Goal: Information Seeking & Learning: Learn about a topic

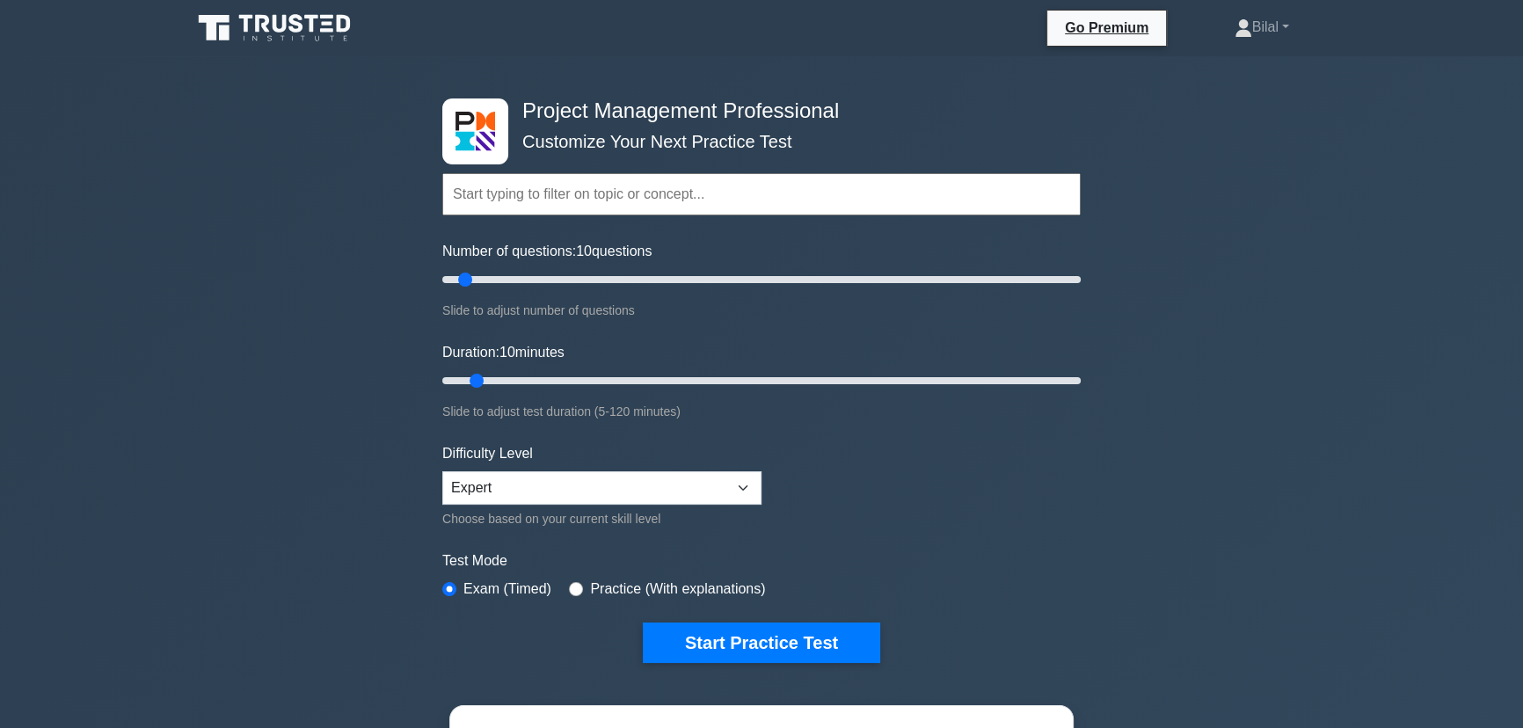
click at [171, 468] on div "Project Management Professional Customize Your Next Practice Test Topics Scope …" at bounding box center [761, 592] width 1523 height 1073
click at [1329, 387] on div "Project Management Professional Customize Your Next Practice Test Topics Scope …" at bounding box center [761, 592] width 1523 height 1073
type input "20"
click at [497, 277] on input "Number of questions: 10 questions" at bounding box center [761, 279] width 638 height 21
click at [509, 382] on input "Duration: 10 minutes" at bounding box center [761, 380] width 638 height 21
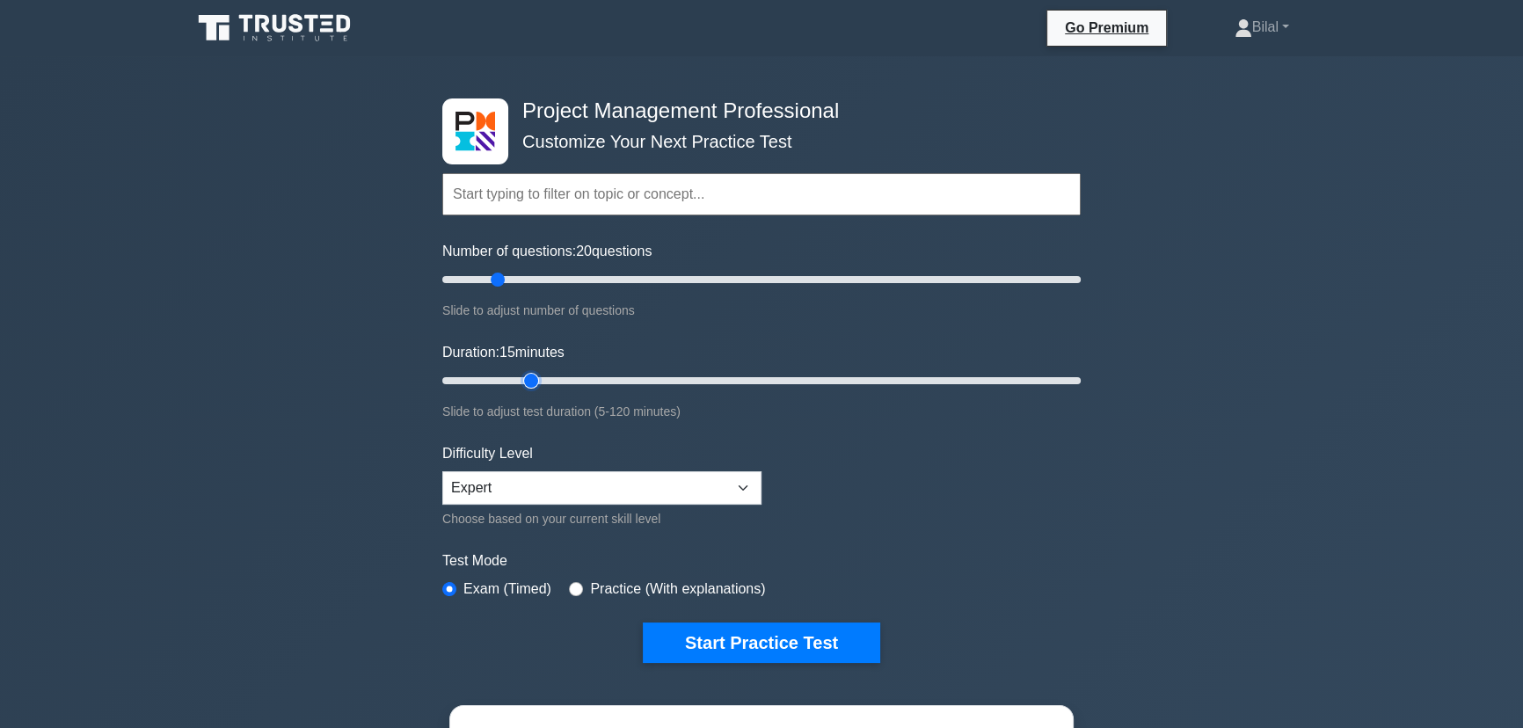
type input "20"
click at [528, 378] on input "Duration: 15 minutes" at bounding box center [761, 380] width 638 height 21
type input "5"
click at [449, 277] on input "Number of questions: 20 questions" at bounding box center [761, 279] width 638 height 21
drag, startPoint x: 533, startPoint y: 375, endPoint x: 469, endPoint y: 388, distance: 65.5
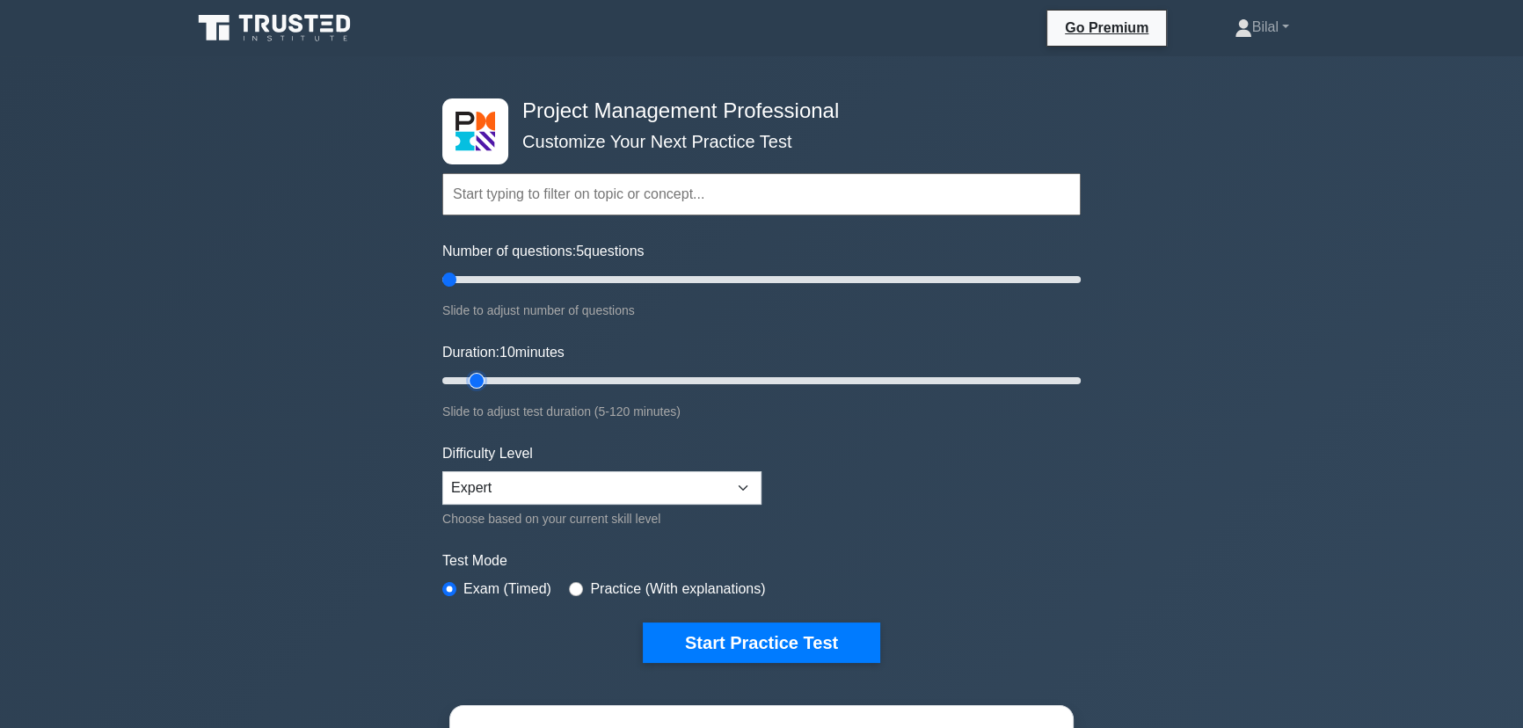
type input "10"
click at [469, 388] on input "Duration: 10 minutes" at bounding box center [761, 380] width 638 height 21
click at [784, 634] on button "Start Practice Test" at bounding box center [761, 643] width 237 height 40
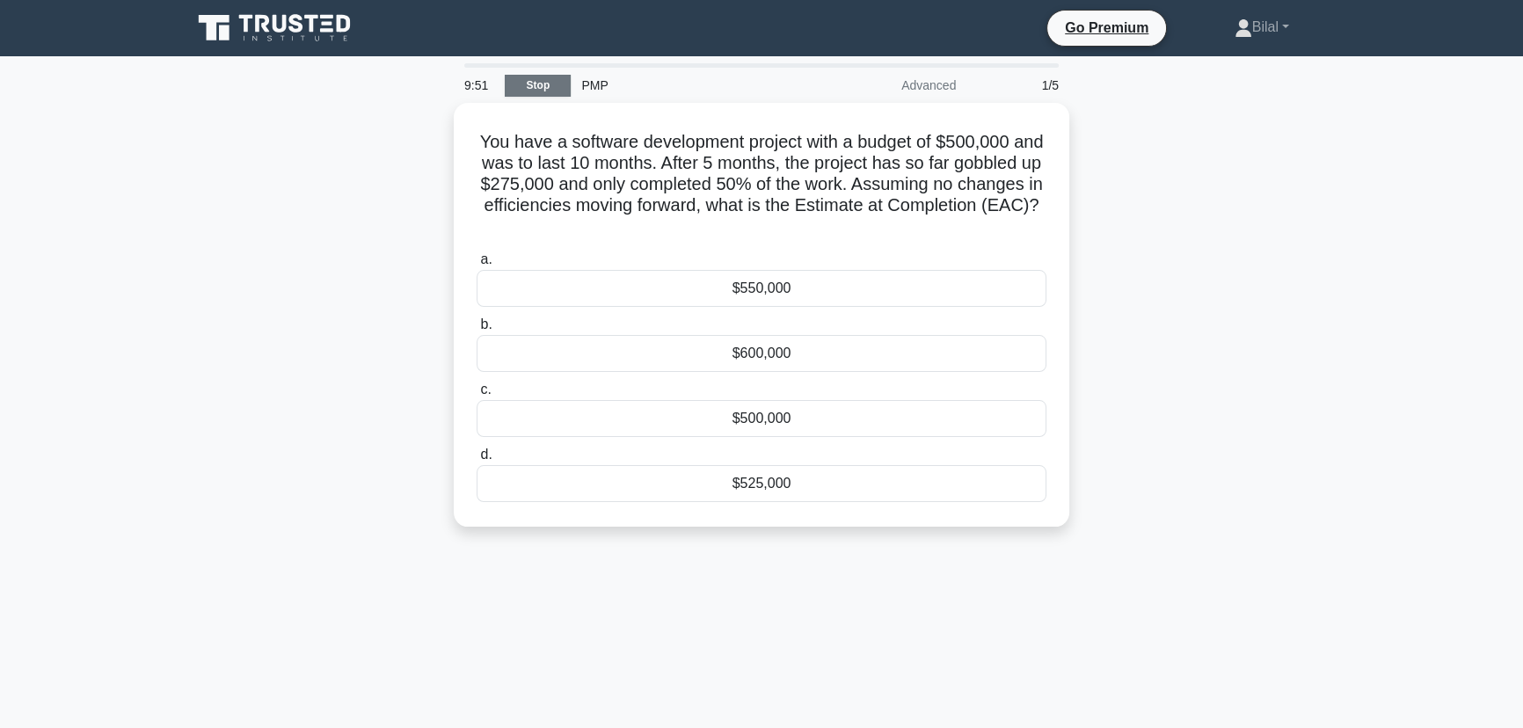
click at [534, 79] on link "Stop" at bounding box center [538, 86] width 66 height 22
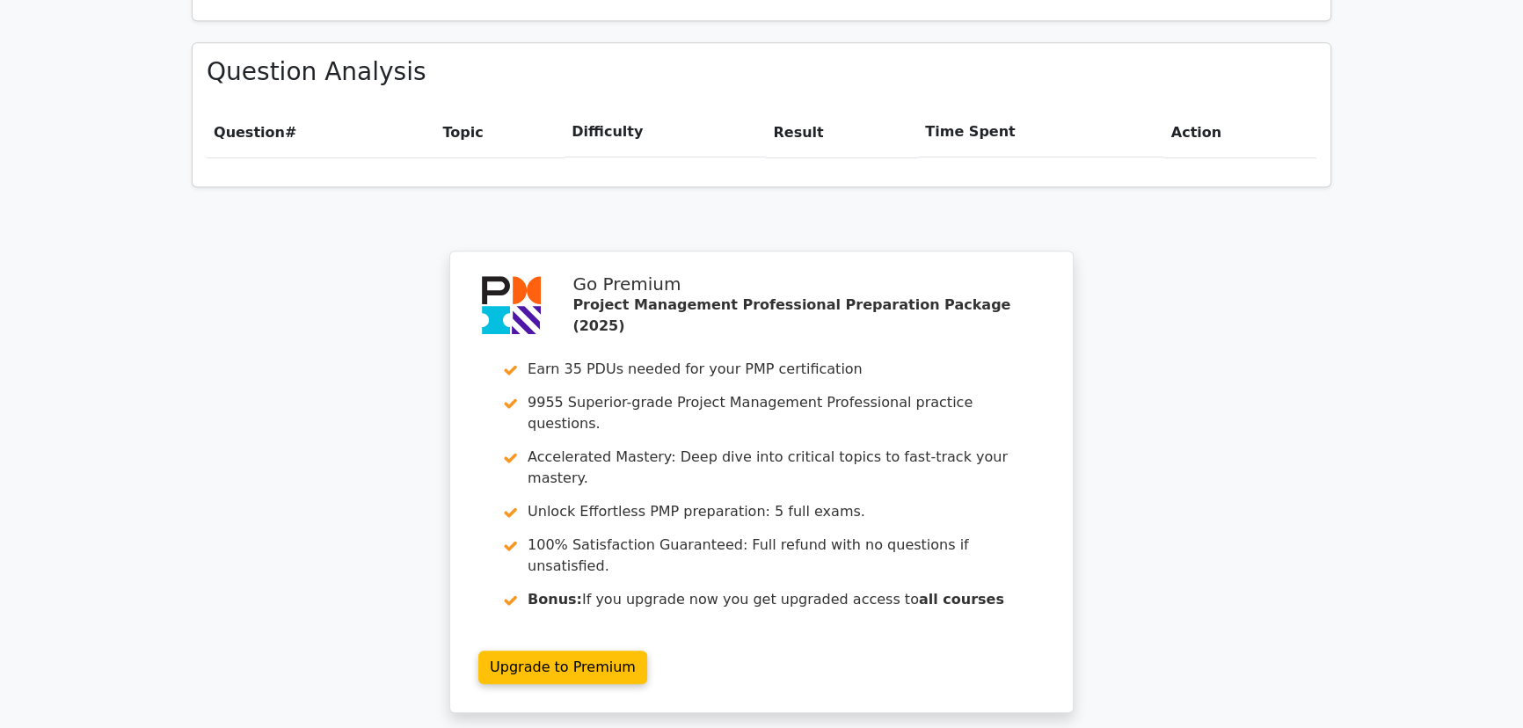
scroll to position [1432, 0]
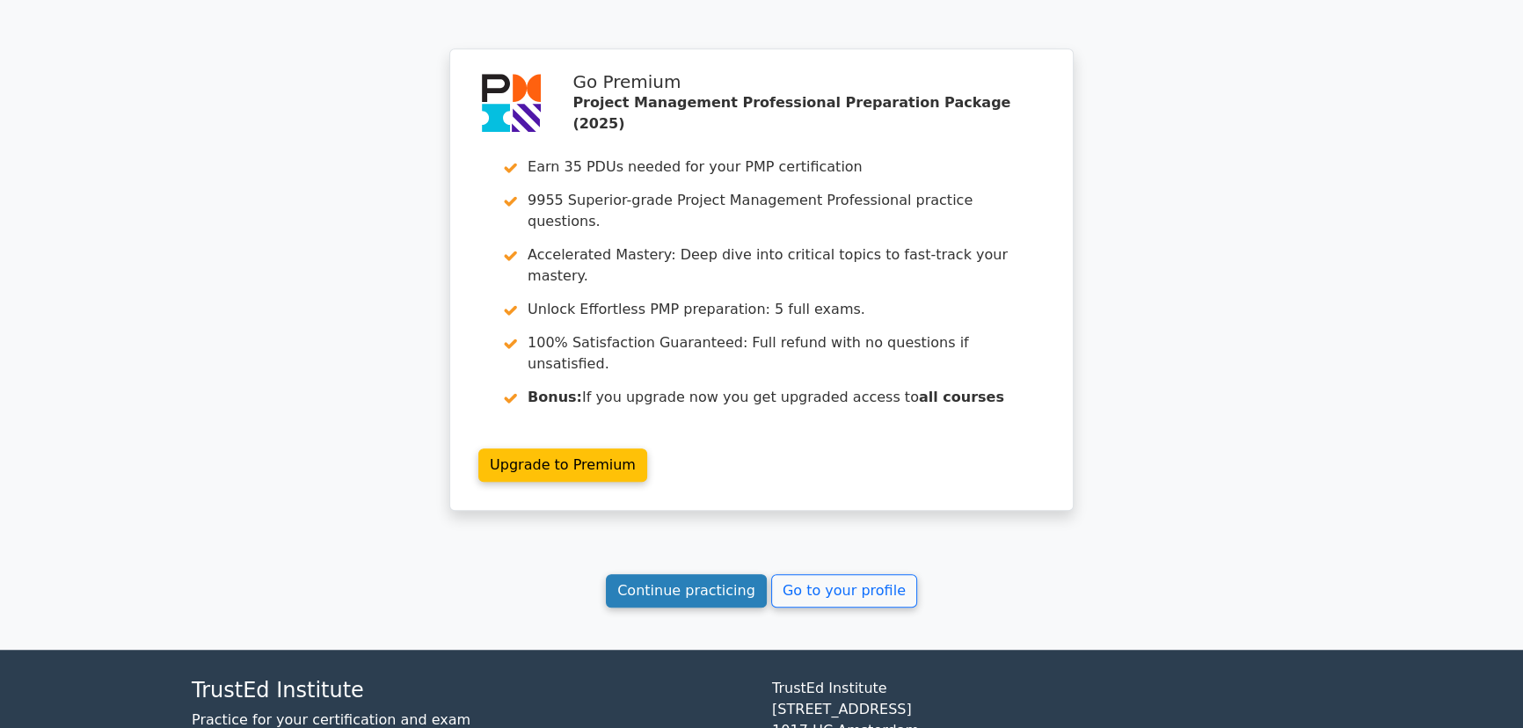
click at [711, 574] on link "Continue practicing" at bounding box center [686, 590] width 161 height 33
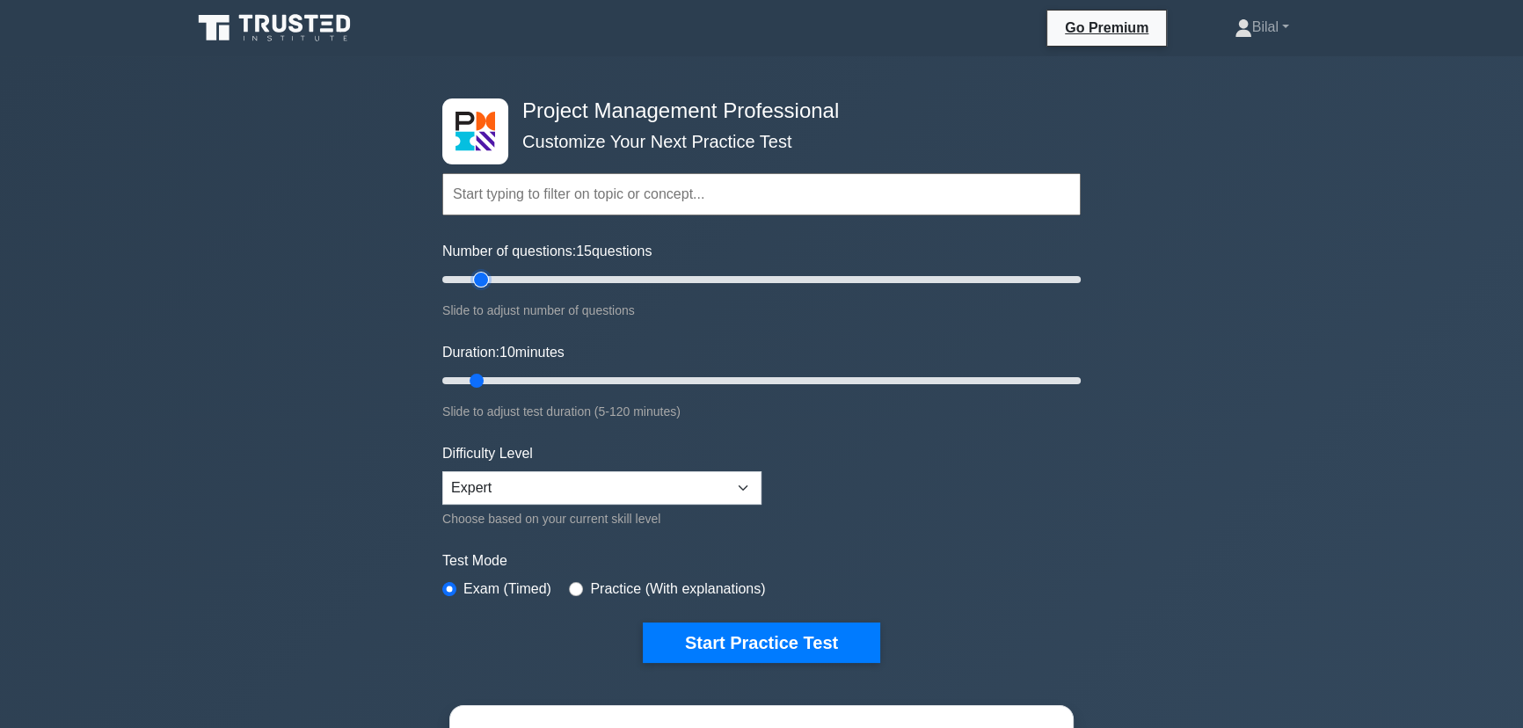
click at [476, 280] on input "Number of questions: 15 questions" at bounding box center [761, 279] width 638 height 21
drag, startPoint x: 481, startPoint y: 273, endPoint x: 493, endPoint y: 273, distance: 12.3
type input "20"
click at [493, 273] on input "Number of questions: 20 questions" at bounding box center [761, 279] width 638 height 21
drag, startPoint x: 474, startPoint y: 382, endPoint x: 518, endPoint y: 382, distance: 44.0
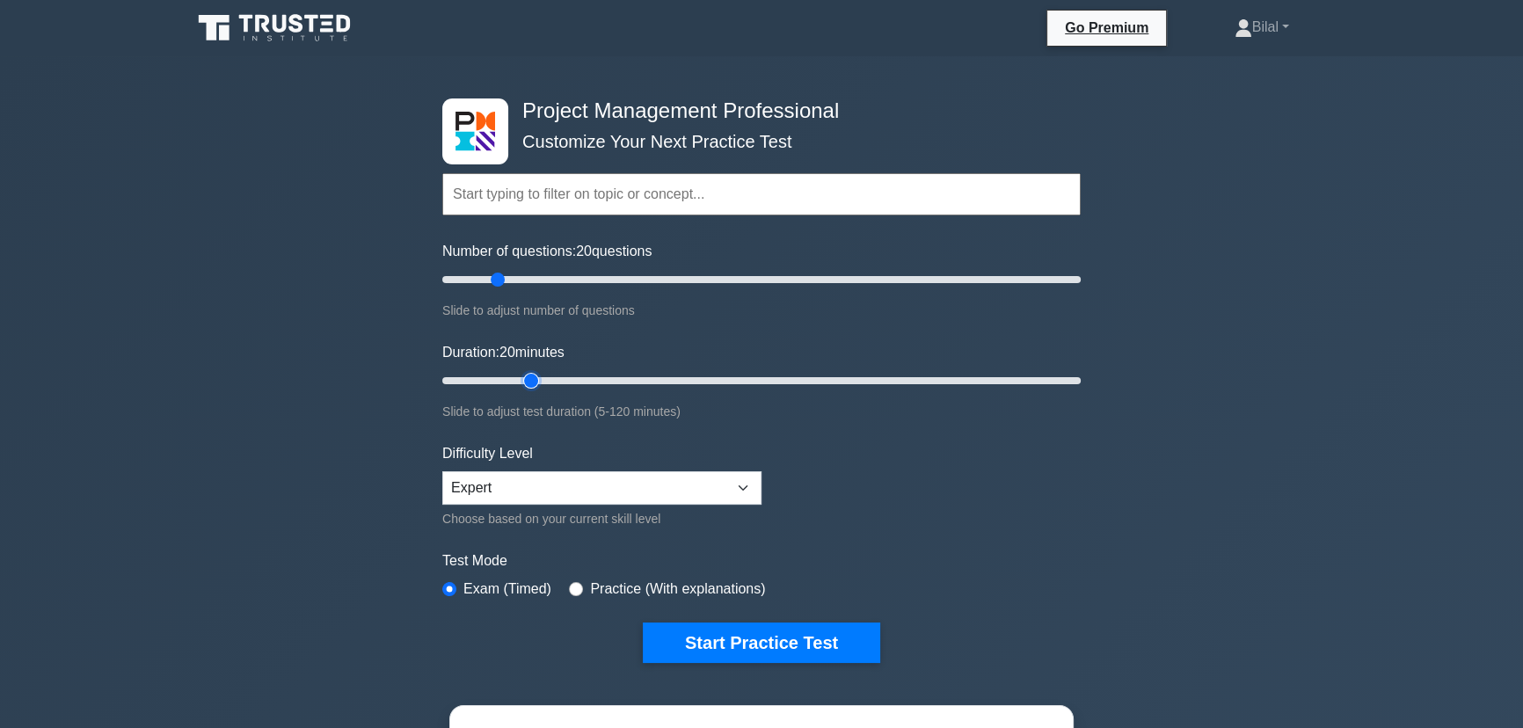
type input "20"
click at [518, 382] on input "Duration: 20 minutes" at bounding box center [761, 380] width 638 height 21
click at [734, 636] on button "Start Practice Test" at bounding box center [761, 643] width 237 height 40
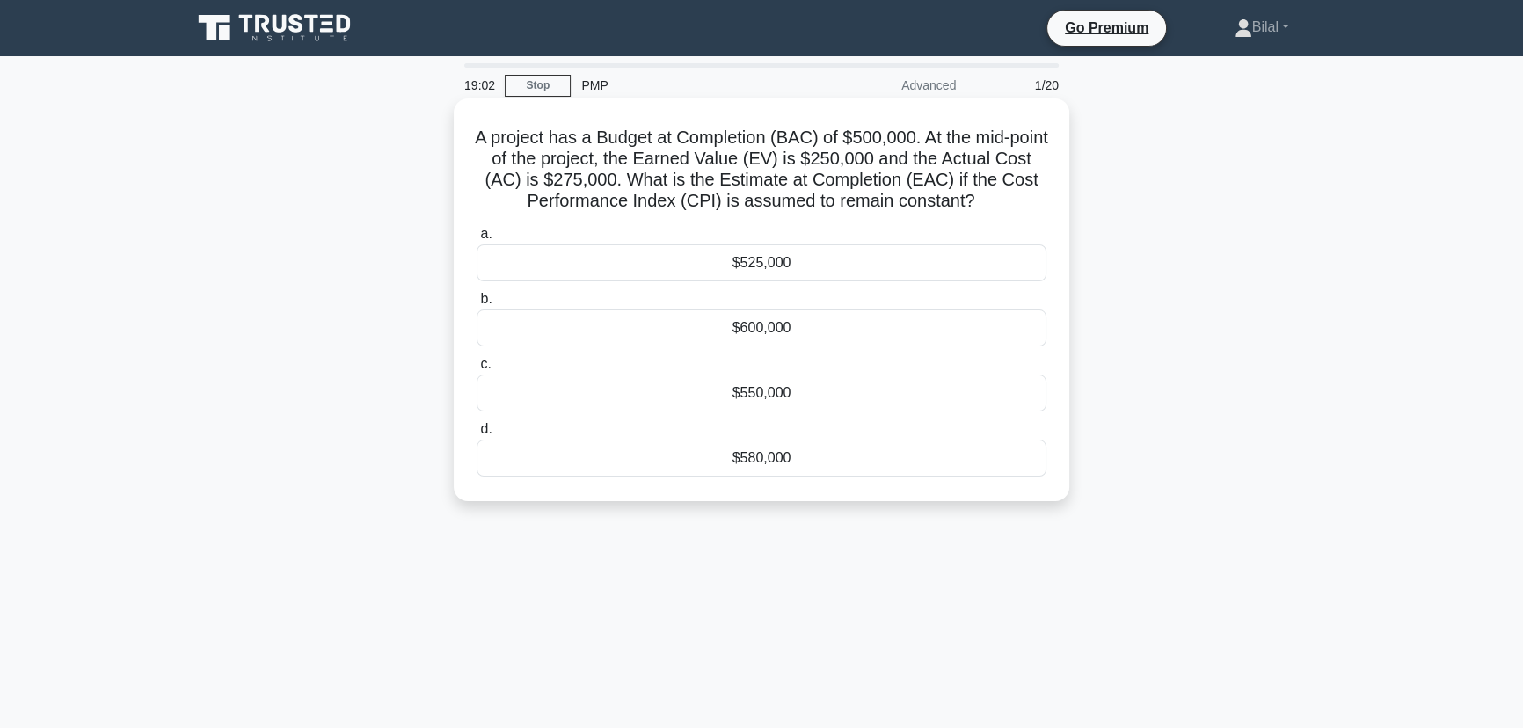
click at [766, 238] on label "a. $525,000" at bounding box center [762, 252] width 570 height 58
click at [477, 238] on input "a. $525,000" at bounding box center [477, 234] width 0 height 11
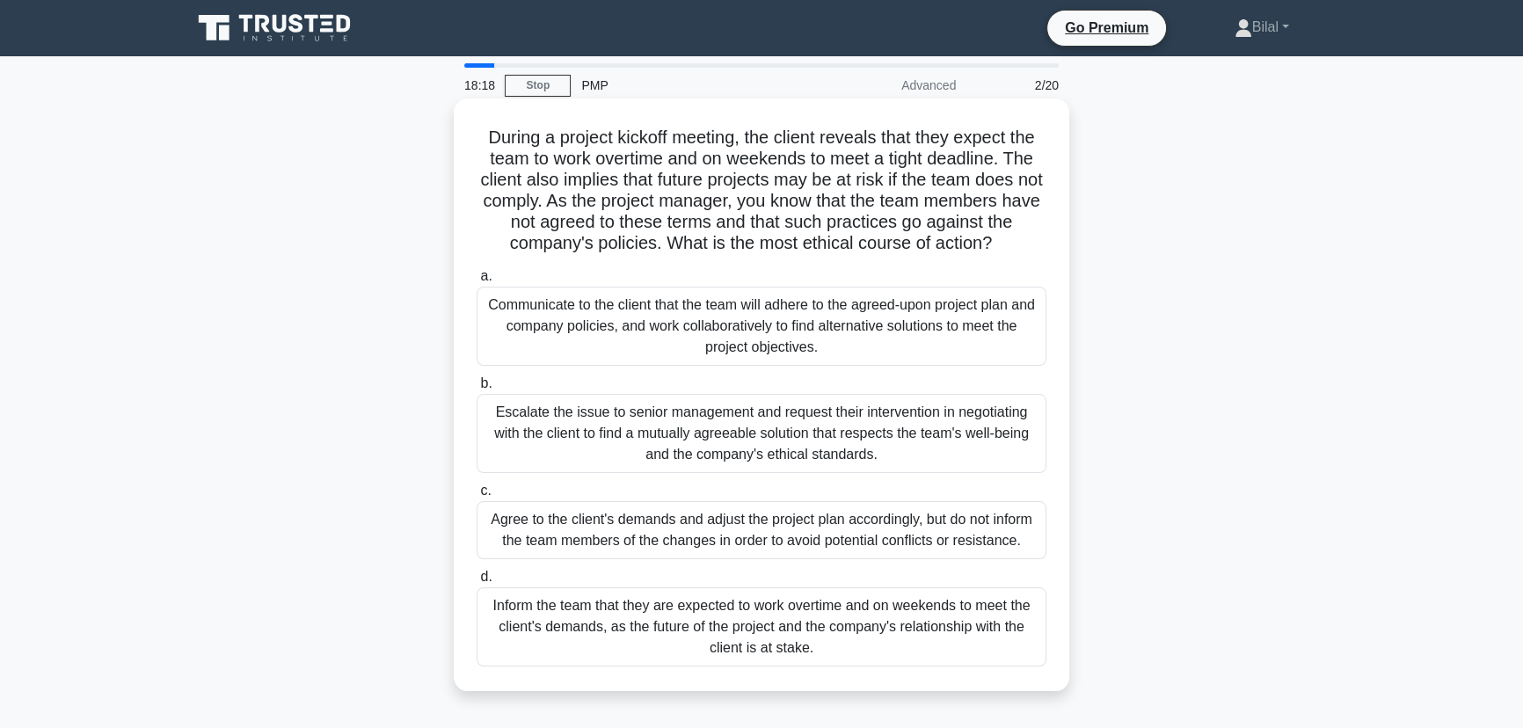
click at [977, 461] on div "Escalate the issue to senior management and request their intervention in negot…" at bounding box center [762, 433] width 570 height 79
click at [477, 390] on input "b. Escalate the issue to senior management and request their intervention in ne…" at bounding box center [477, 383] width 0 height 11
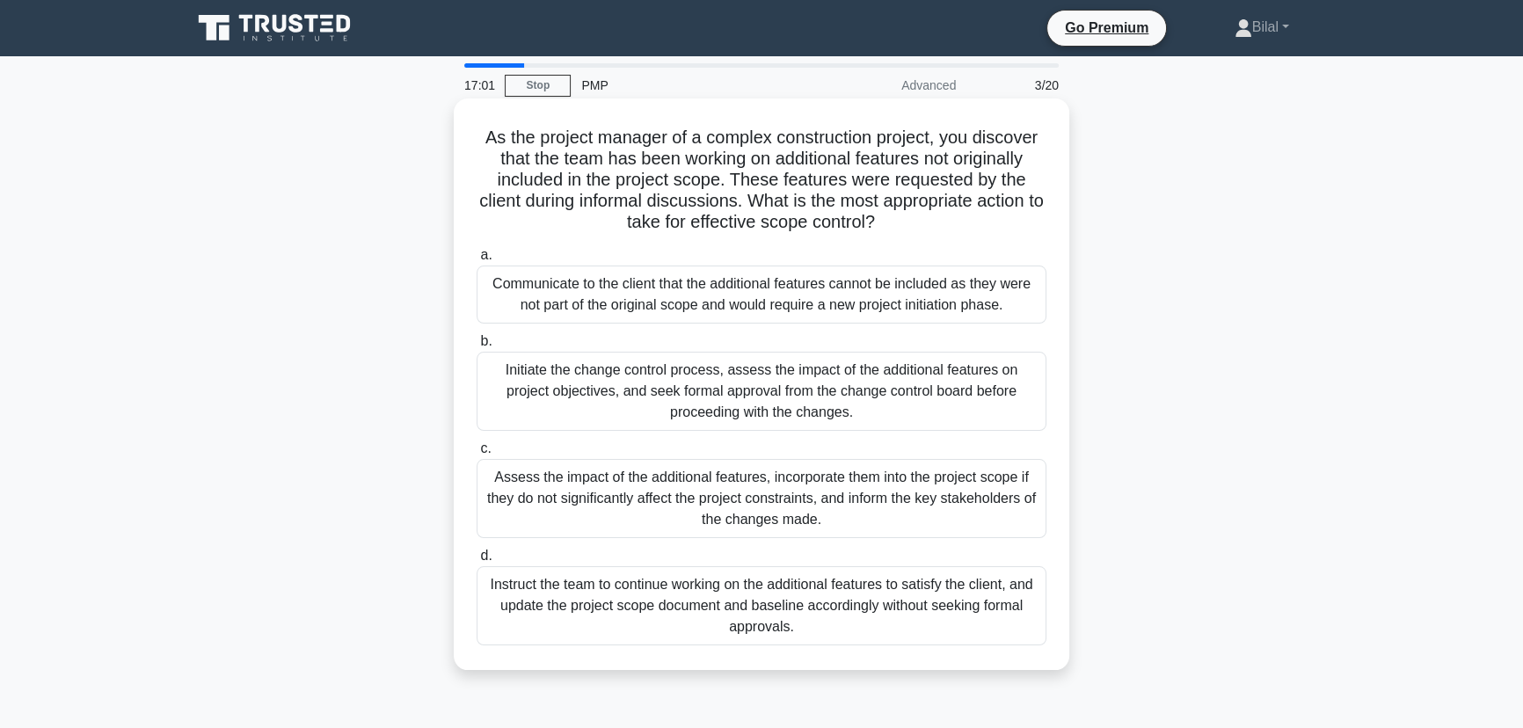
click at [983, 416] on div "Initiate the change control process, assess the impact of the additional featur…" at bounding box center [762, 391] width 570 height 79
click at [477, 347] on input "b. Initiate the change control process, assess the impact of the additional fea…" at bounding box center [477, 341] width 0 height 11
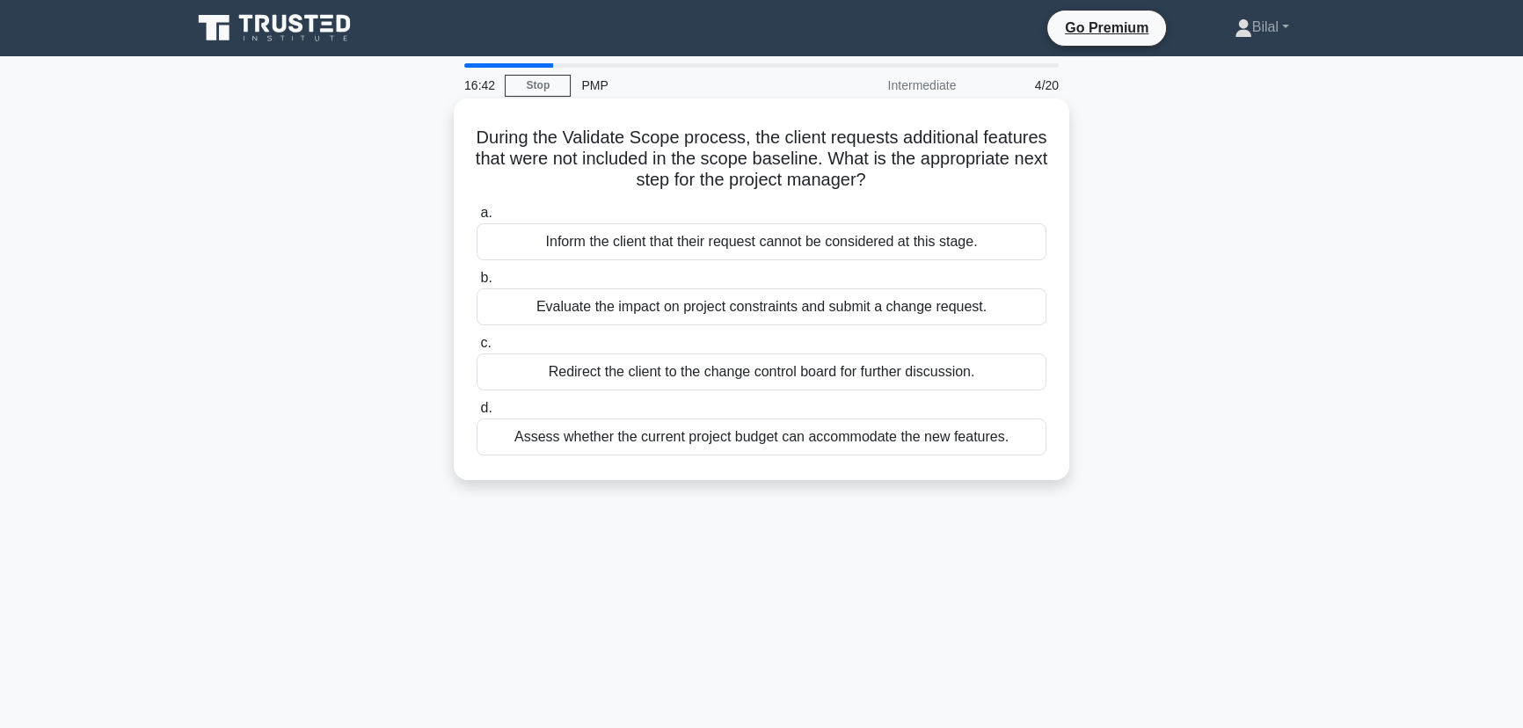
click at [945, 314] on div "Evaluate the impact on project constraints and submit a change request." at bounding box center [762, 306] width 570 height 37
click at [477, 284] on input "b. Evaluate the impact on project constraints and submit a change request." at bounding box center [477, 278] width 0 height 11
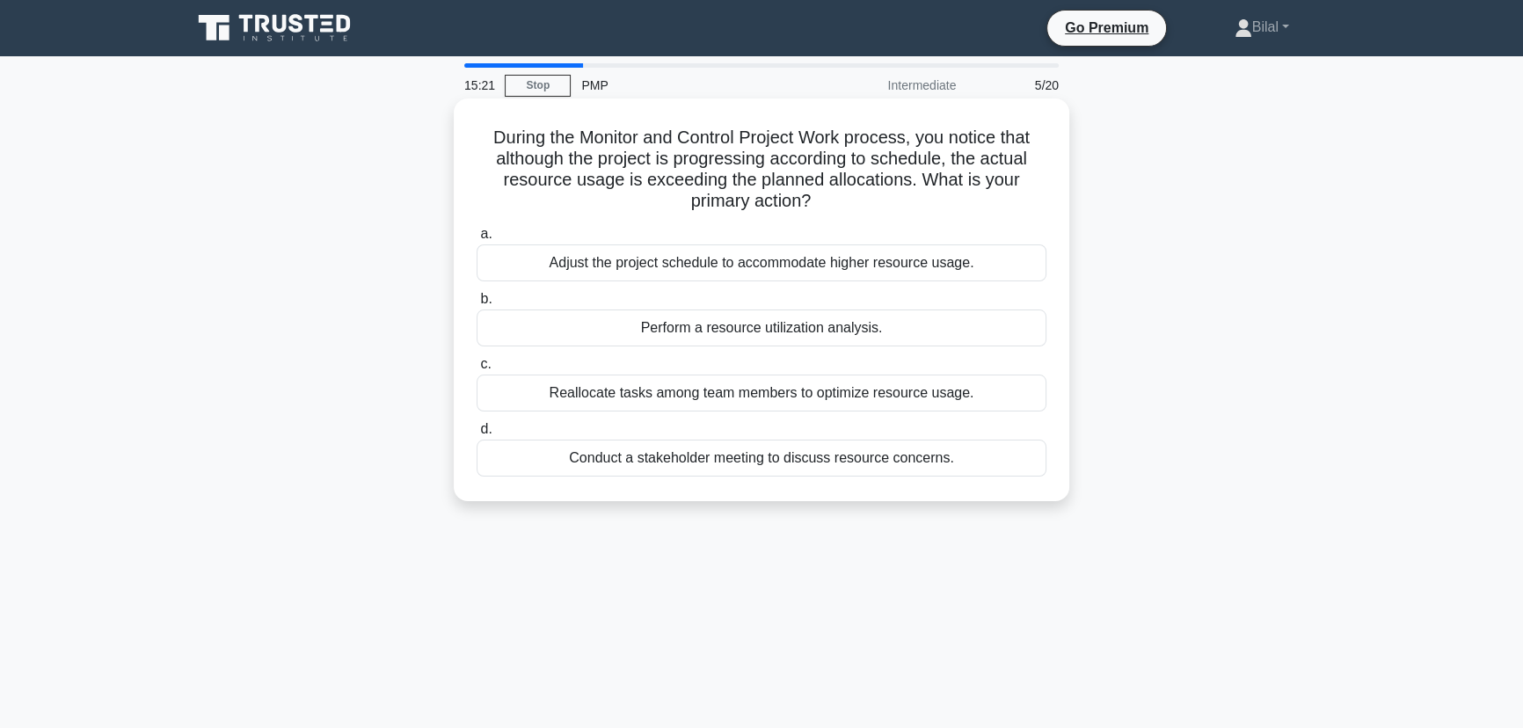
click at [1007, 327] on div "Perform a resource utilization analysis." at bounding box center [762, 328] width 570 height 37
click at [477, 305] on input "b. Perform a resource utilization analysis." at bounding box center [477, 299] width 0 height 11
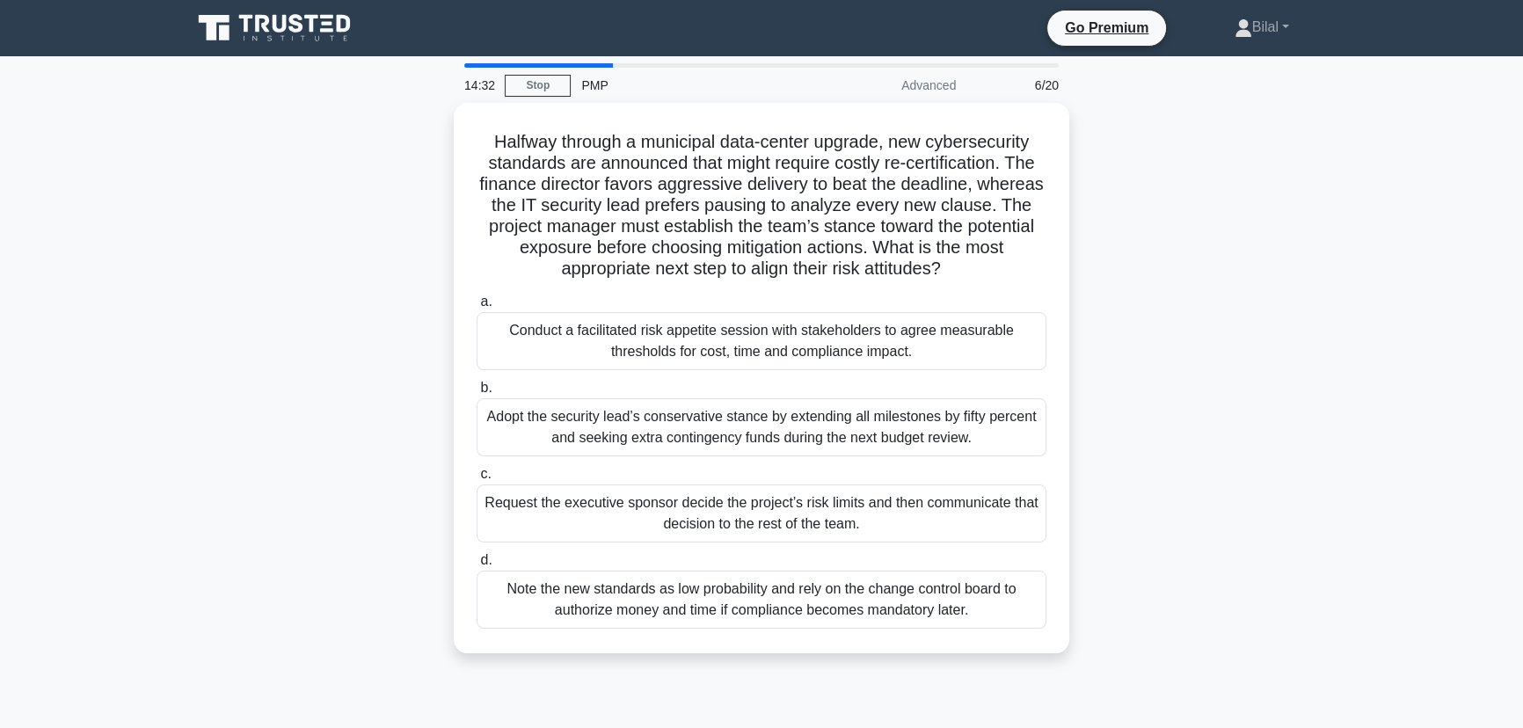
drag, startPoint x: 1092, startPoint y: 332, endPoint x: 1096, endPoint y: 295, distance: 36.2
click at [1096, 295] on div "Halfway through a municipal data-center upgrade, new cybersecurity standards ar…" at bounding box center [761, 389] width 1161 height 572
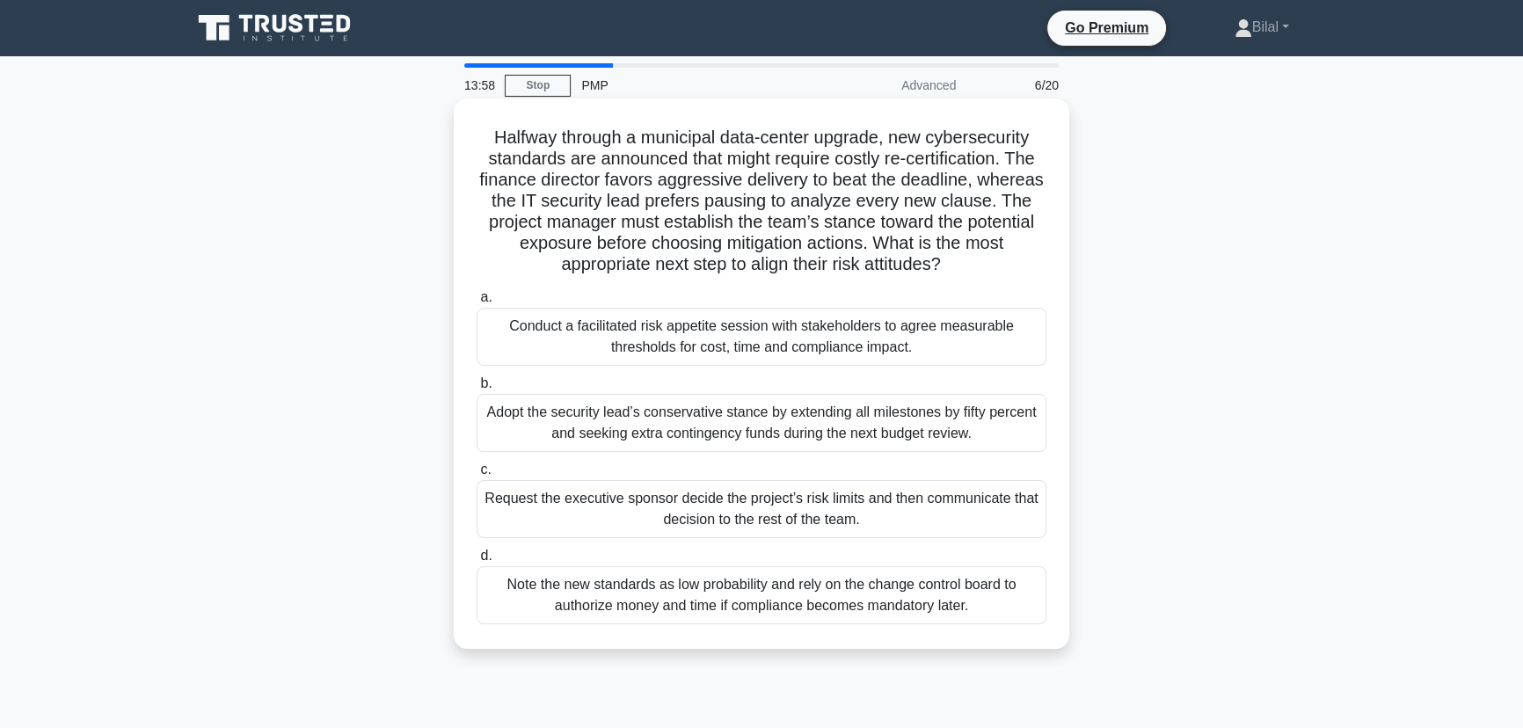
click at [961, 323] on div "Conduct a facilitated risk appetite session with stakeholders to agree measurab…" at bounding box center [762, 337] width 570 height 58
click at [477, 303] on input "a. Conduct a facilitated risk appetite session with stakeholders to agree measu…" at bounding box center [477, 297] width 0 height 11
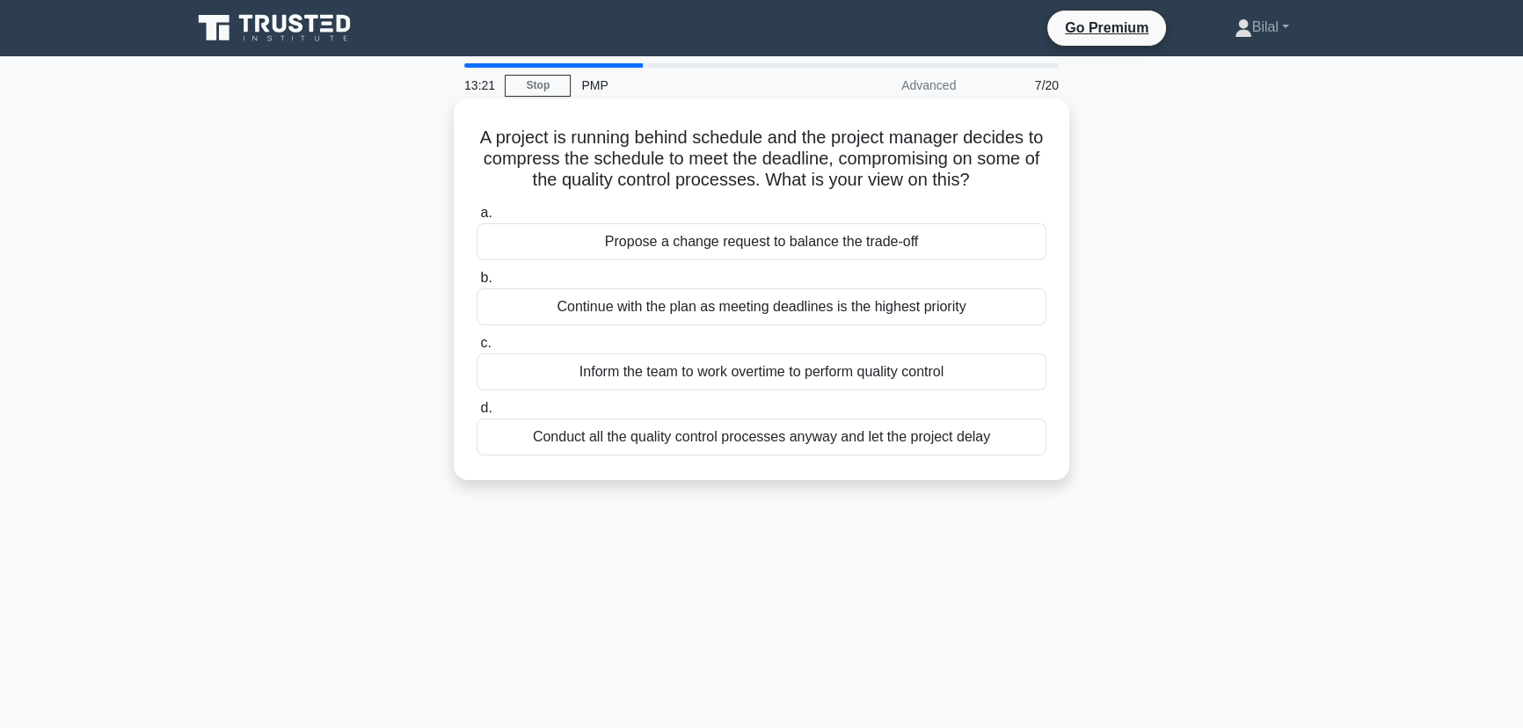
click at [864, 244] on div "Propose a change request to balance the trade-off" at bounding box center [762, 241] width 570 height 37
click at [477, 219] on input "a. Propose a change request to balance the trade-off" at bounding box center [477, 213] width 0 height 11
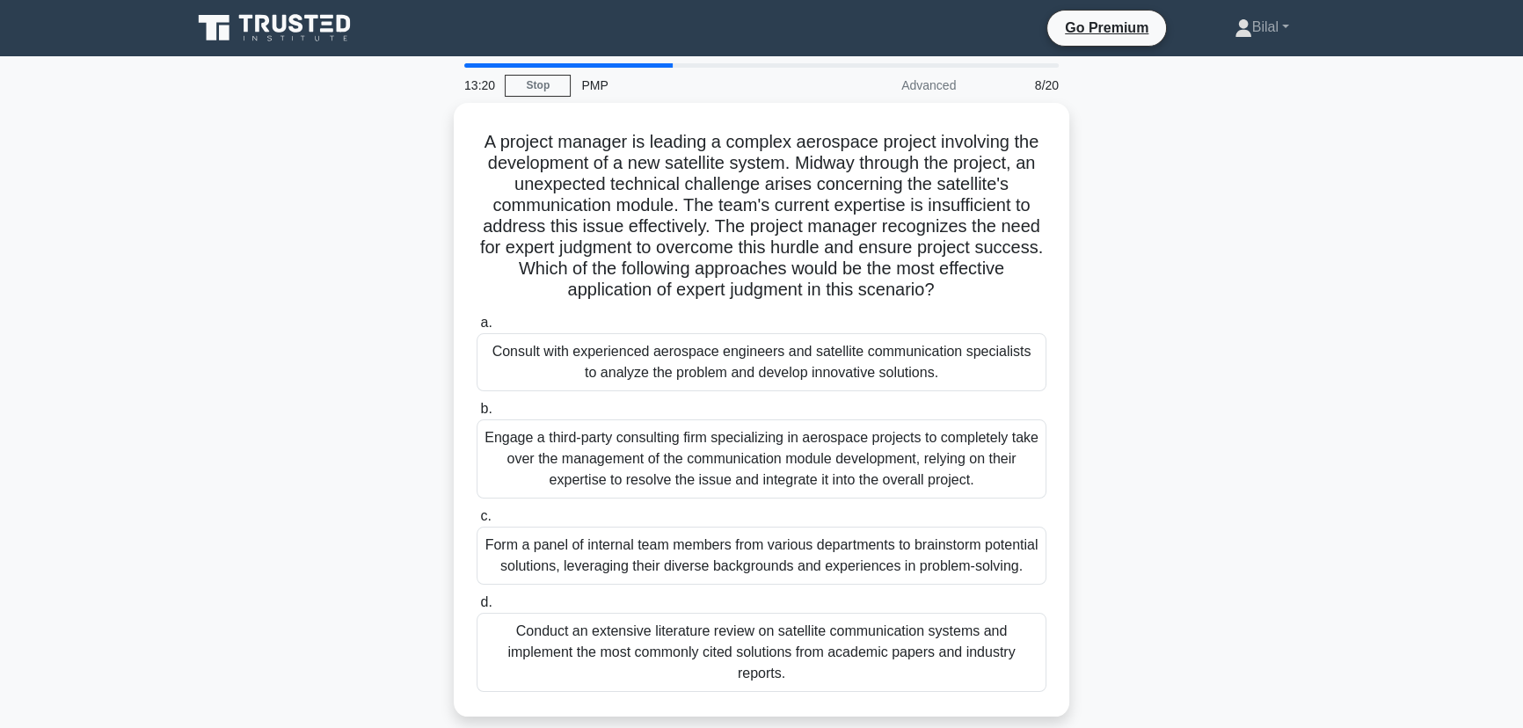
click at [1194, 255] on div "A project manager is leading a complex aerospace project involving the developm…" at bounding box center [761, 420] width 1161 height 635
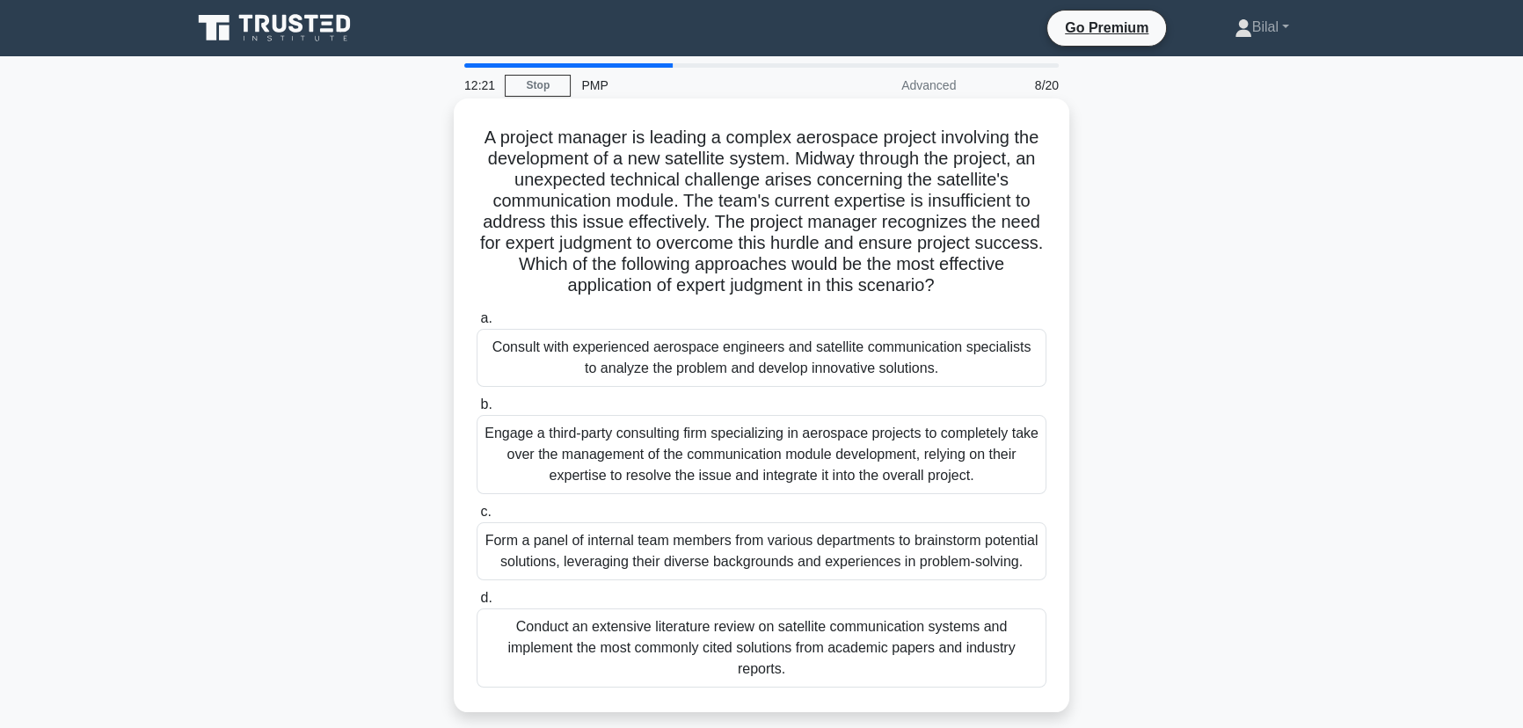
click at [993, 363] on div "Consult with experienced aerospace engineers and satellite communication specia…" at bounding box center [762, 358] width 570 height 58
click at [477, 324] on input "a. Consult with experienced aerospace engineers and satellite communication spe…" at bounding box center [477, 318] width 0 height 11
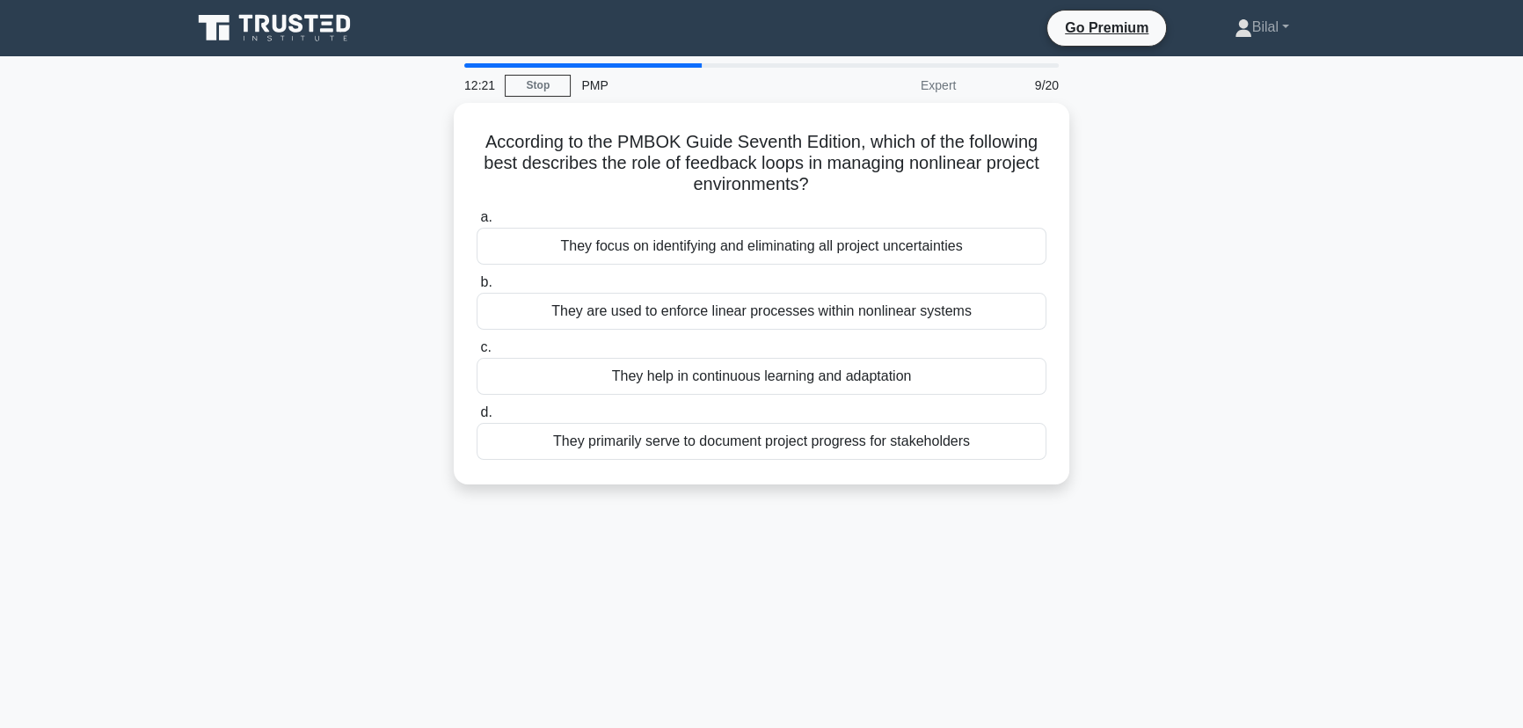
click at [1192, 363] on div "According to the PMBOK Guide Seventh Edition, which of the following best descr…" at bounding box center [761, 304] width 1161 height 403
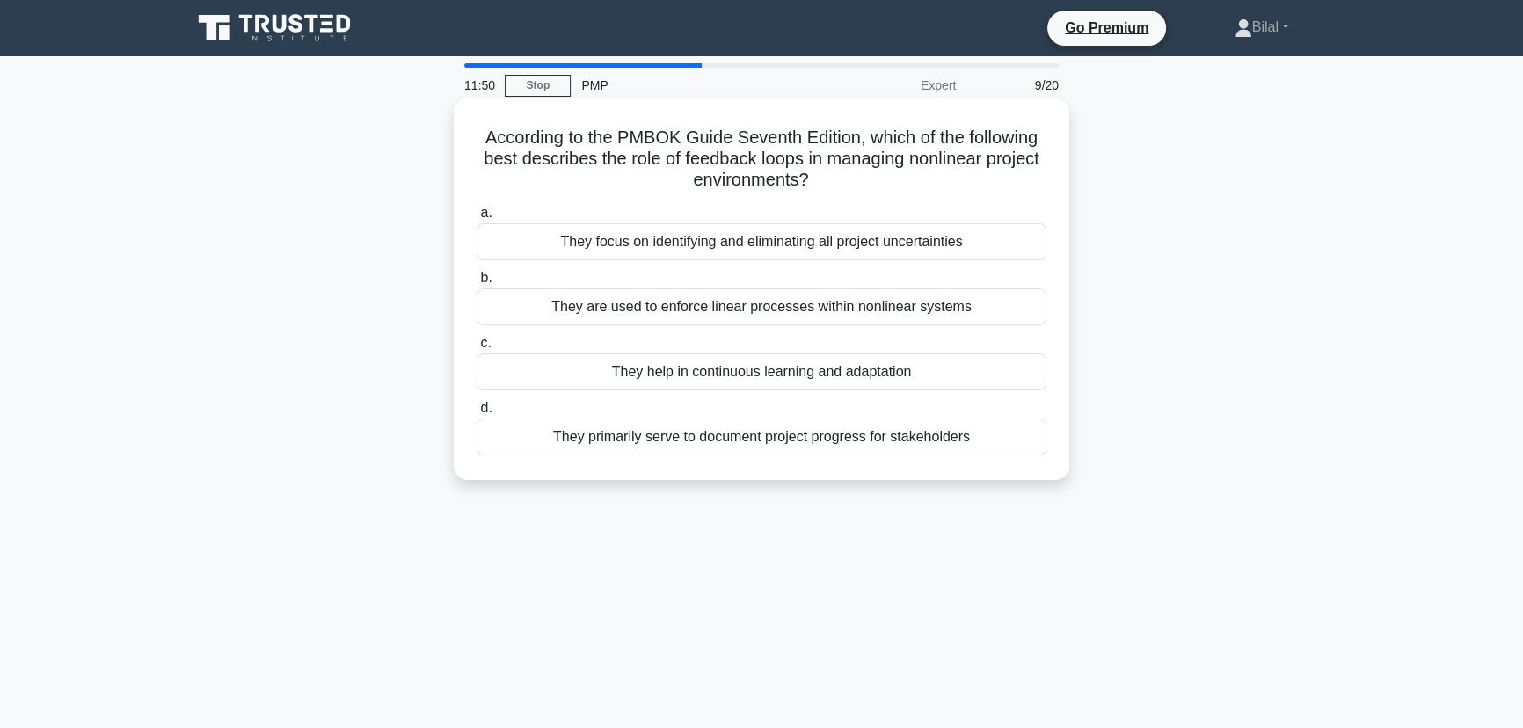
click at [857, 380] on div "They help in continuous learning and adaptation" at bounding box center [762, 372] width 570 height 37
click at [477, 349] on input "c. They help in continuous learning and adaptation" at bounding box center [477, 343] width 0 height 11
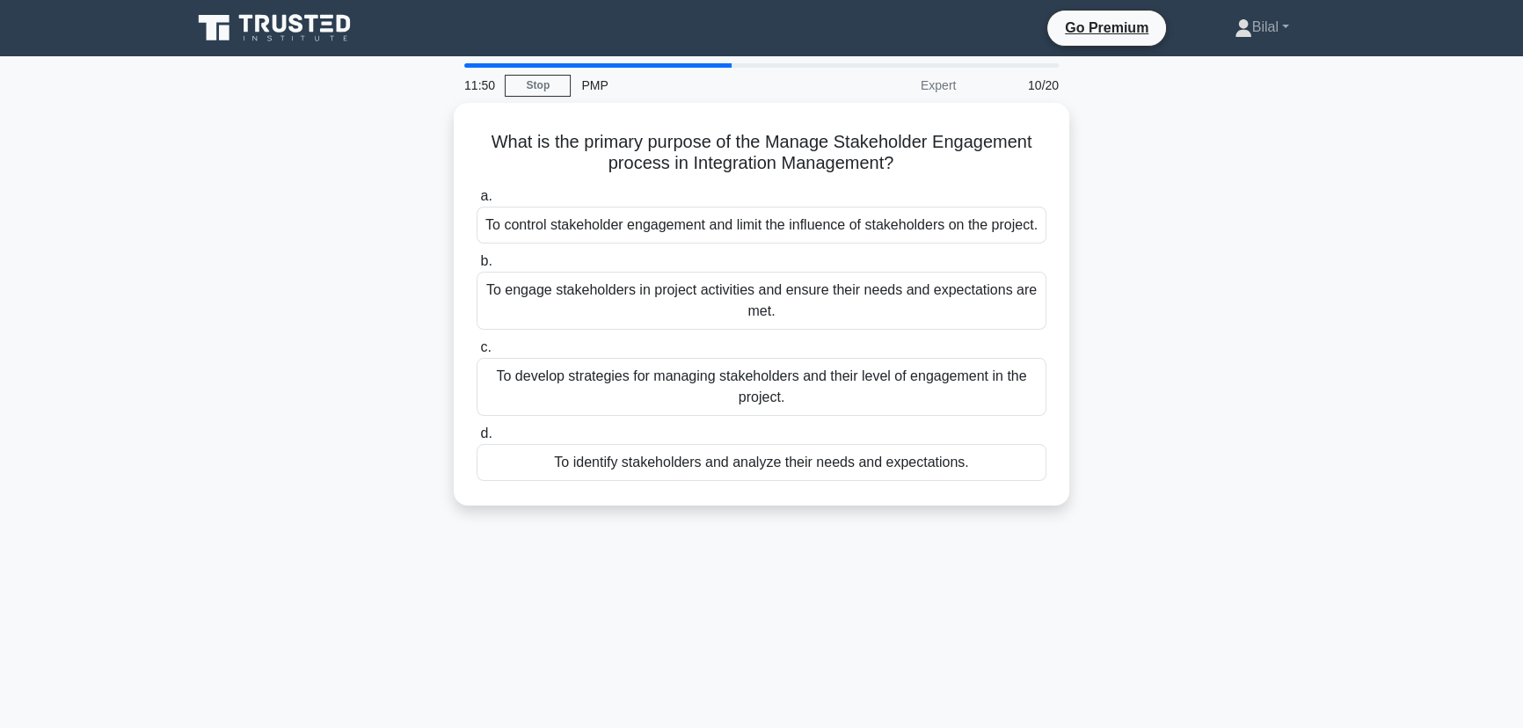
click at [1214, 371] on div "What is the primary purpose of the Manage Stakeholder Engagement process in Int…" at bounding box center [761, 315] width 1161 height 424
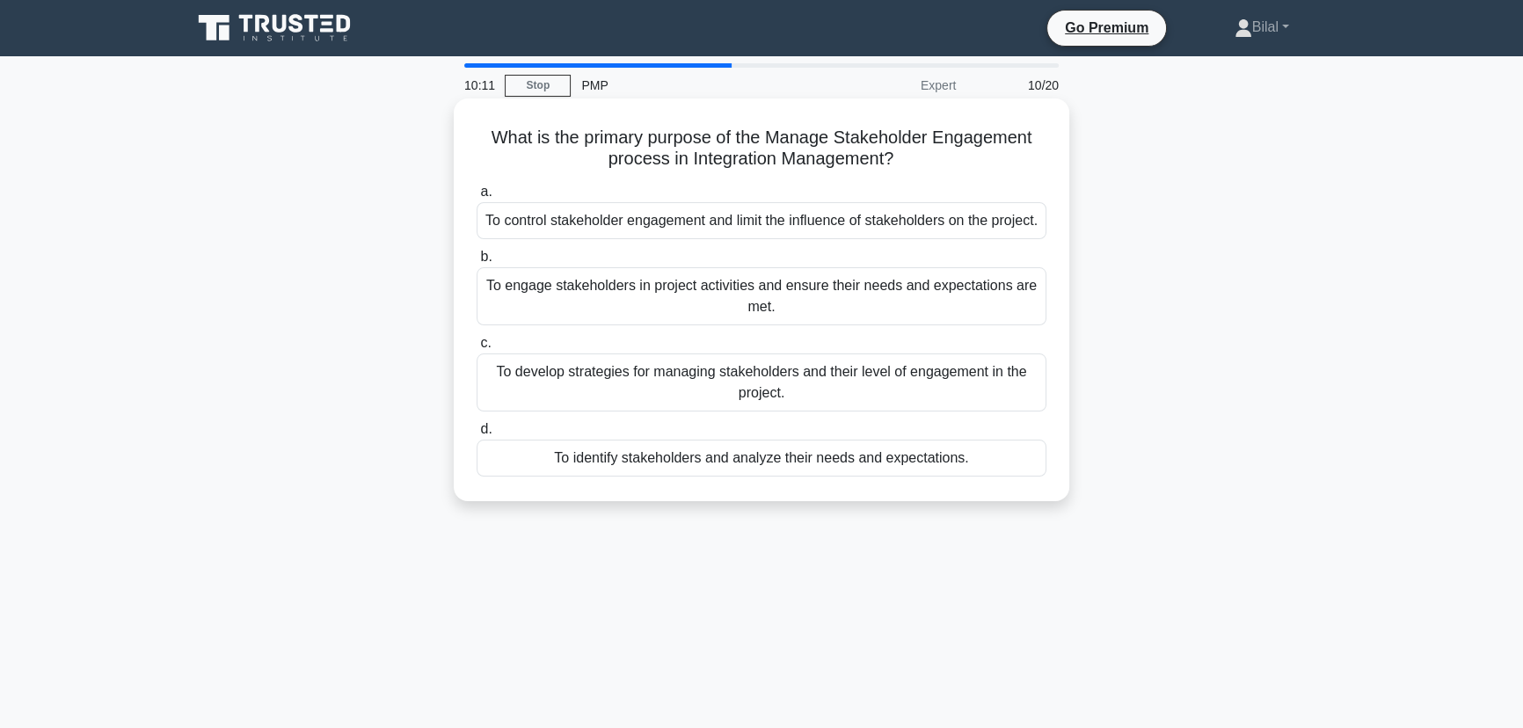
click at [988, 320] on div "To engage stakeholders in project activities and ensure their needs and expecta…" at bounding box center [762, 296] width 570 height 58
click at [477, 263] on input "b. To engage stakeholders in project activities and ensure their needs and expe…" at bounding box center [477, 257] width 0 height 11
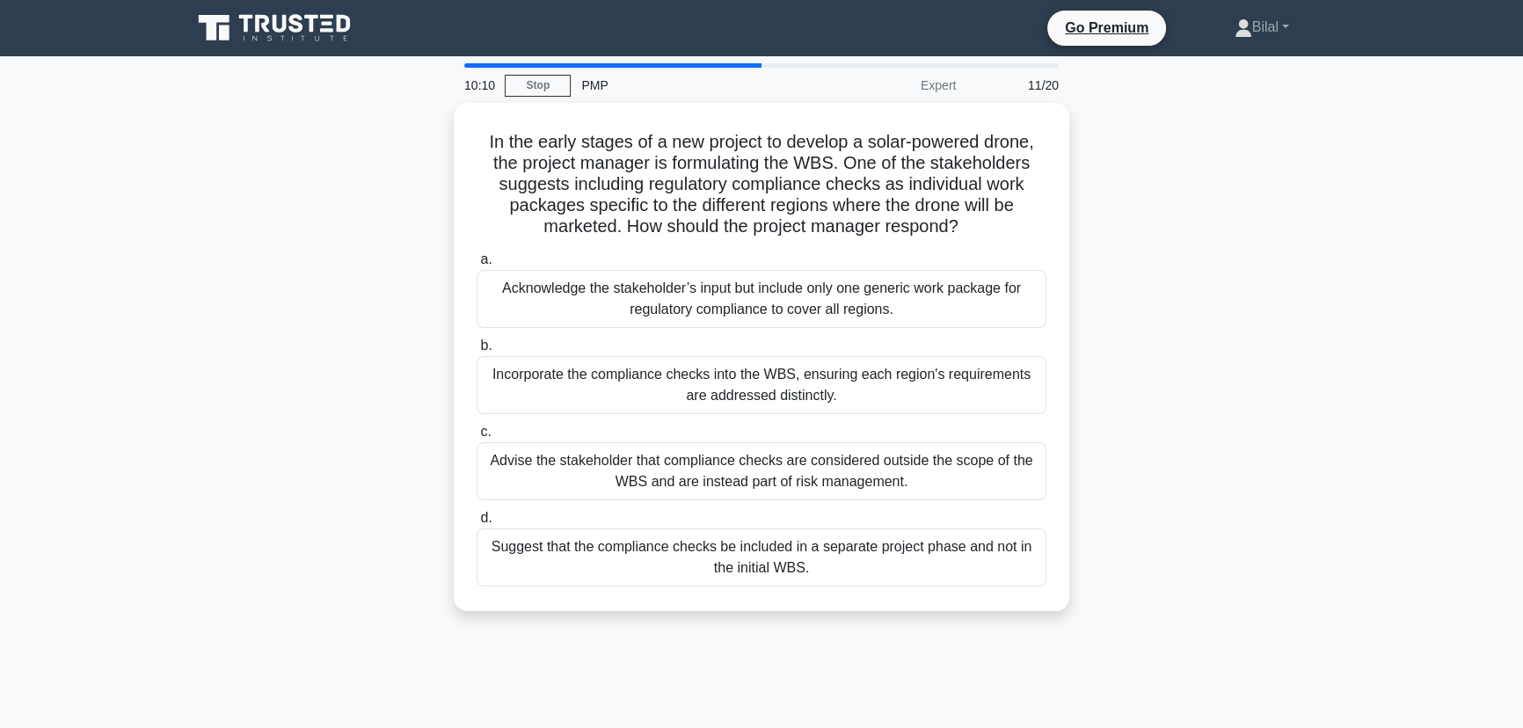
click at [1115, 353] on div "In the early stages of a new project to develop a solar-powered drone, the proj…" at bounding box center [761, 367] width 1161 height 529
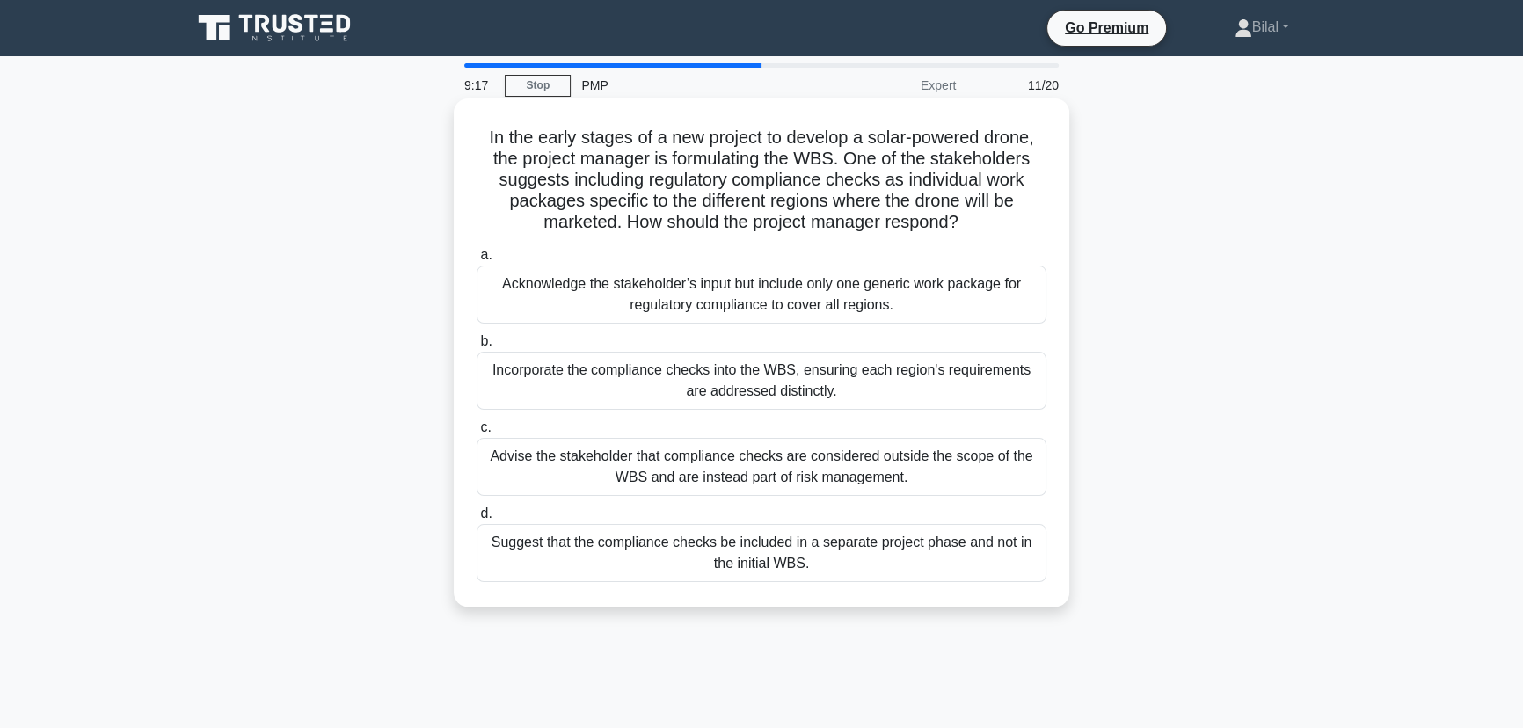
click at [1002, 389] on div "Incorporate the compliance checks into the WBS, ensuring each region's requirem…" at bounding box center [762, 381] width 570 height 58
click at [477, 347] on input "b. Incorporate the compliance checks into the WBS, ensuring each region's requi…" at bounding box center [477, 341] width 0 height 11
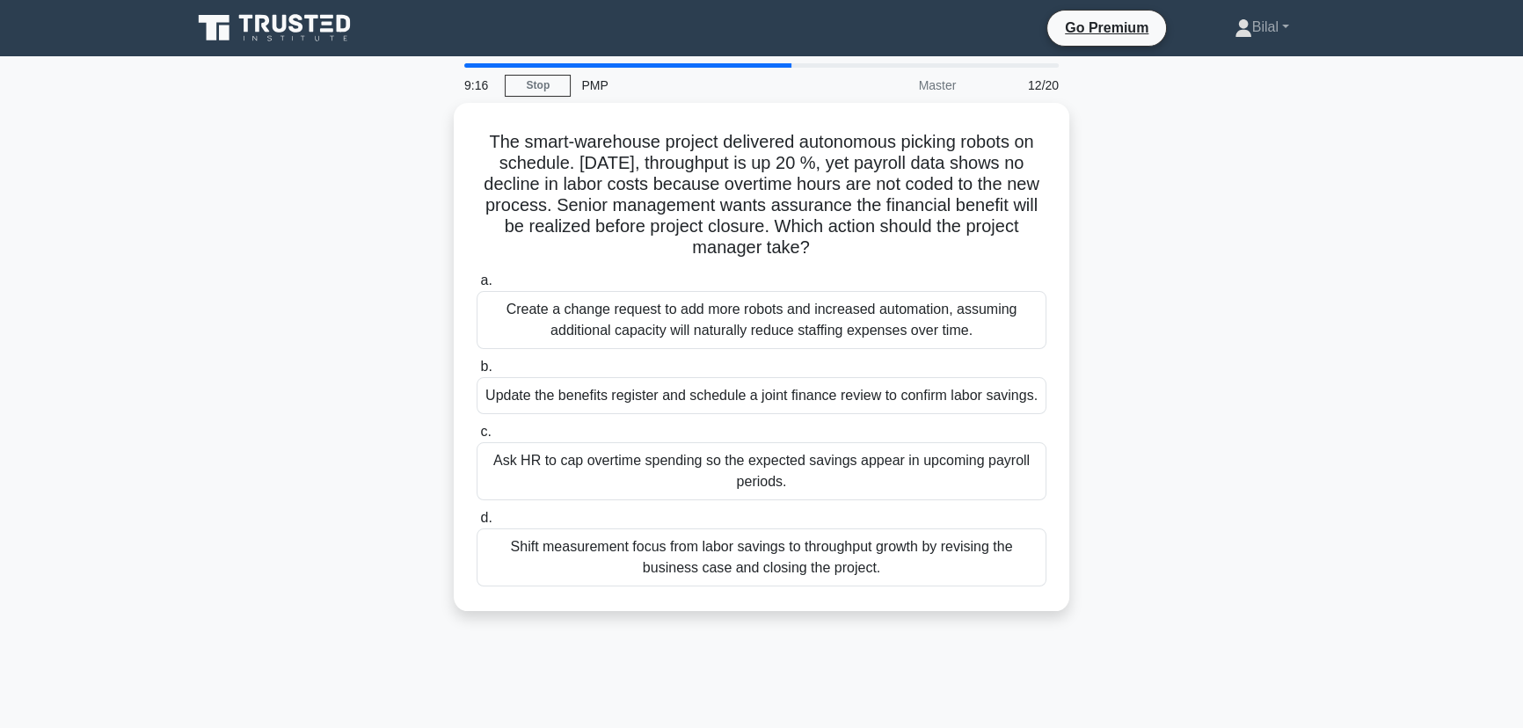
click at [1225, 389] on div "The smart-warehouse project delivered autonomous picking robots on schedule. Th…" at bounding box center [761, 367] width 1161 height 529
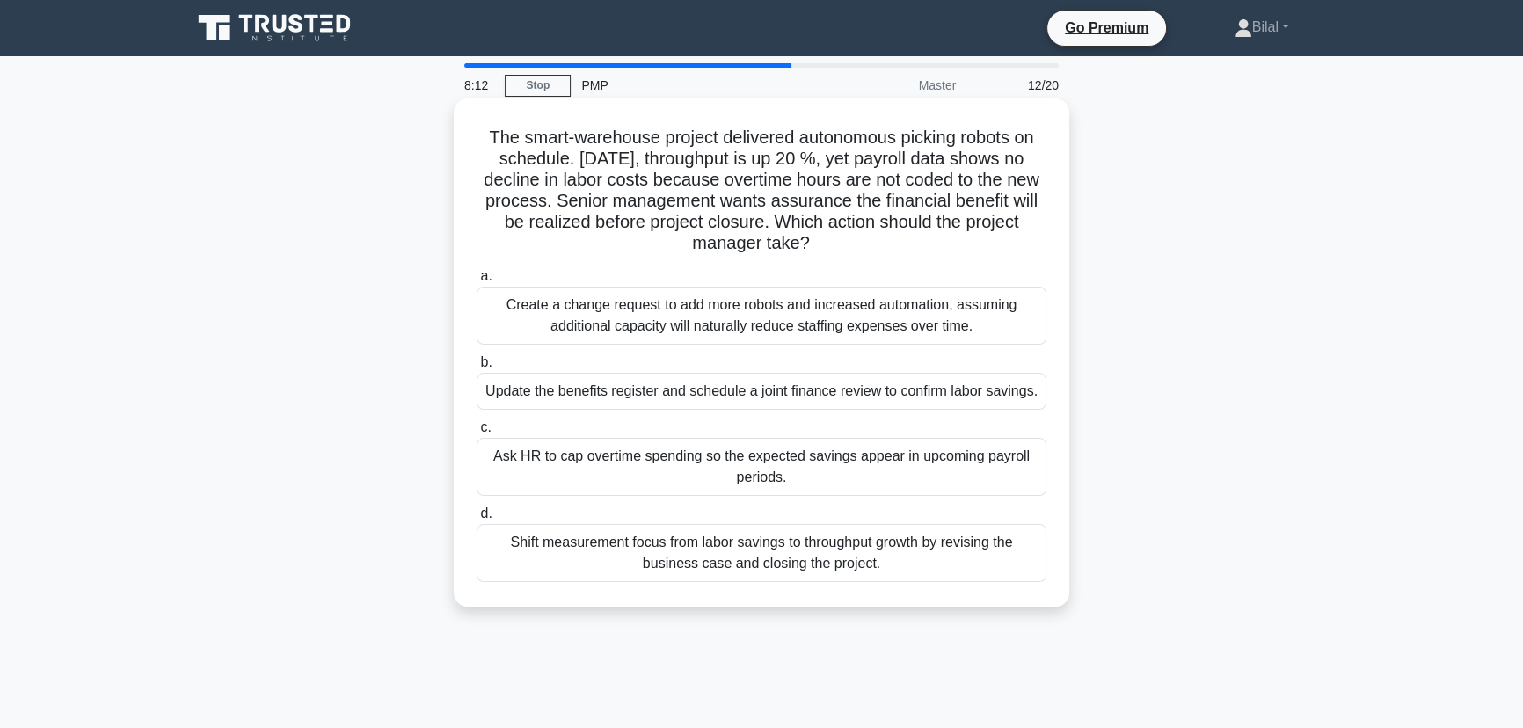
click at [1025, 387] on div "Update the benefits register and schedule a joint finance review to confirm lab…" at bounding box center [762, 391] width 570 height 37
click at [477, 368] on input "b. Update the benefits register and schedule a joint finance review to confirm …" at bounding box center [477, 362] width 0 height 11
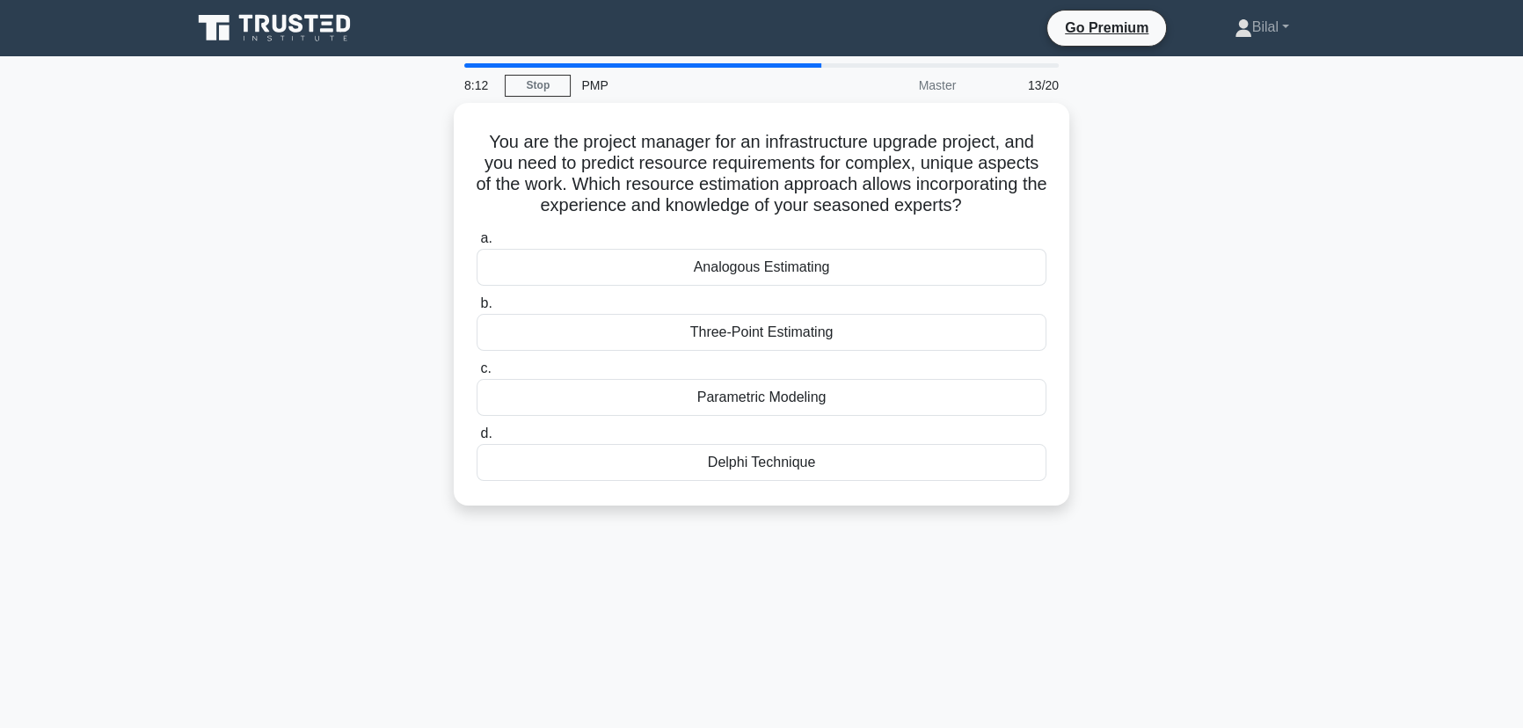
click at [1109, 395] on div "You are the project manager for an infrastructure upgrade project, and you need…" at bounding box center [761, 315] width 1161 height 424
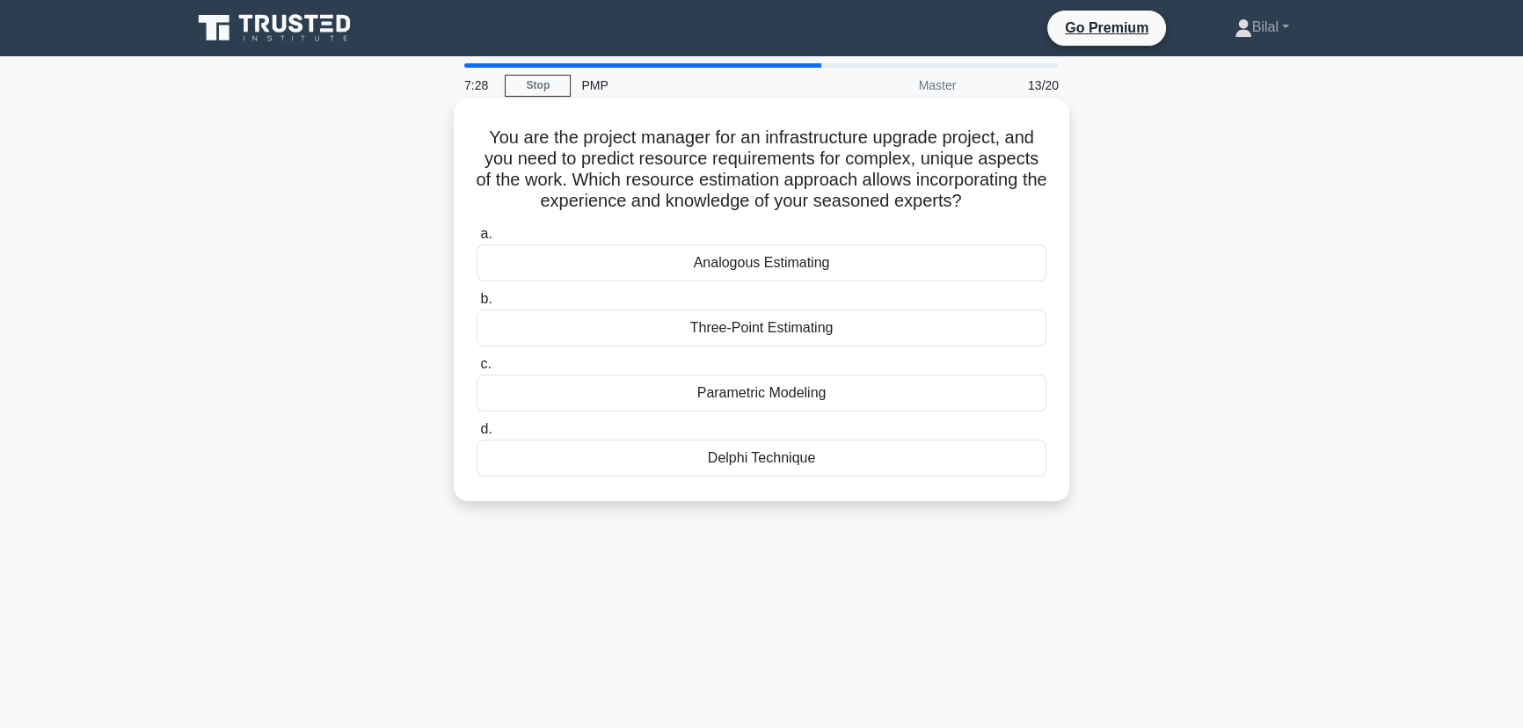
click at [1012, 463] on div "Delphi Technique" at bounding box center [762, 458] width 570 height 37
click at [477, 435] on input "d. Delphi Technique" at bounding box center [477, 429] width 0 height 11
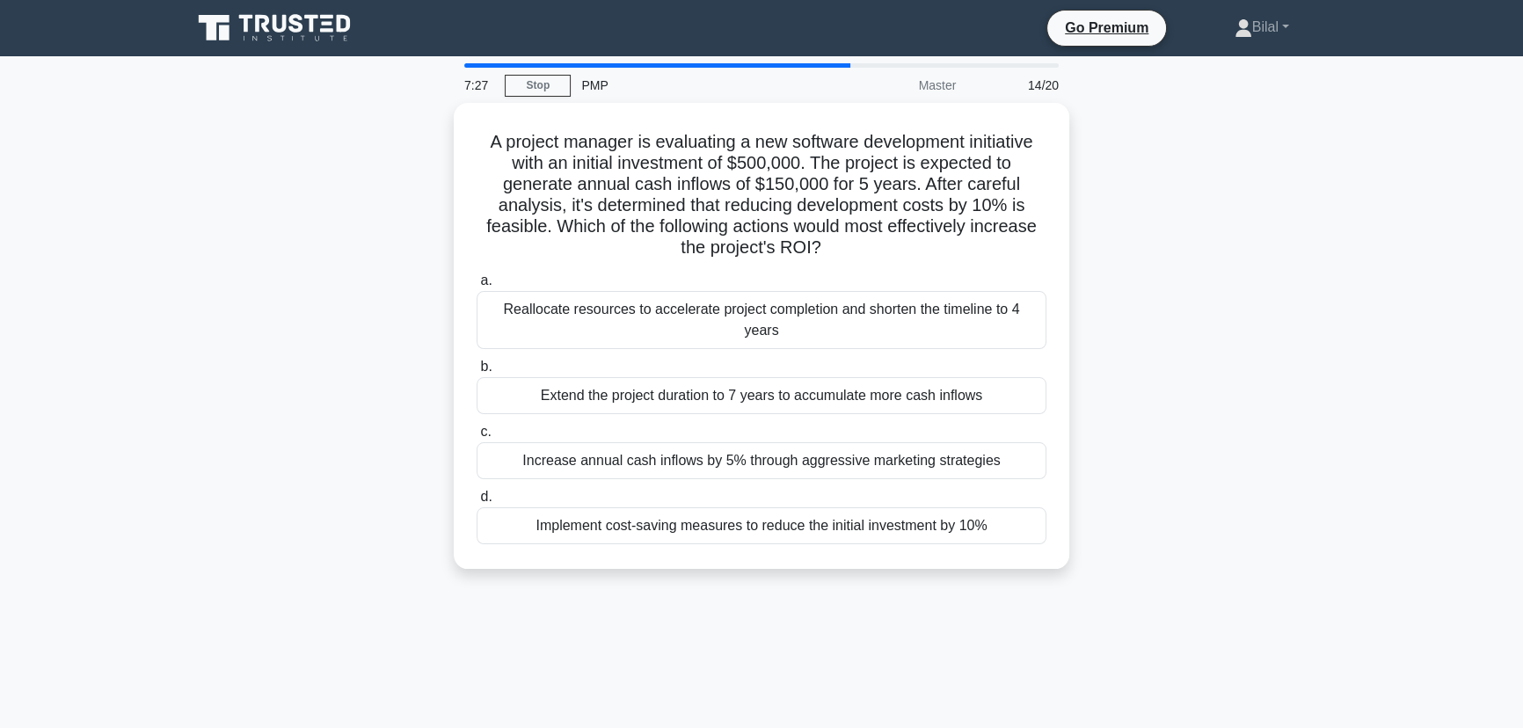
click at [1165, 483] on div "A project manager is evaluating a new software development initiative with an i…" at bounding box center [761, 346] width 1161 height 487
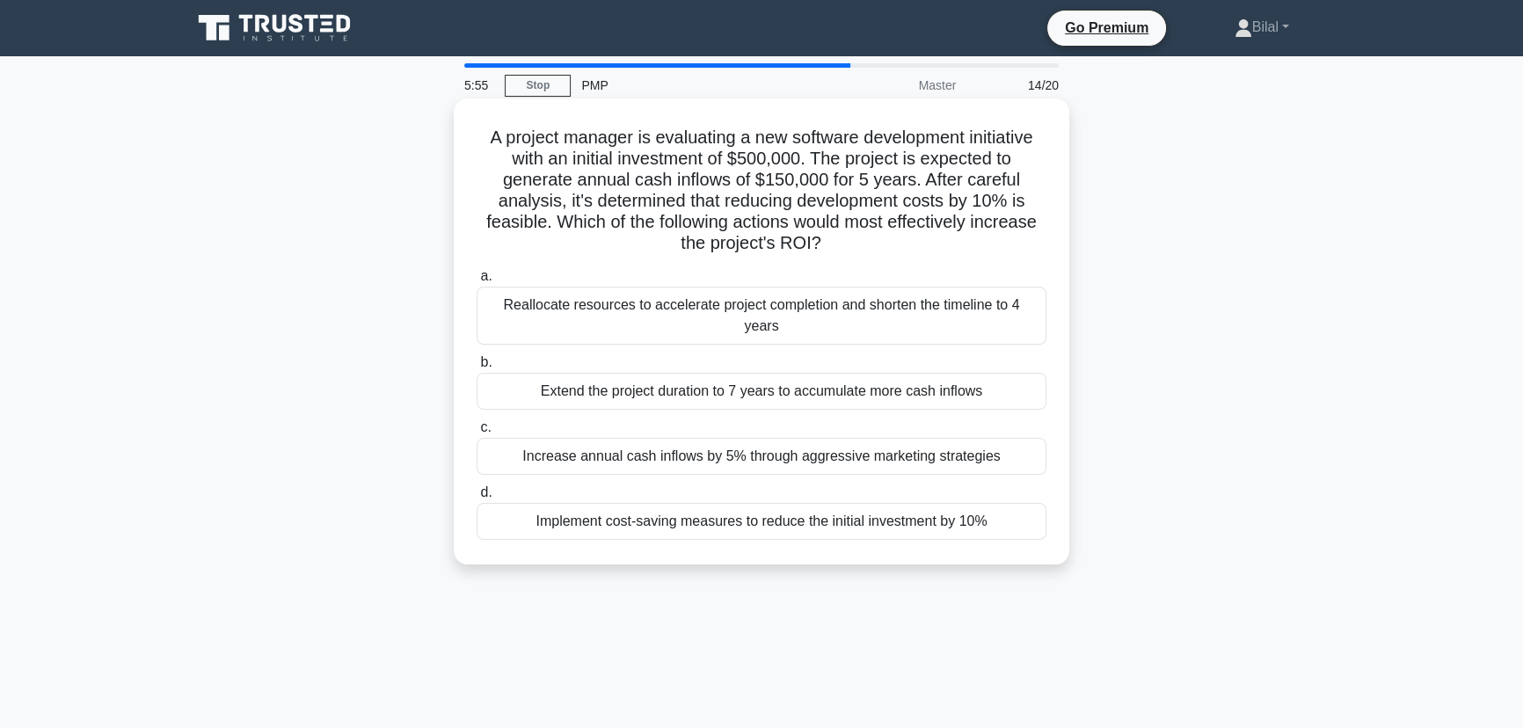
click at [1012, 504] on div "Implement cost-saving measures to reduce the initial investment by 10%" at bounding box center [762, 521] width 570 height 37
click at [477, 499] on input "d. Implement cost-saving measures to reduce the initial investment by 10%" at bounding box center [477, 492] width 0 height 11
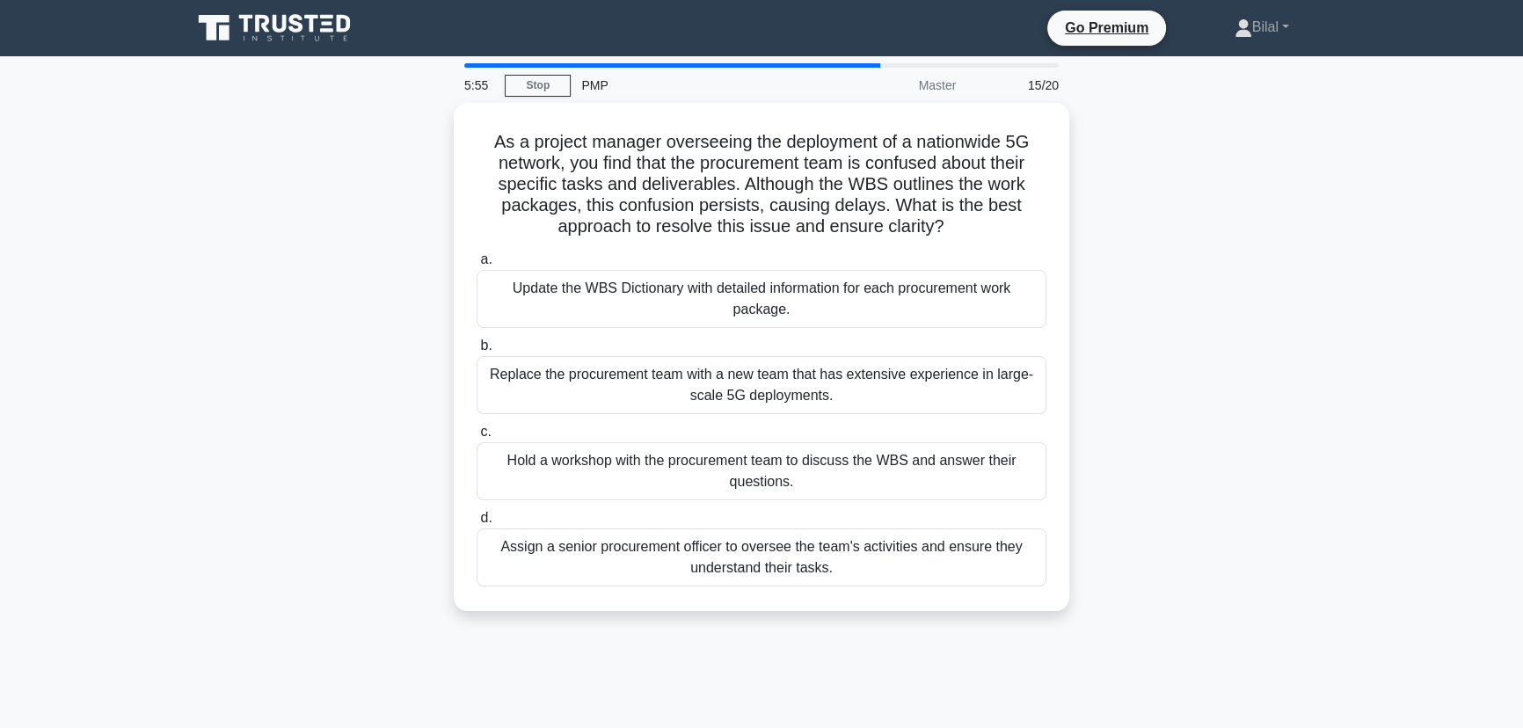
click at [1102, 510] on div "As a project manager overseeing the deployment of a nationwide 5G network, you …" at bounding box center [761, 367] width 1161 height 529
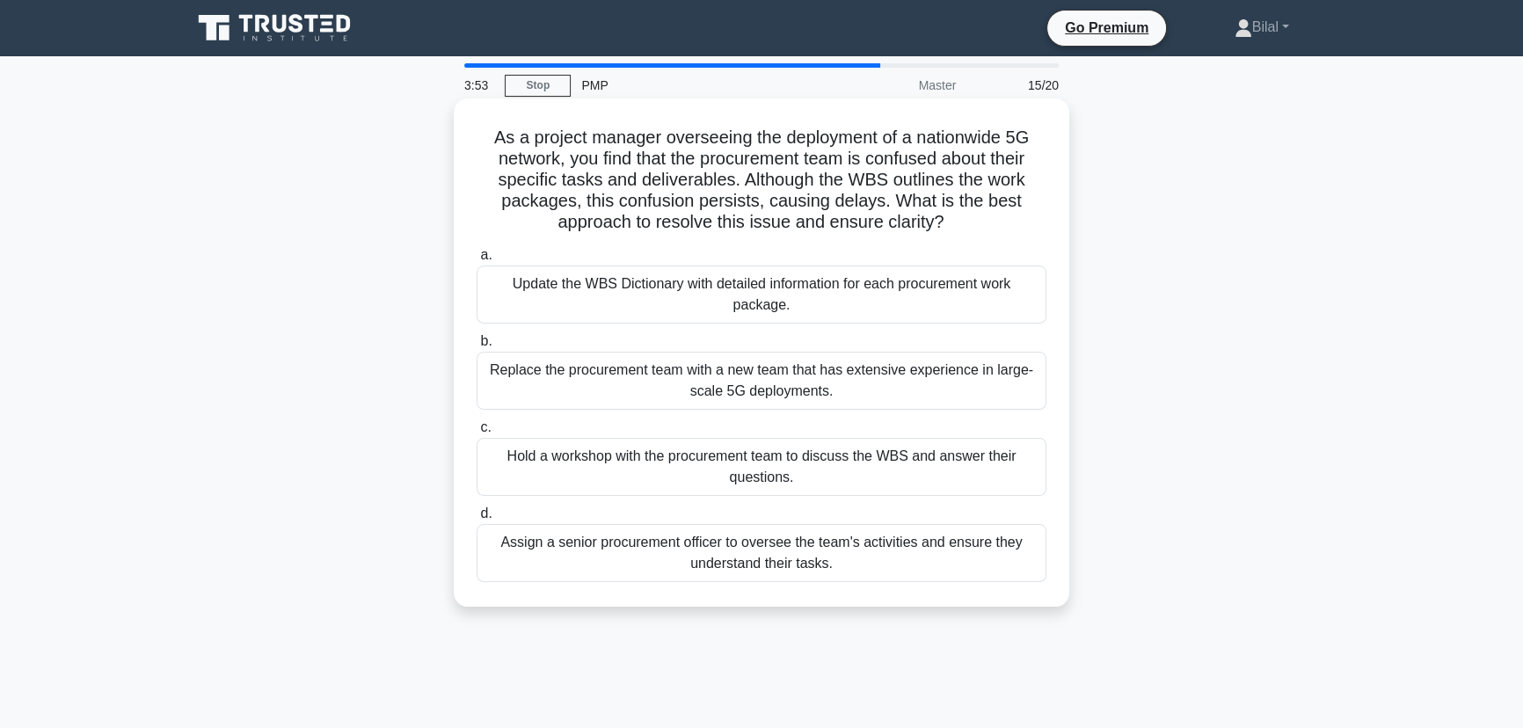
click at [994, 475] on div "Hold a workshop with the procurement team to discuss the WBS and answer their q…" at bounding box center [762, 467] width 570 height 58
click at [477, 434] on input "c. Hold a workshop with the procurement team to discuss the WBS and answer thei…" at bounding box center [477, 427] width 0 height 11
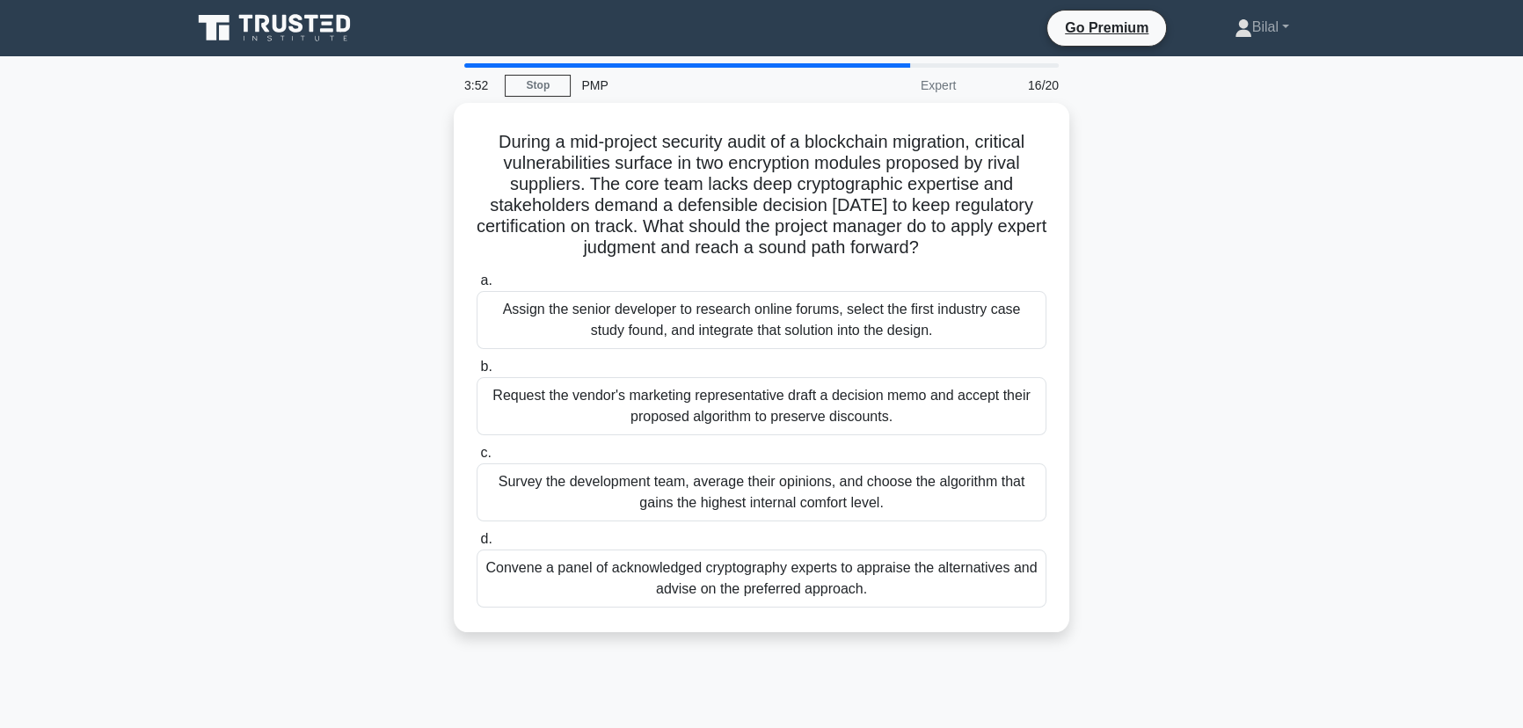
click at [1113, 457] on div "During a mid-project security audit of a blockchain migration, critical vulnera…" at bounding box center [761, 378] width 1161 height 551
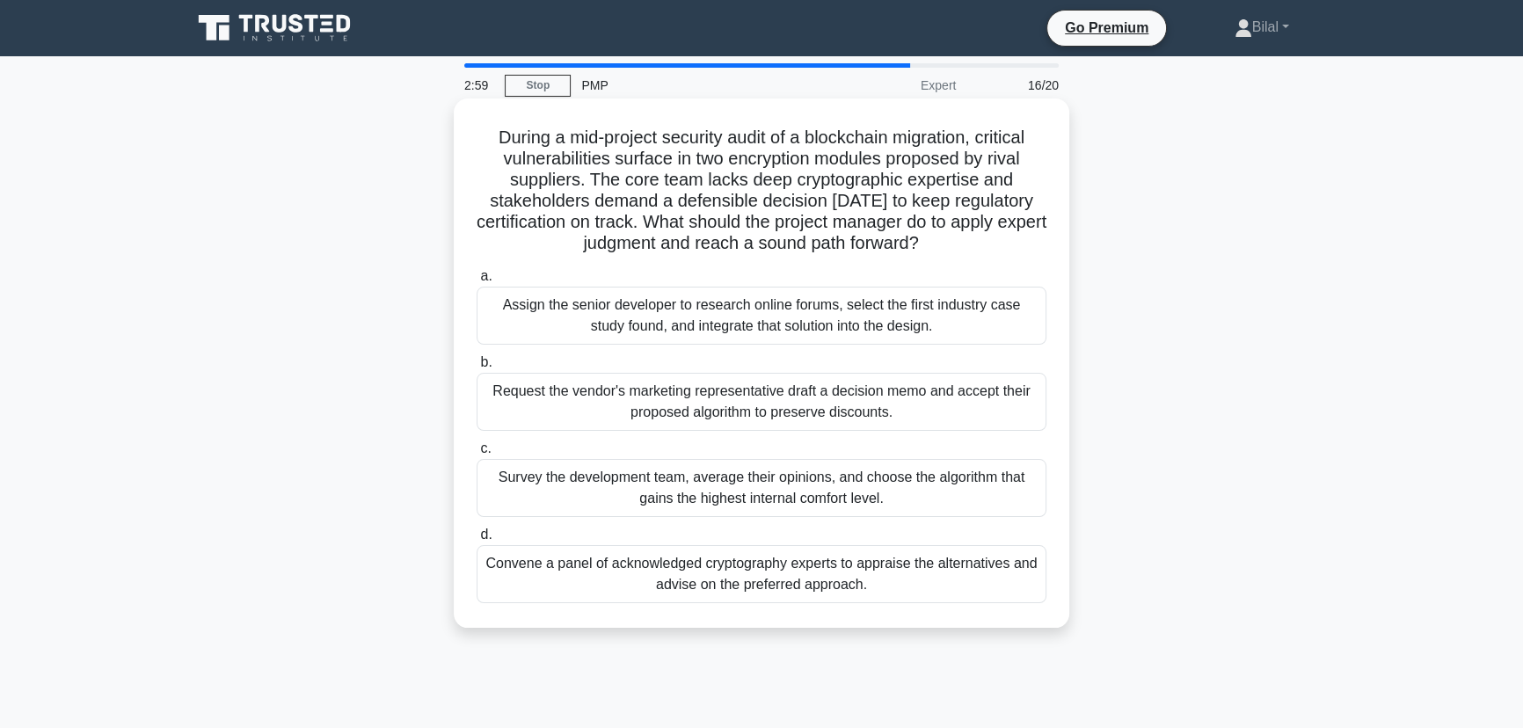
click at [1036, 569] on div "Convene a panel of acknowledged cryptography experts to appraise the alternativ…" at bounding box center [762, 574] width 570 height 58
click at [477, 541] on input "d. Convene a panel of acknowledged cryptography experts to appraise the alterna…" at bounding box center [477, 534] width 0 height 11
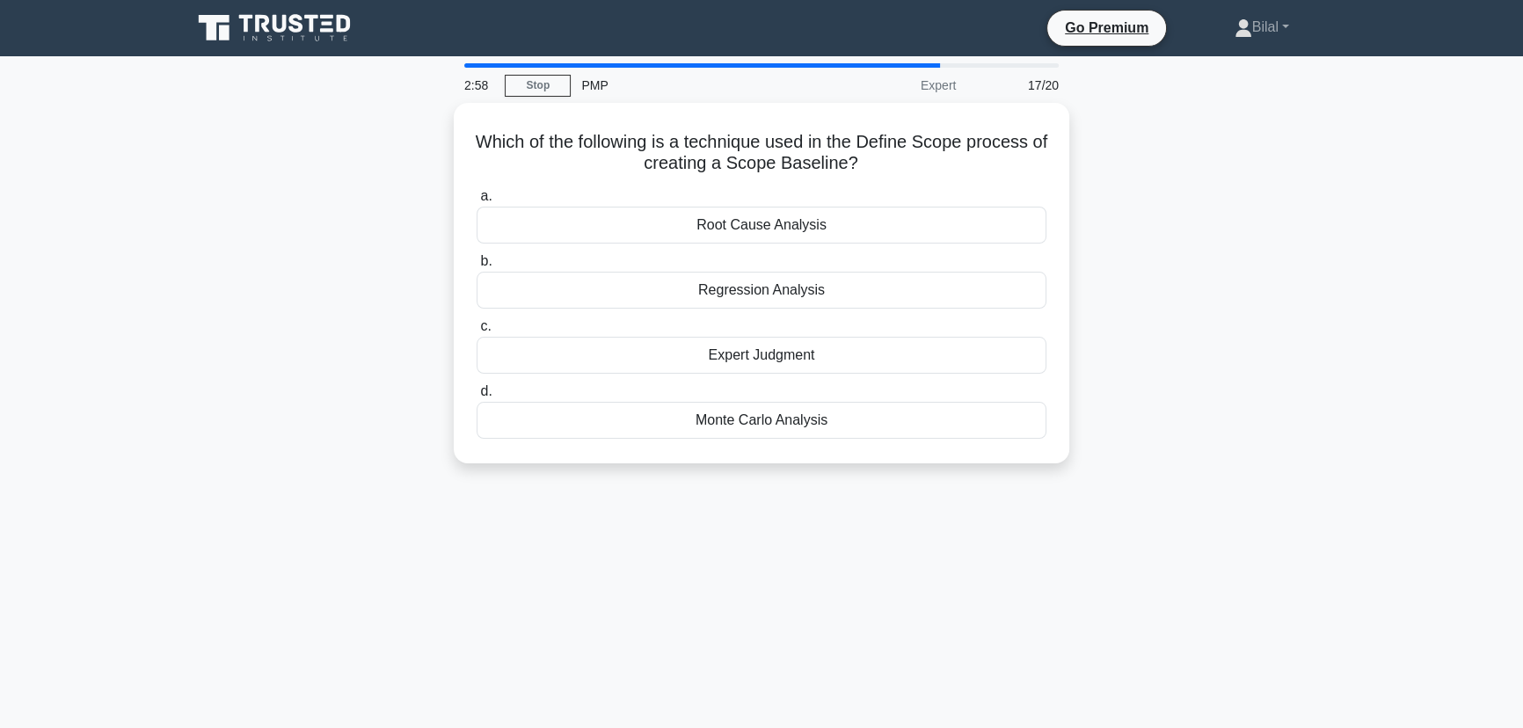
click at [1192, 537] on div "2:58 Stop PMP Expert 17/20 Which of the following is a technique used in the De…" at bounding box center [761, 502] width 1161 height 879
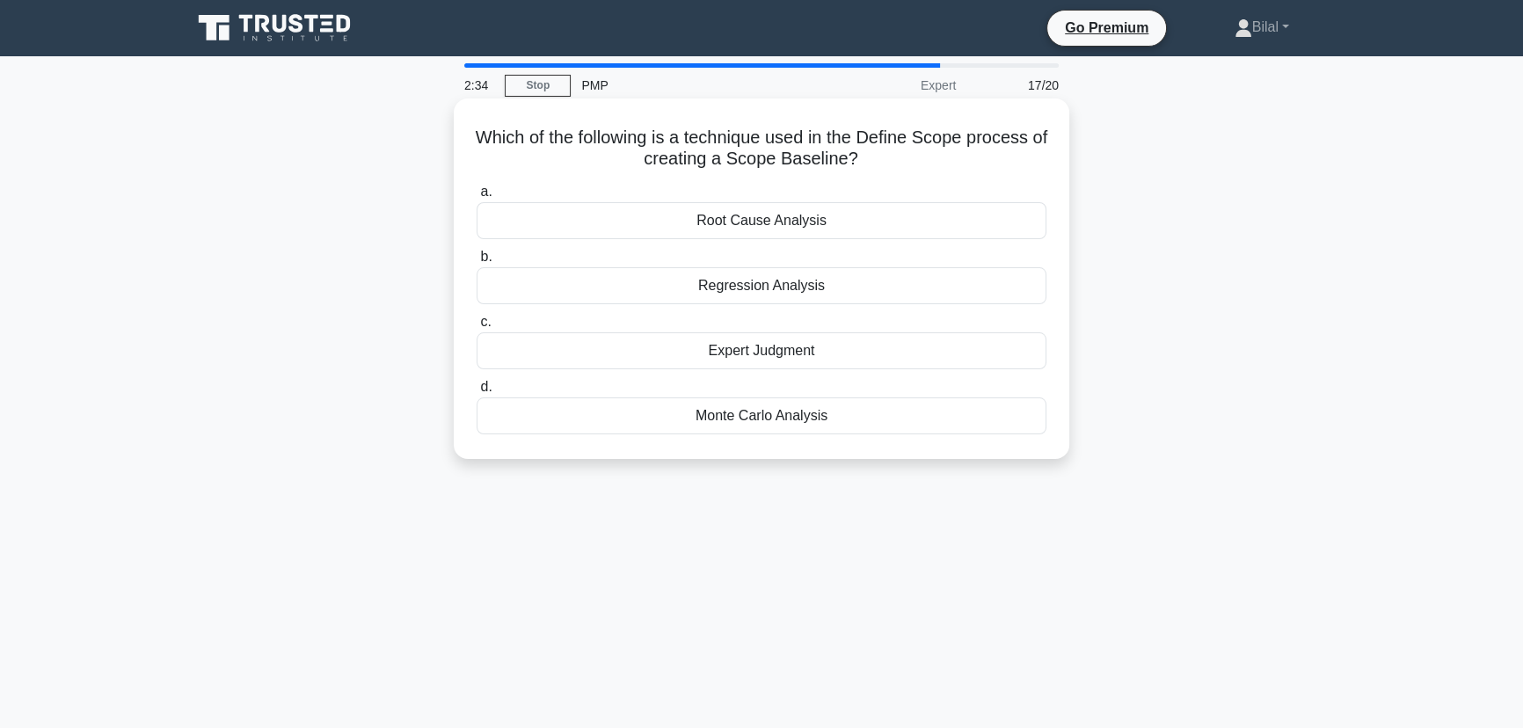
click at [975, 352] on div "Expert Judgment" at bounding box center [762, 350] width 570 height 37
click at [477, 328] on input "c. Expert Judgment" at bounding box center [477, 322] width 0 height 11
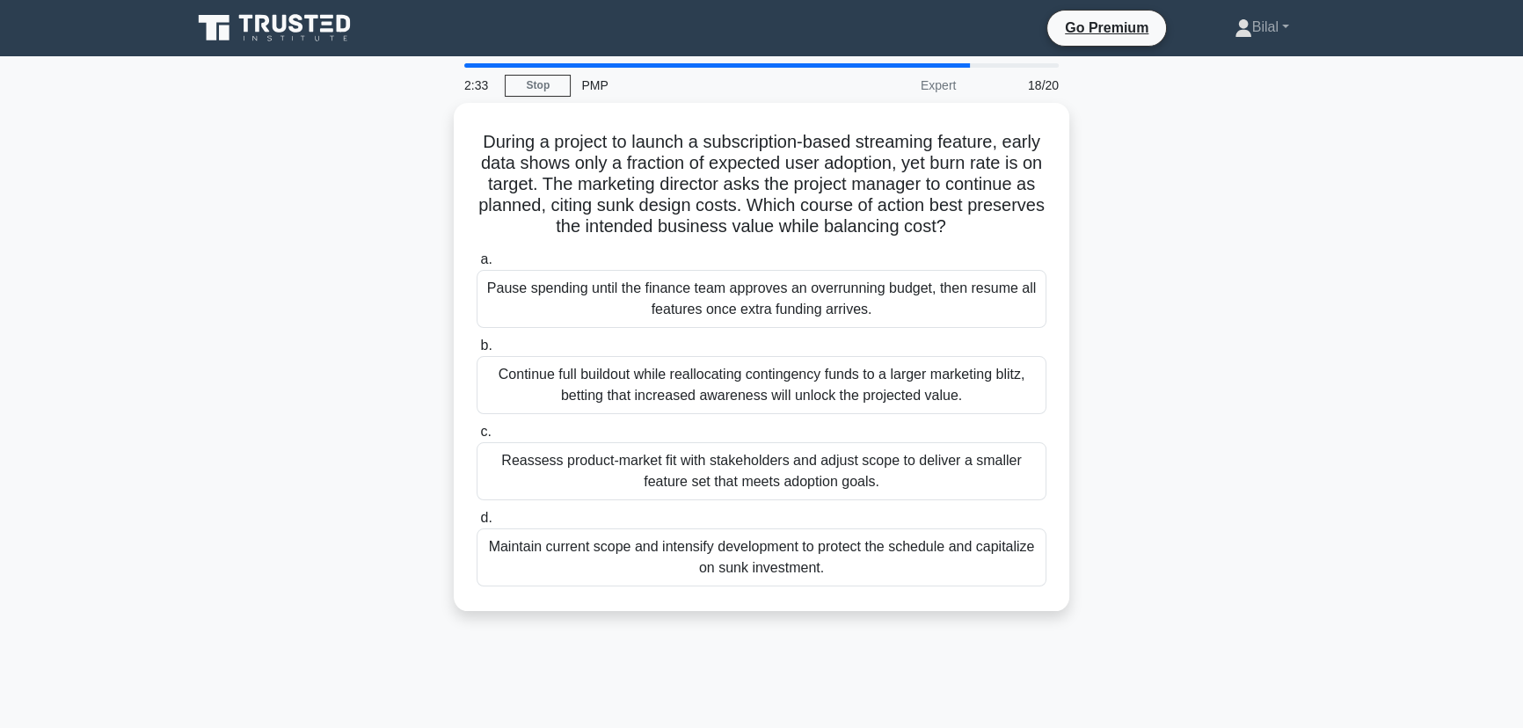
click at [1181, 346] on div "During a project to launch a subscription-based streaming feature, early data s…" at bounding box center [761, 367] width 1161 height 529
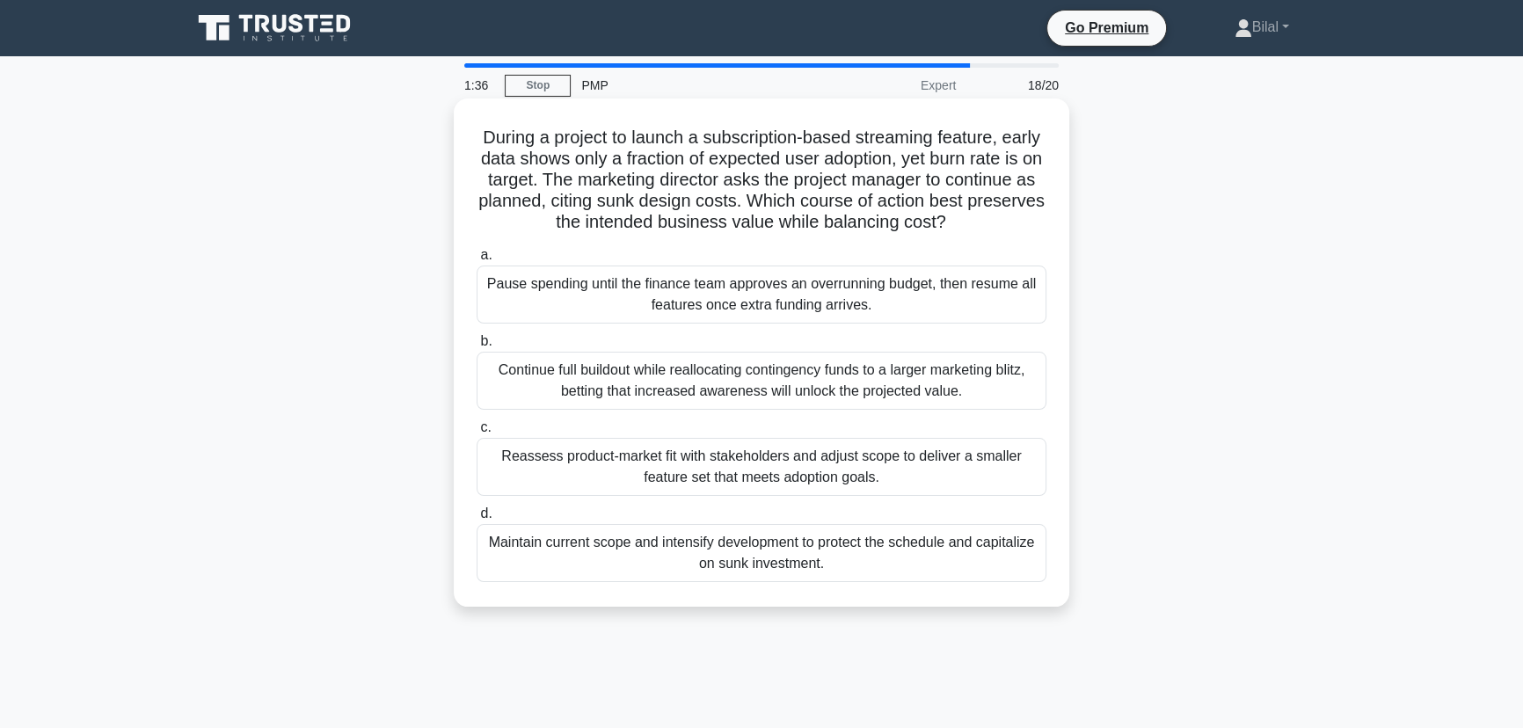
click at [1032, 454] on div "Reassess product-market fit with stakeholders and adjust scope to deliver a sma…" at bounding box center [762, 467] width 570 height 58
click at [477, 434] on input "c. Reassess product-market fit with stakeholders and adjust scope to deliver a …" at bounding box center [477, 427] width 0 height 11
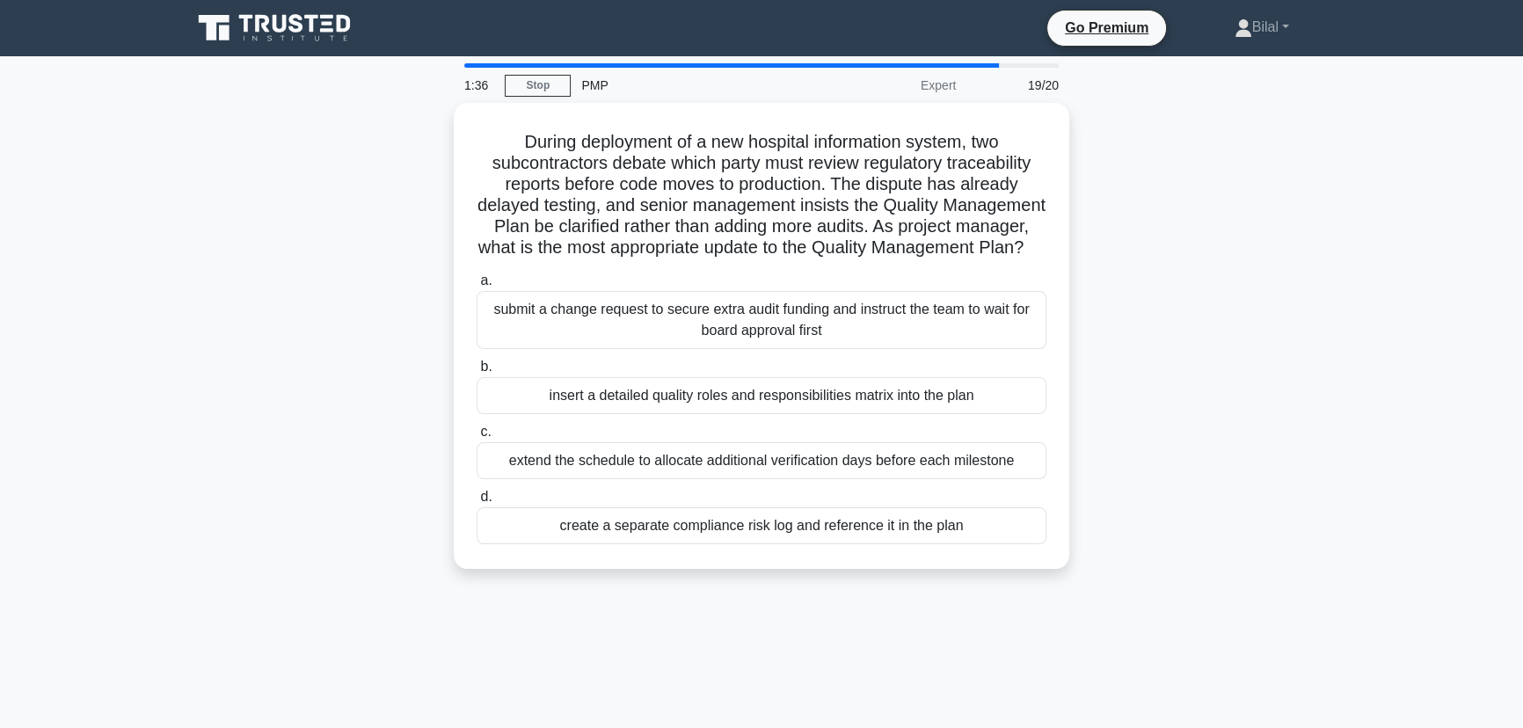
click at [1152, 423] on div "During deployment of a new hospital information system, two subcontractors deba…" at bounding box center [761, 346] width 1161 height 487
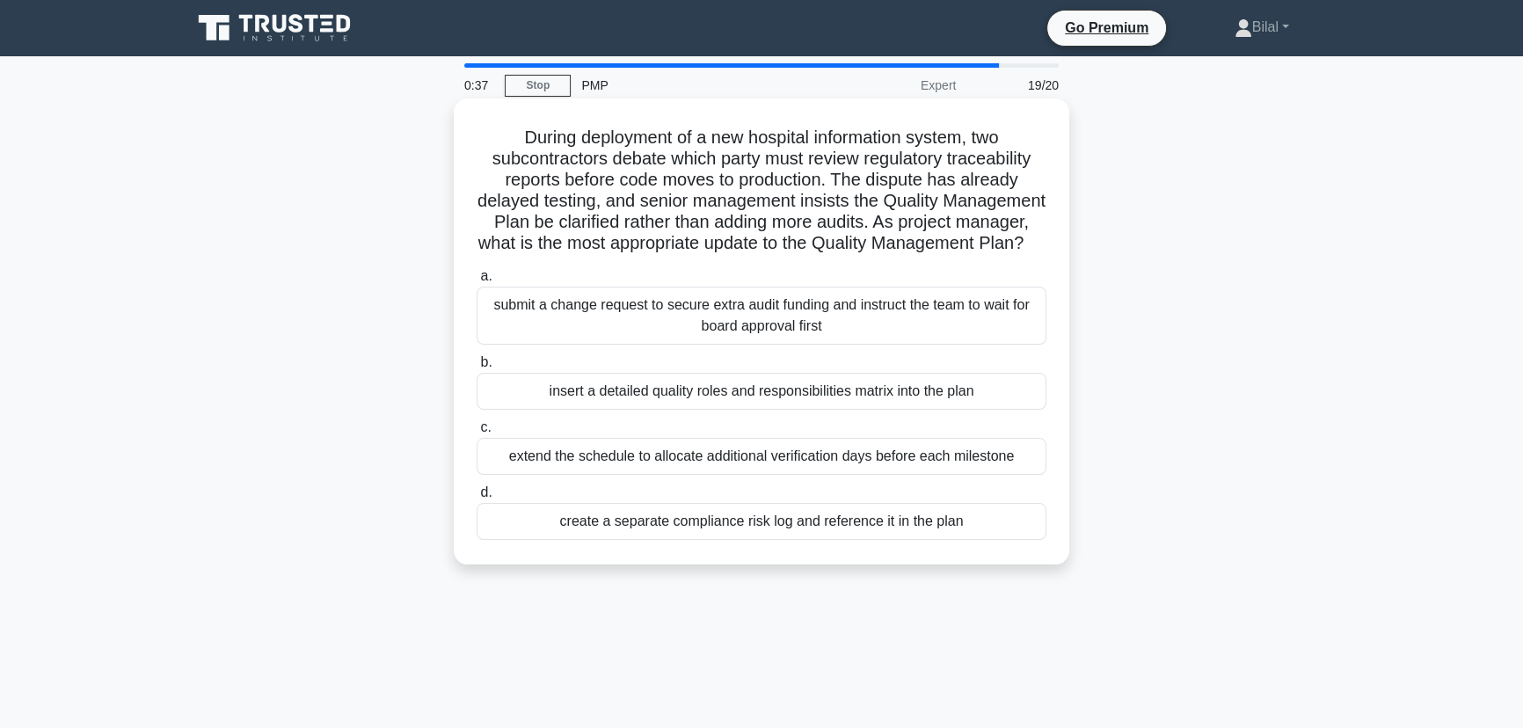
click at [1003, 410] on div "insert a detailed quality roles and responsibilities matrix into the plan" at bounding box center [762, 391] width 570 height 37
click at [477, 368] on input "b. insert a detailed quality roles and responsibilities matrix into the plan" at bounding box center [477, 362] width 0 height 11
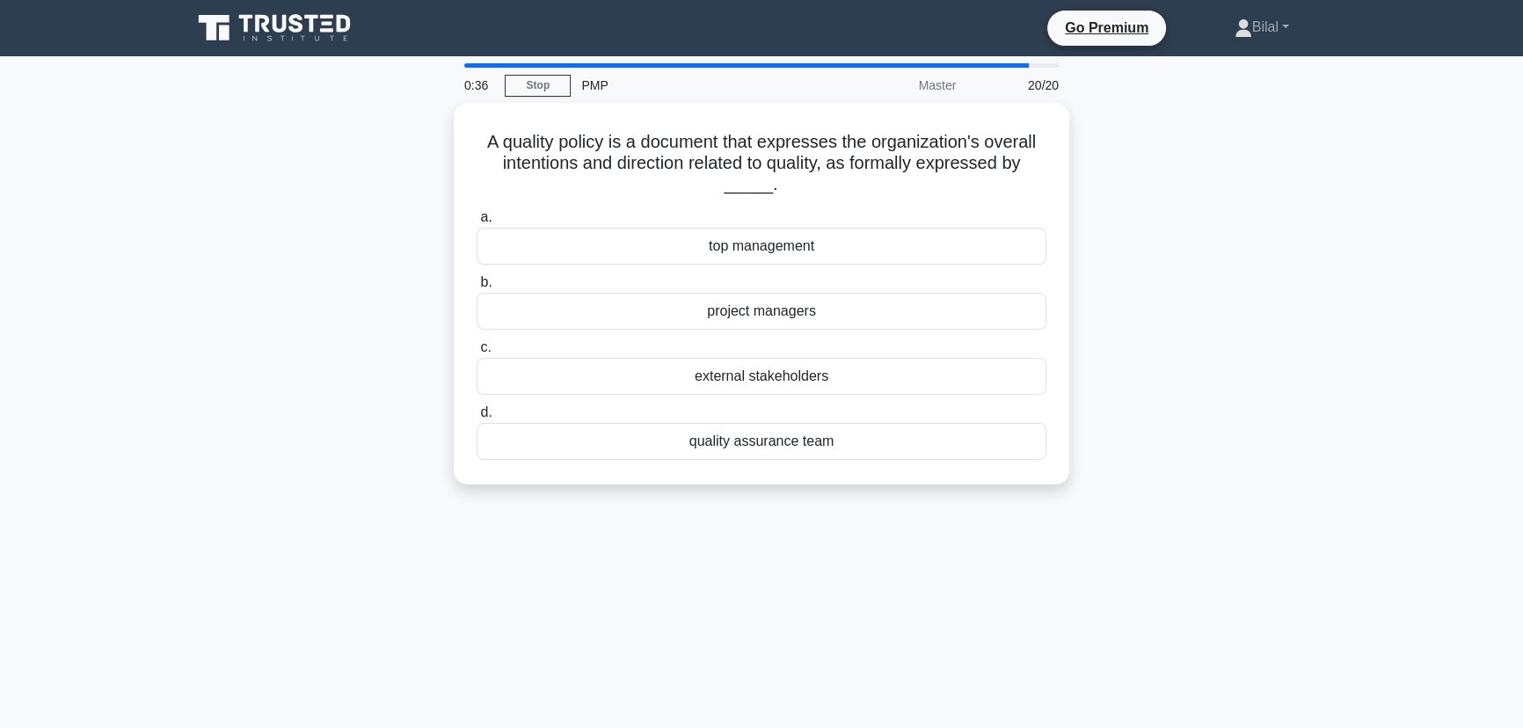
click at [1229, 394] on div "A quality policy is a document that expresses the organization's overall intent…" at bounding box center [761, 304] width 1161 height 403
click at [965, 247] on div "top management" at bounding box center [762, 241] width 570 height 37
click at [477, 219] on input "a. top management" at bounding box center [477, 213] width 0 height 11
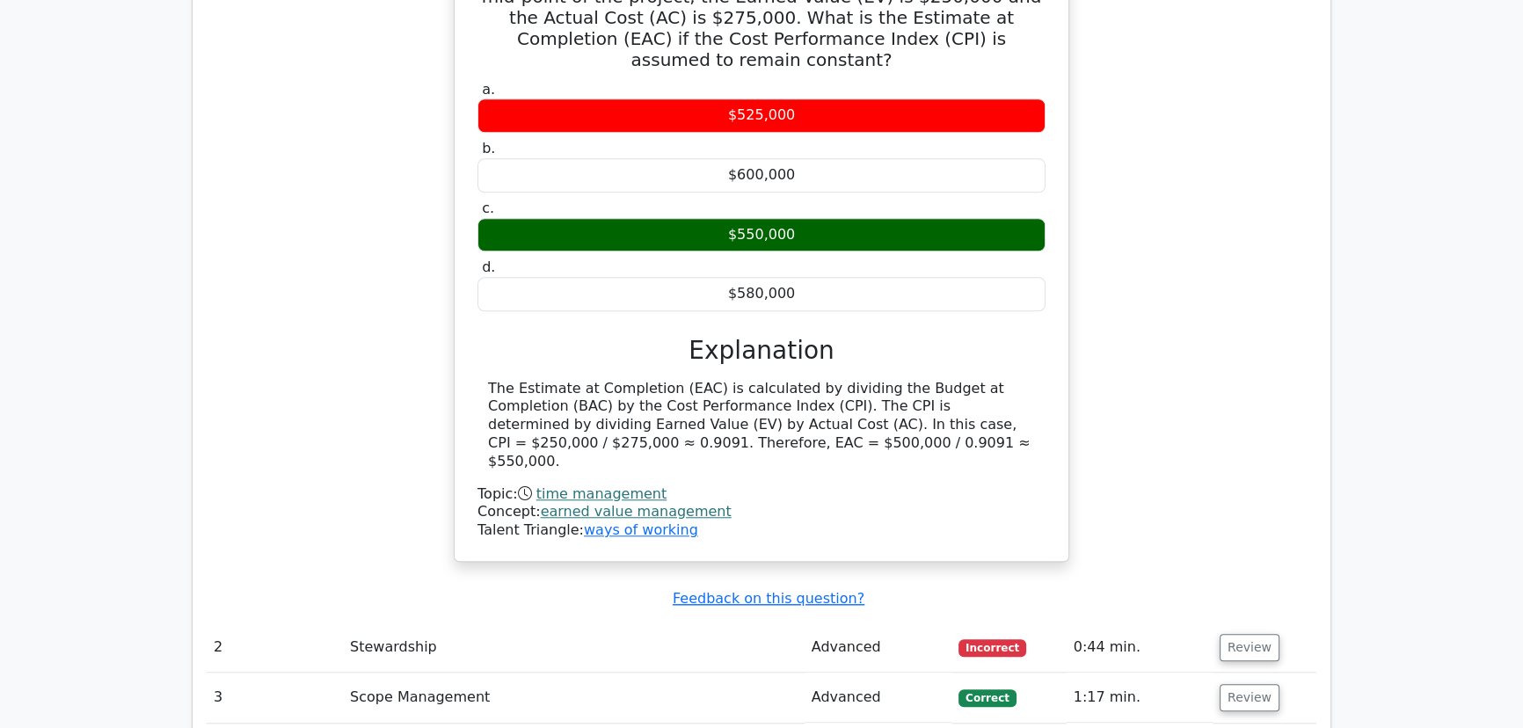
scroll to position [1599, 0]
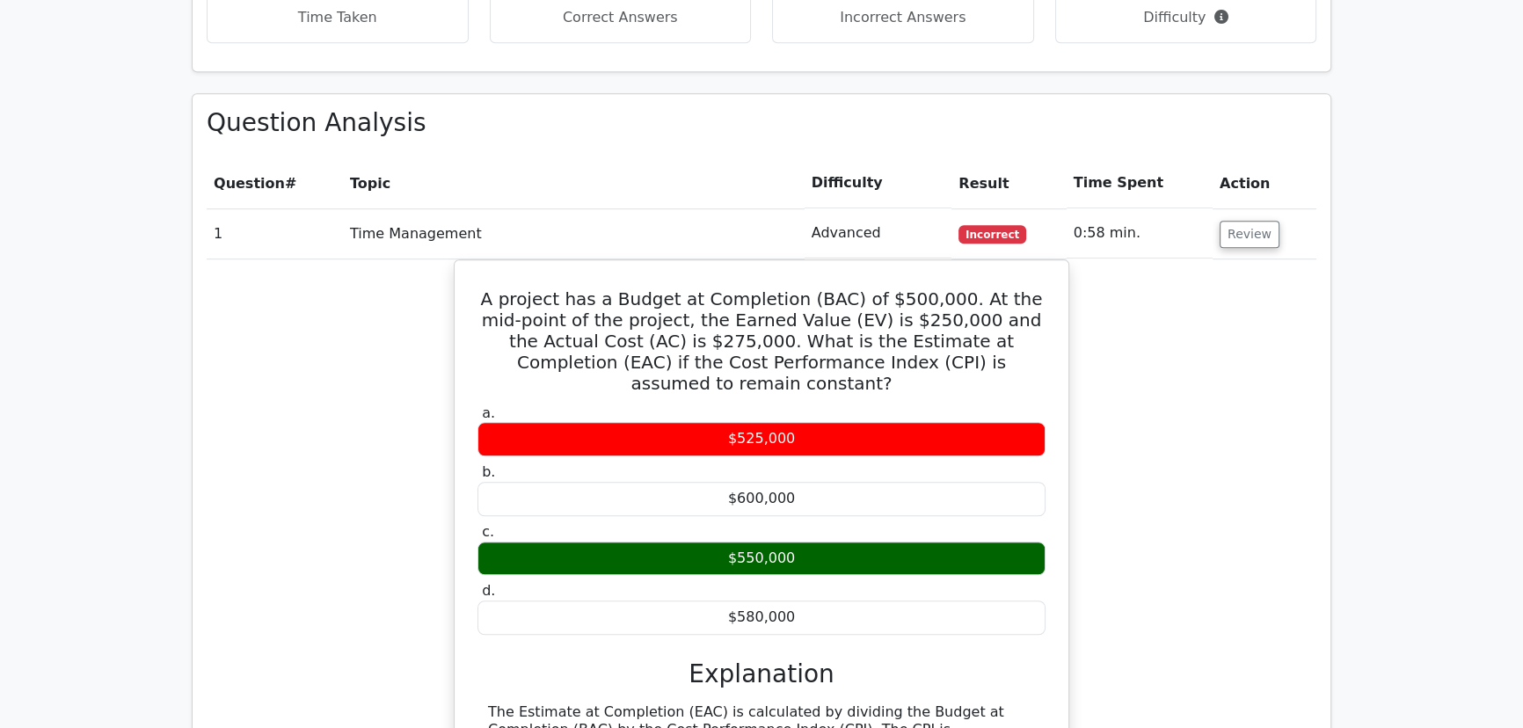
click at [1445, 500] on main "Go Premium Project Management Professional Preparation Package (2025) Earn 35 P…" at bounding box center [761, 529] width 1523 height 4143
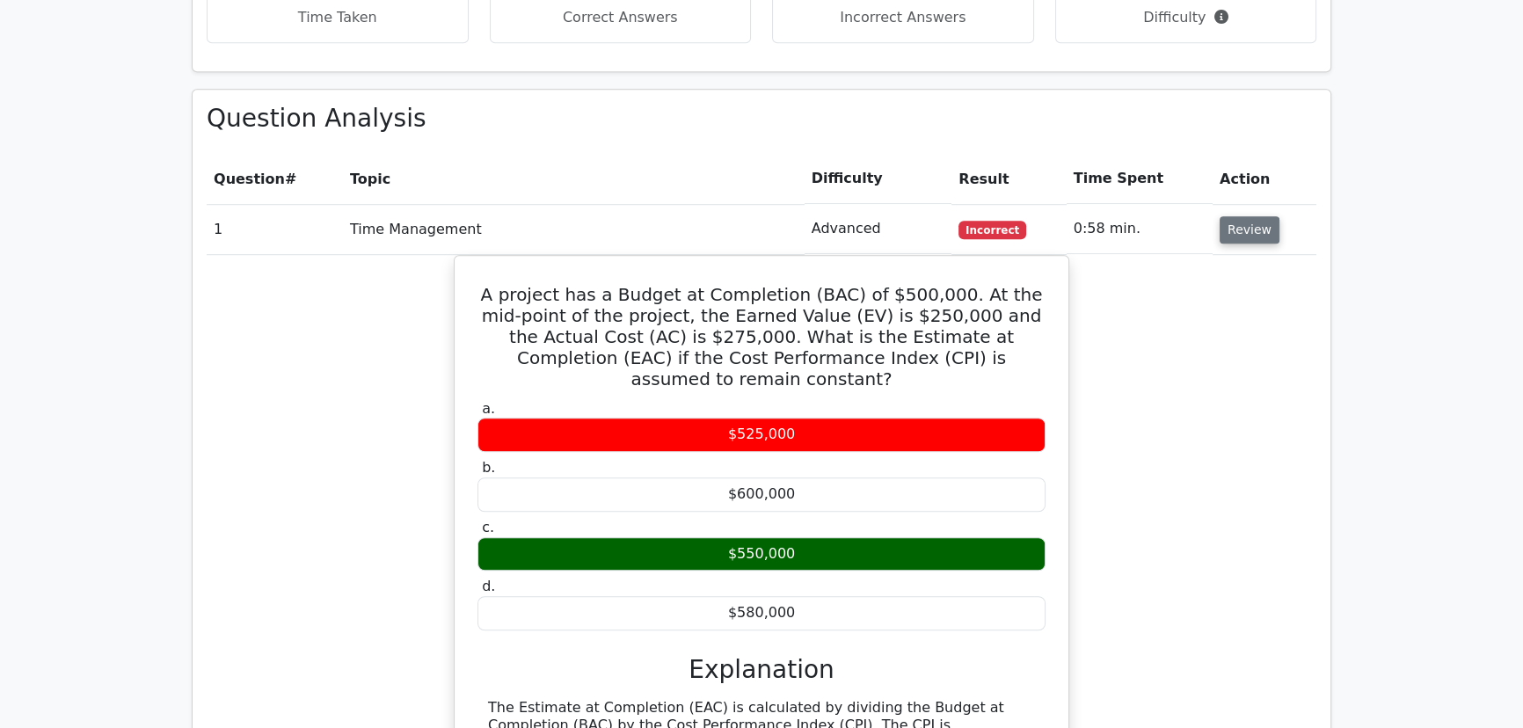
click at [1251, 216] on button "Review" at bounding box center [1250, 229] width 60 height 27
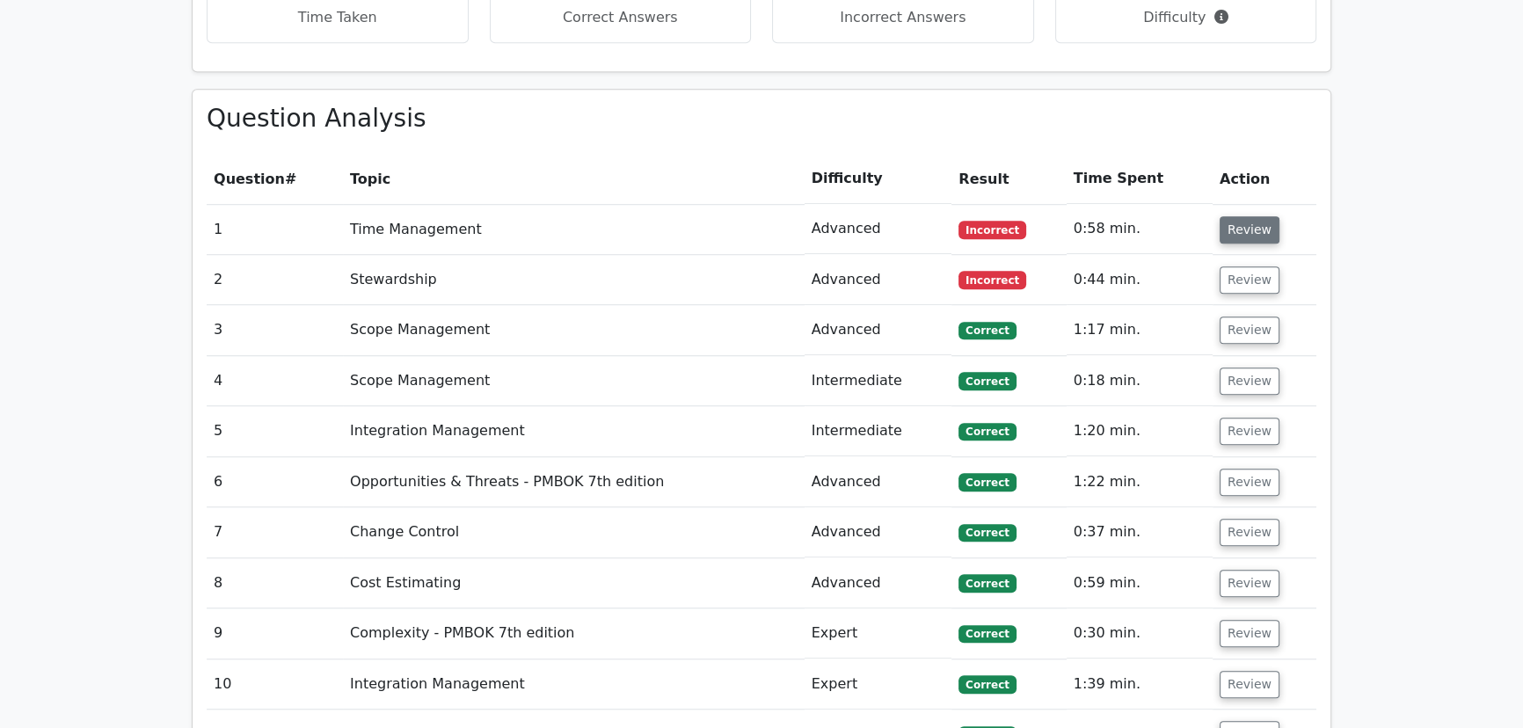
click at [1251, 216] on button "Review" at bounding box center [1250, 229] width 60 height 27
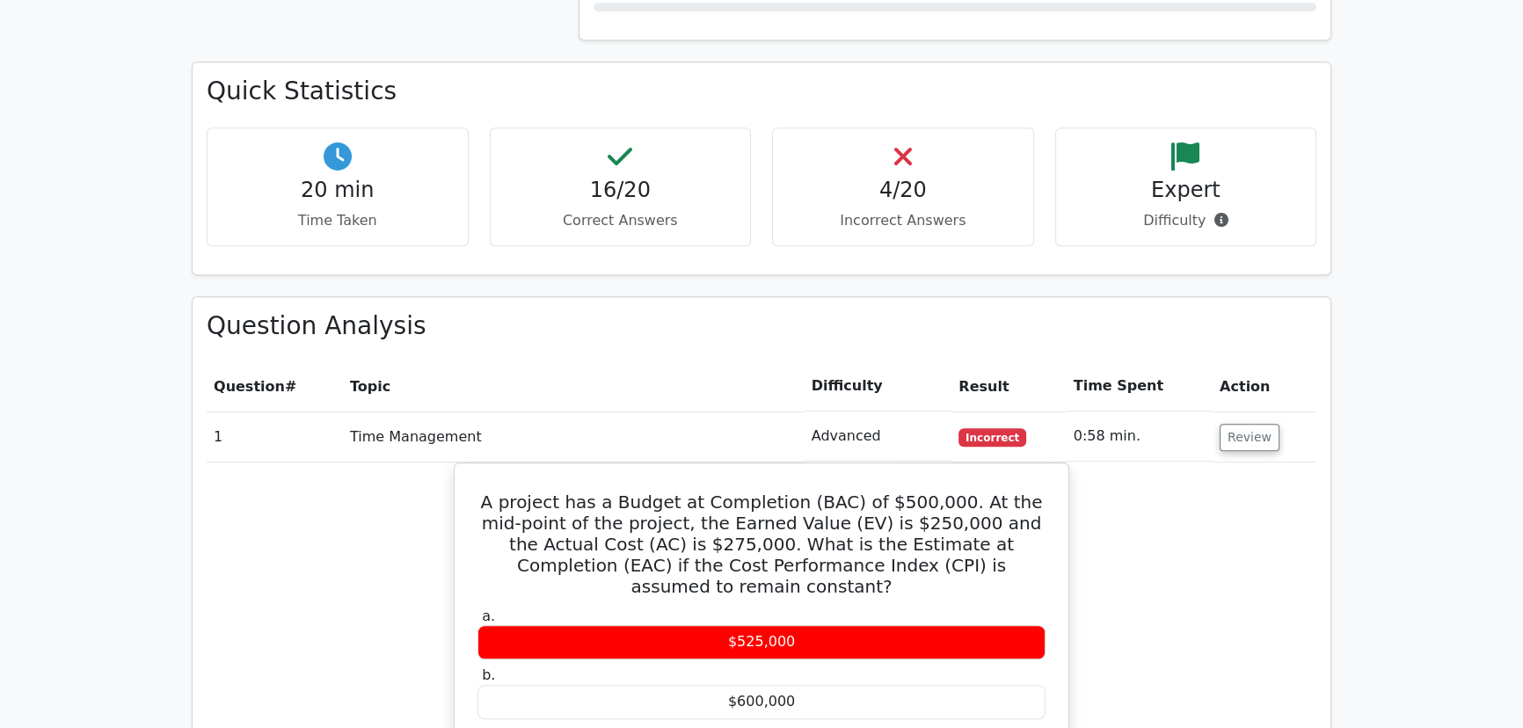
scroll to position [1429, 0]
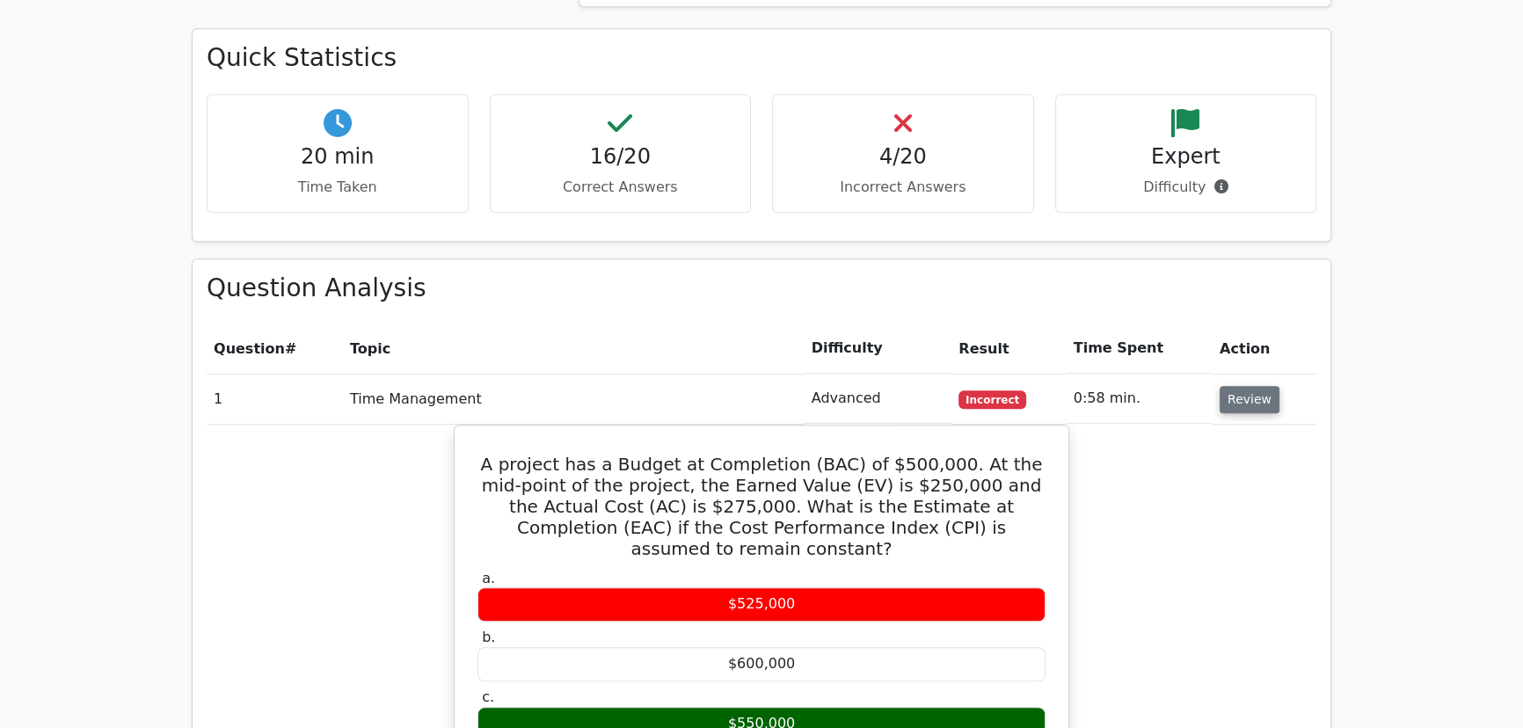
click at [1244, 386] on button "Review" at bounding box center [1250, 399] width 60 height 27
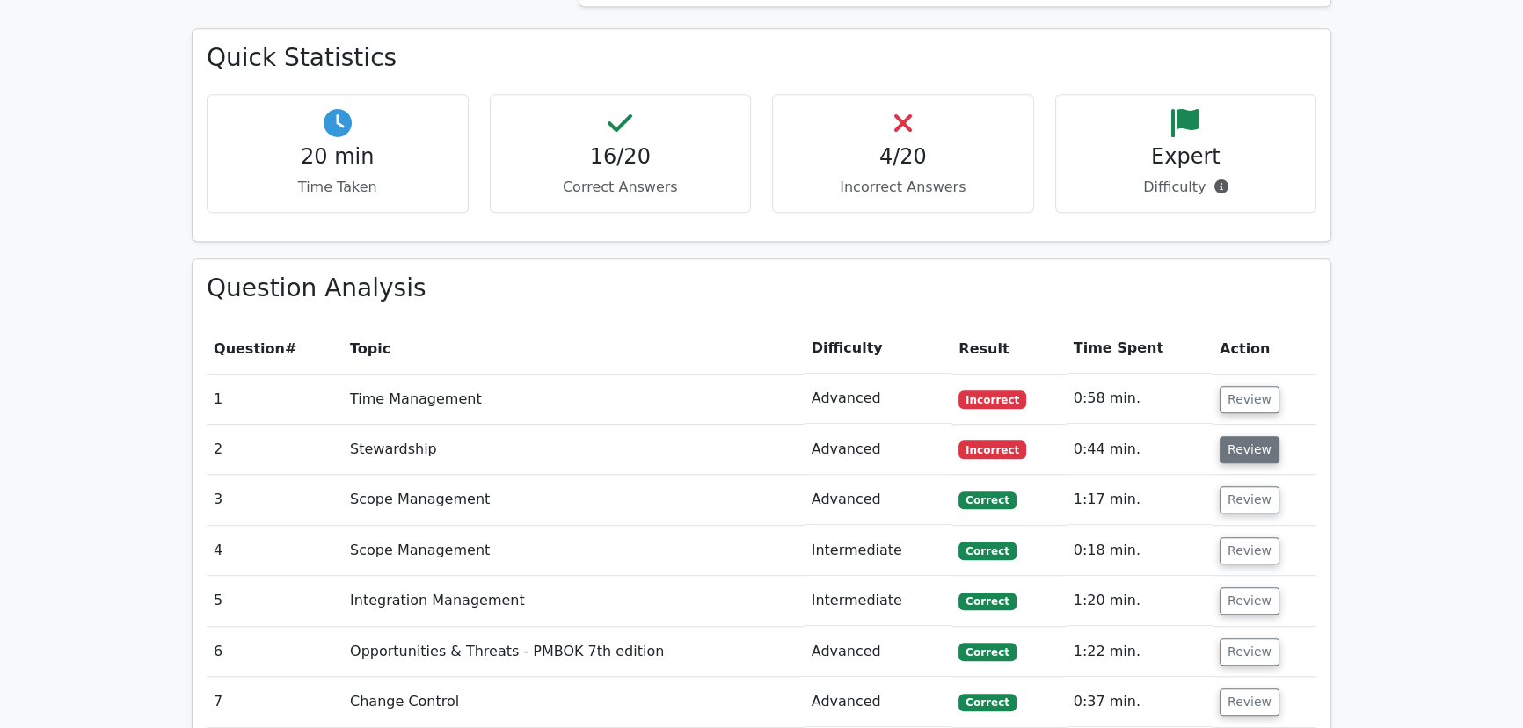
click at [1247, 436] on button "Review" at bounding box center [1250, 449] width 60 height 27
click at [1229, 436] on button "Review" at bounding box center [1250, 449] width 60 height 27
click at [1247, 436] on button "Review" at bounding box center [1250, 449] width 60 height 27
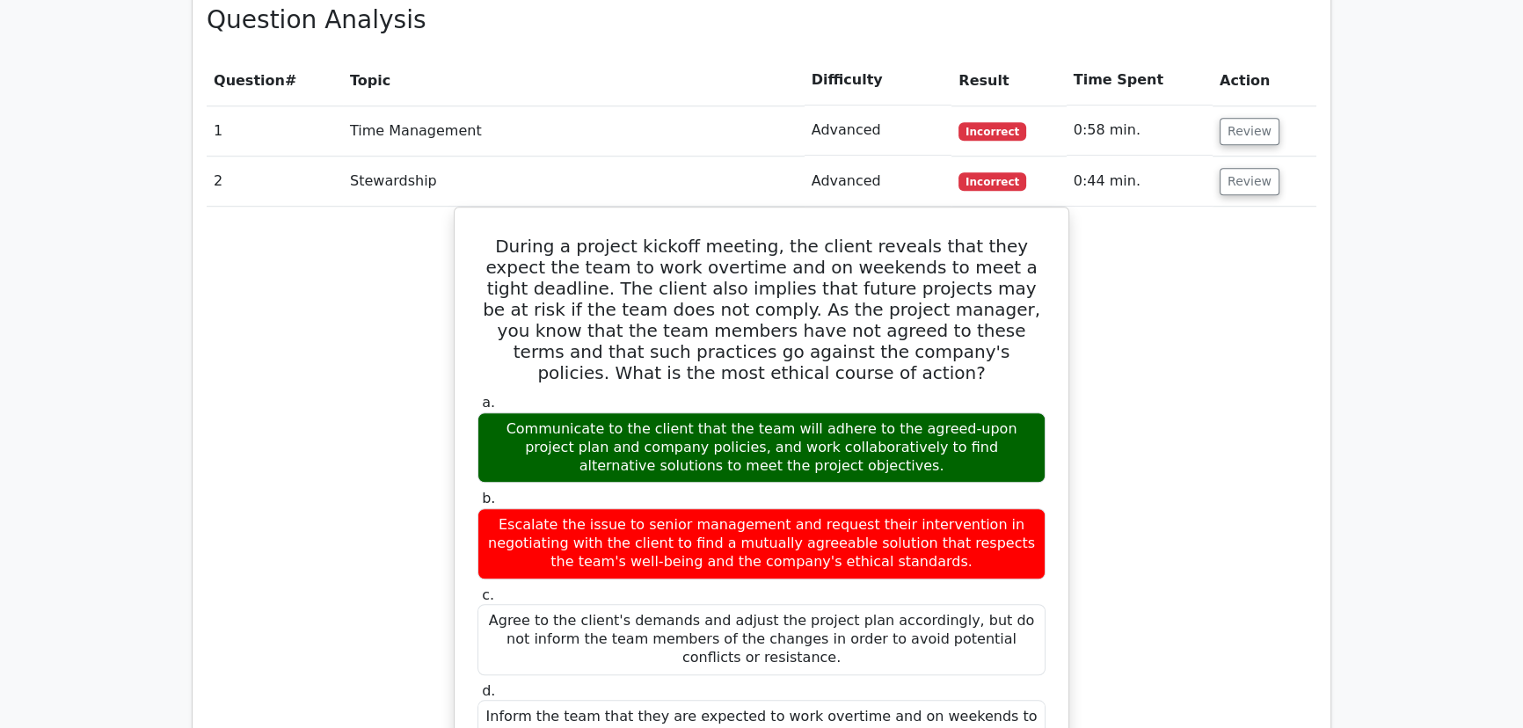
scroll to position [1669, 0]
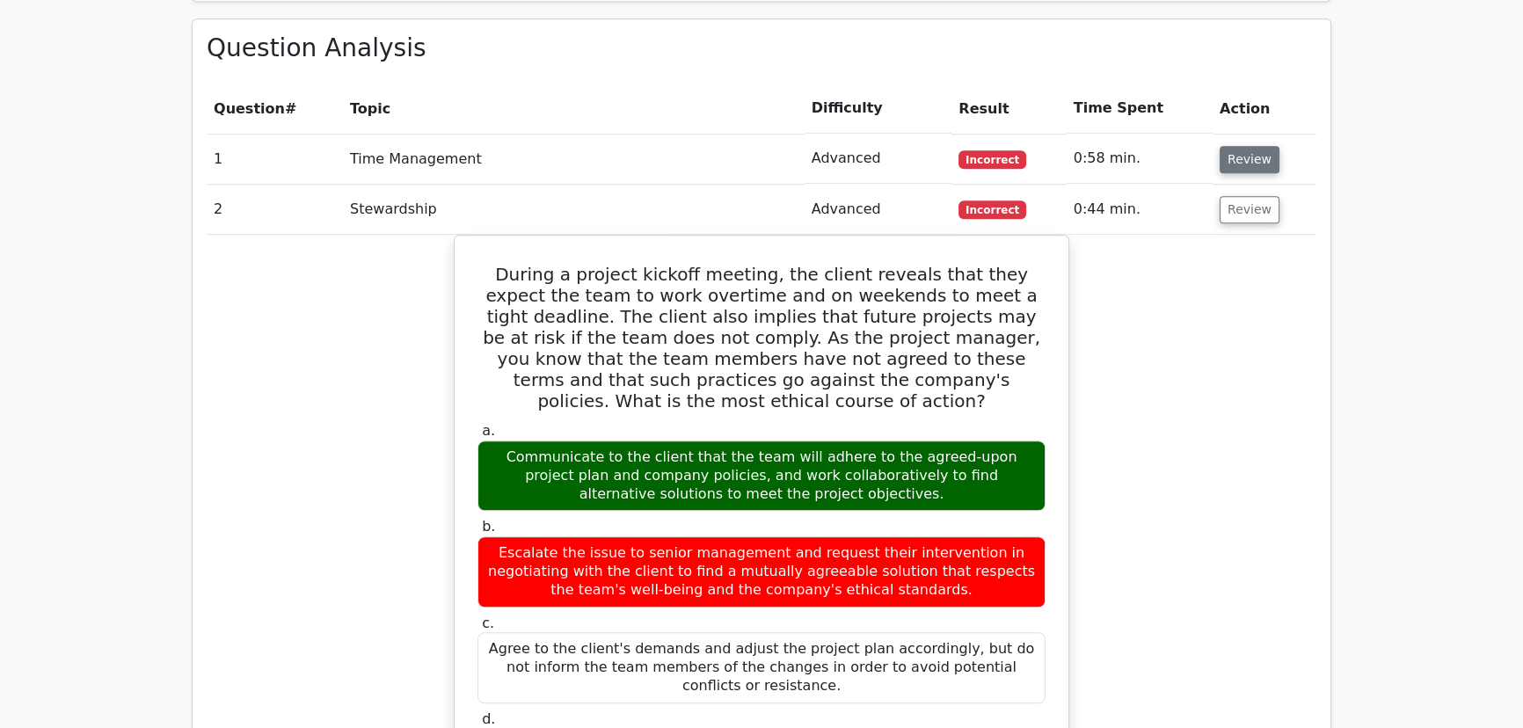
click at [1254, 146] on button "Review" at bounding box center [1250, 159] width 60 height 27
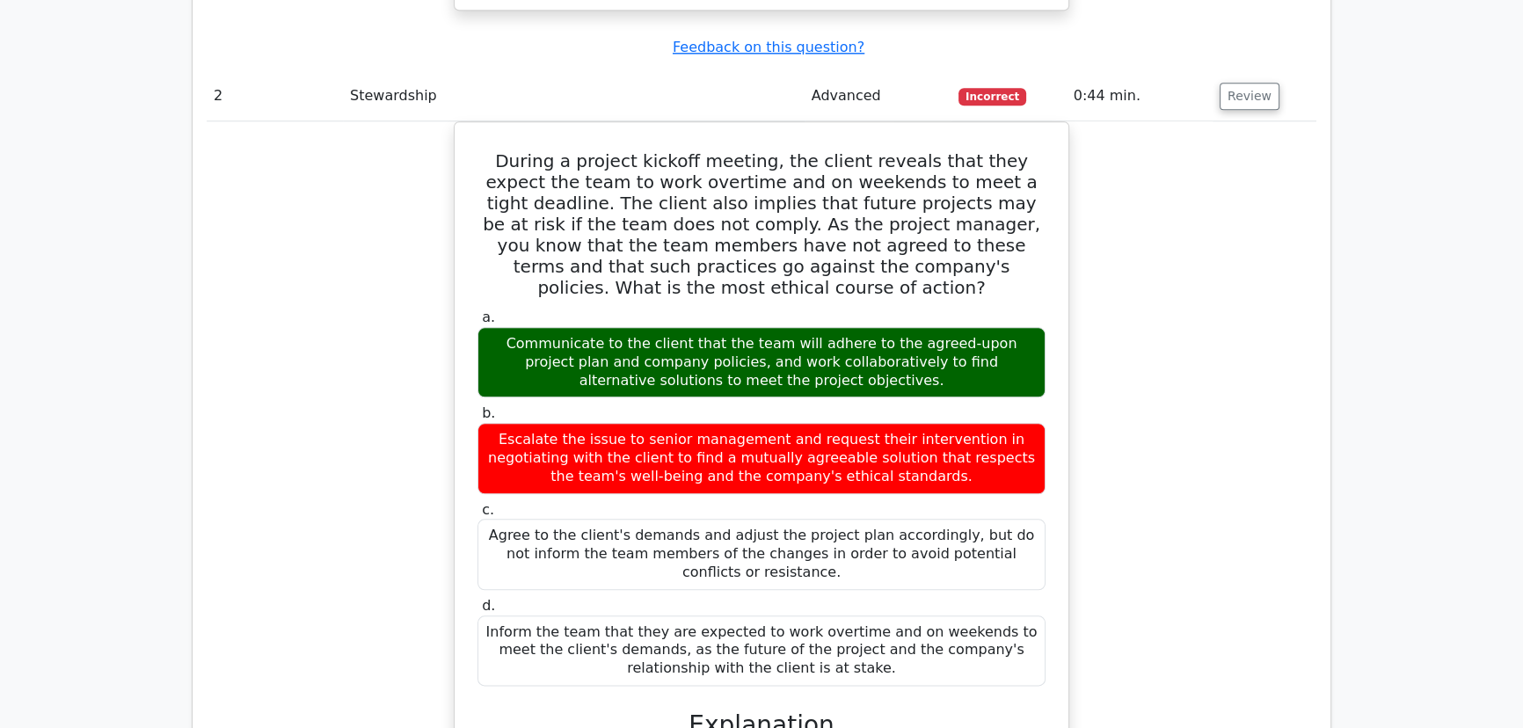
scroll to position [2468, 0]
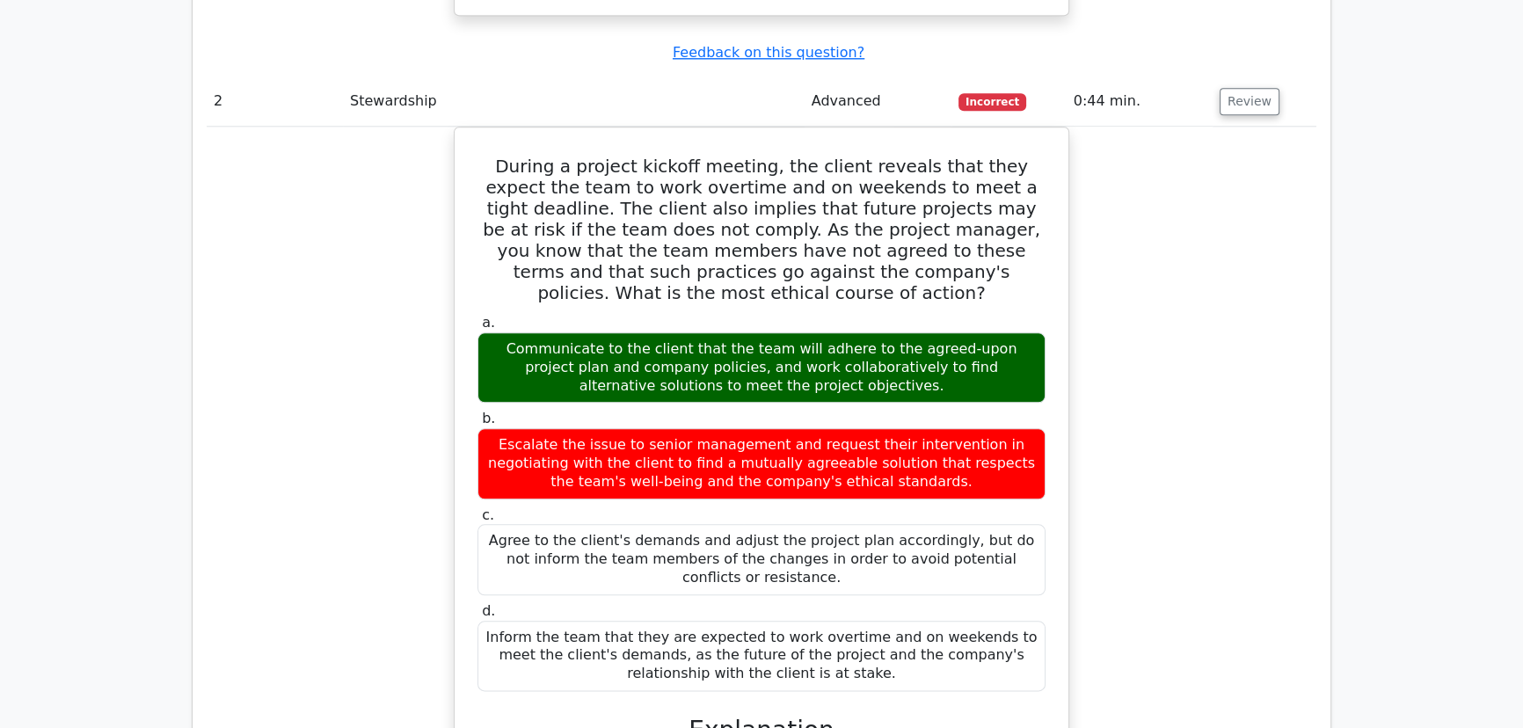
click at [1385, 289] on main "Go Premium Project Management Professional Preparation Package (2025) Earn 35 P…" at bounding box center [761, 262] width 1523 height 5348
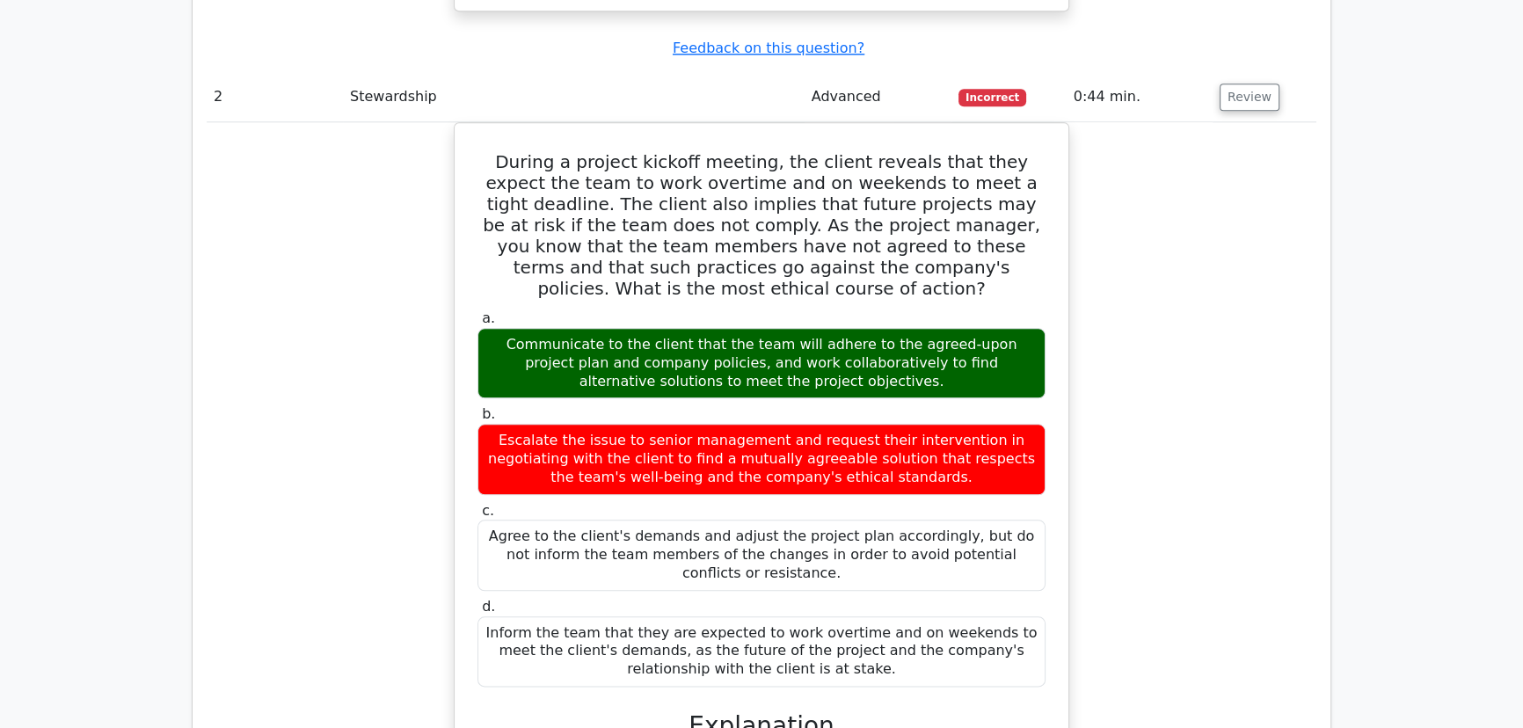
scroll to position [2308, 0]
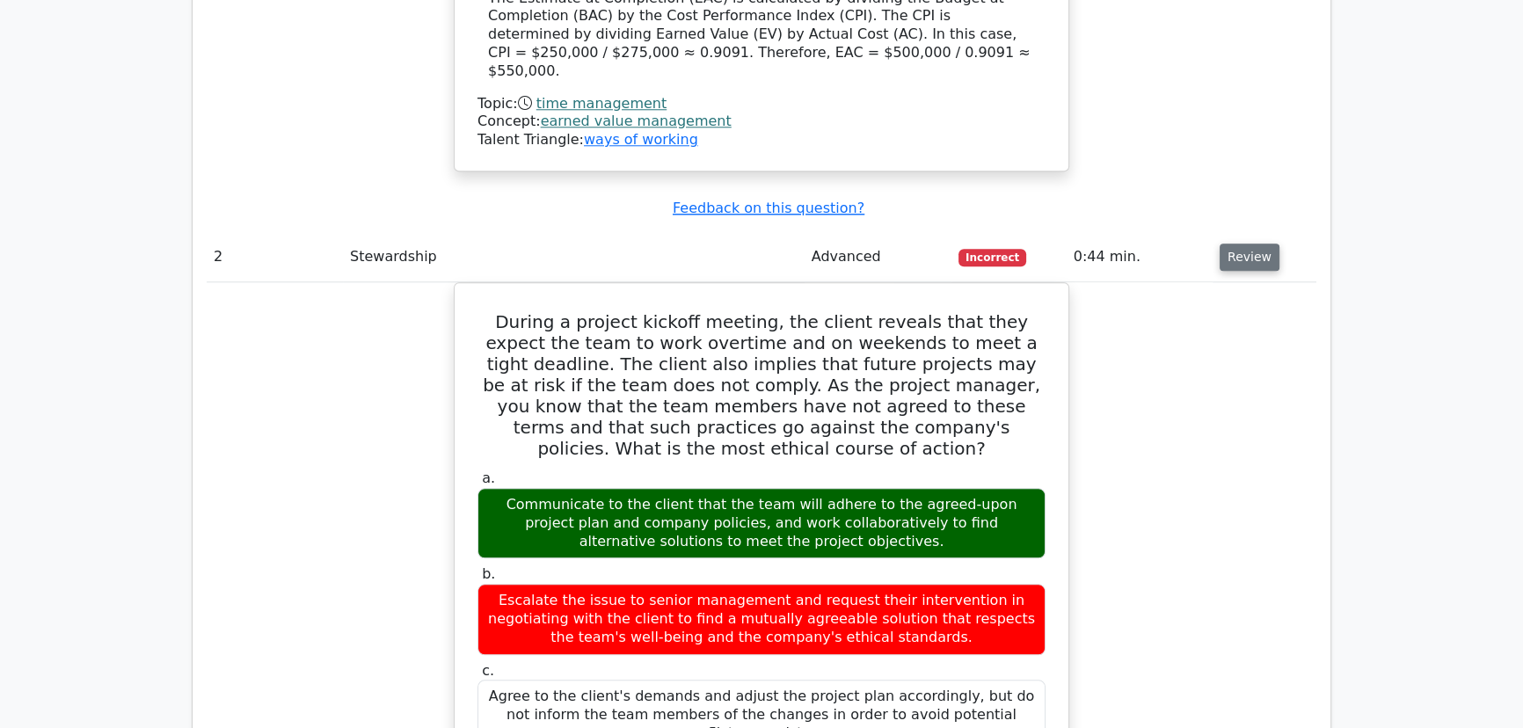
click at [1254, 244] on button "Review" at bounding box center [1250, 257] width 60 height 27
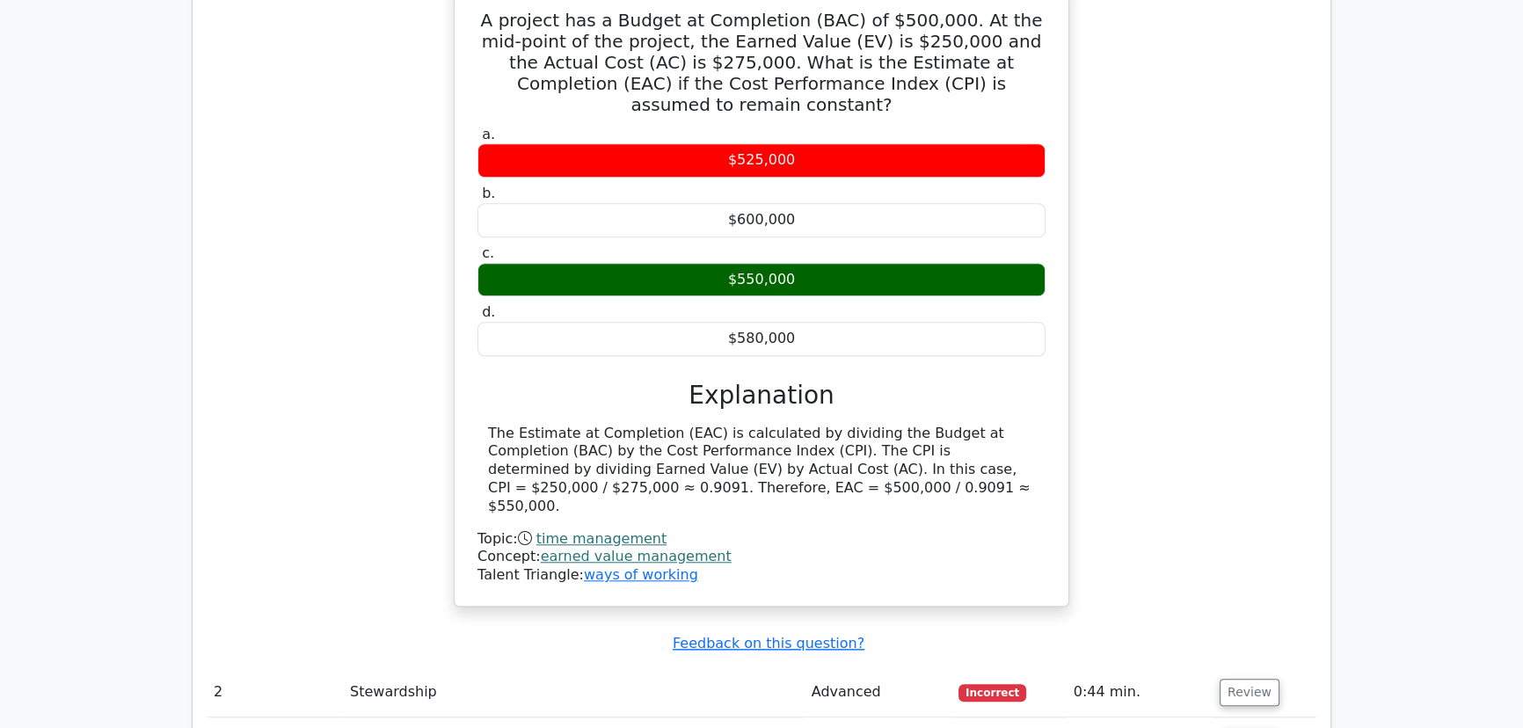
scroll to position [1669, 0]
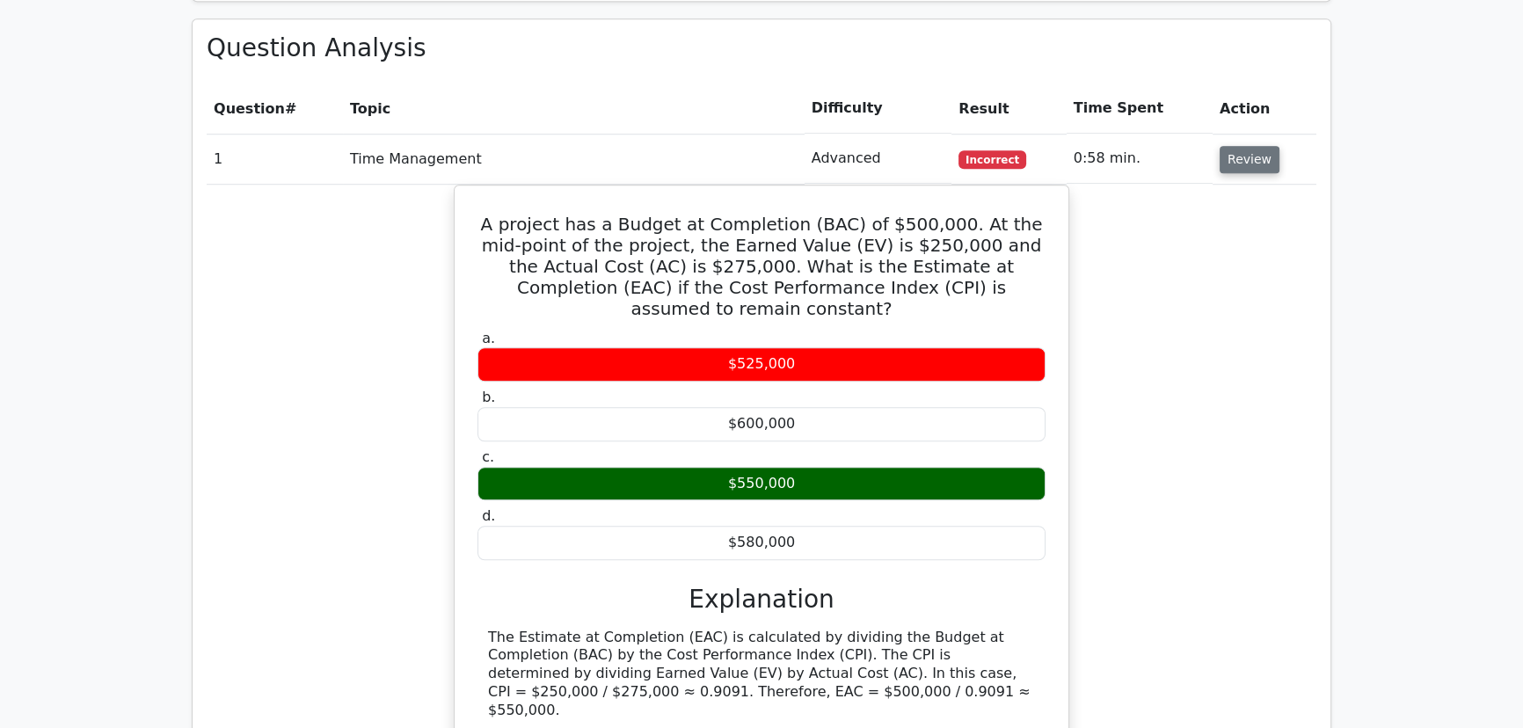
click at [1239, 146] on button "Review" at bounding box center [1250, 159] width 60 height 27
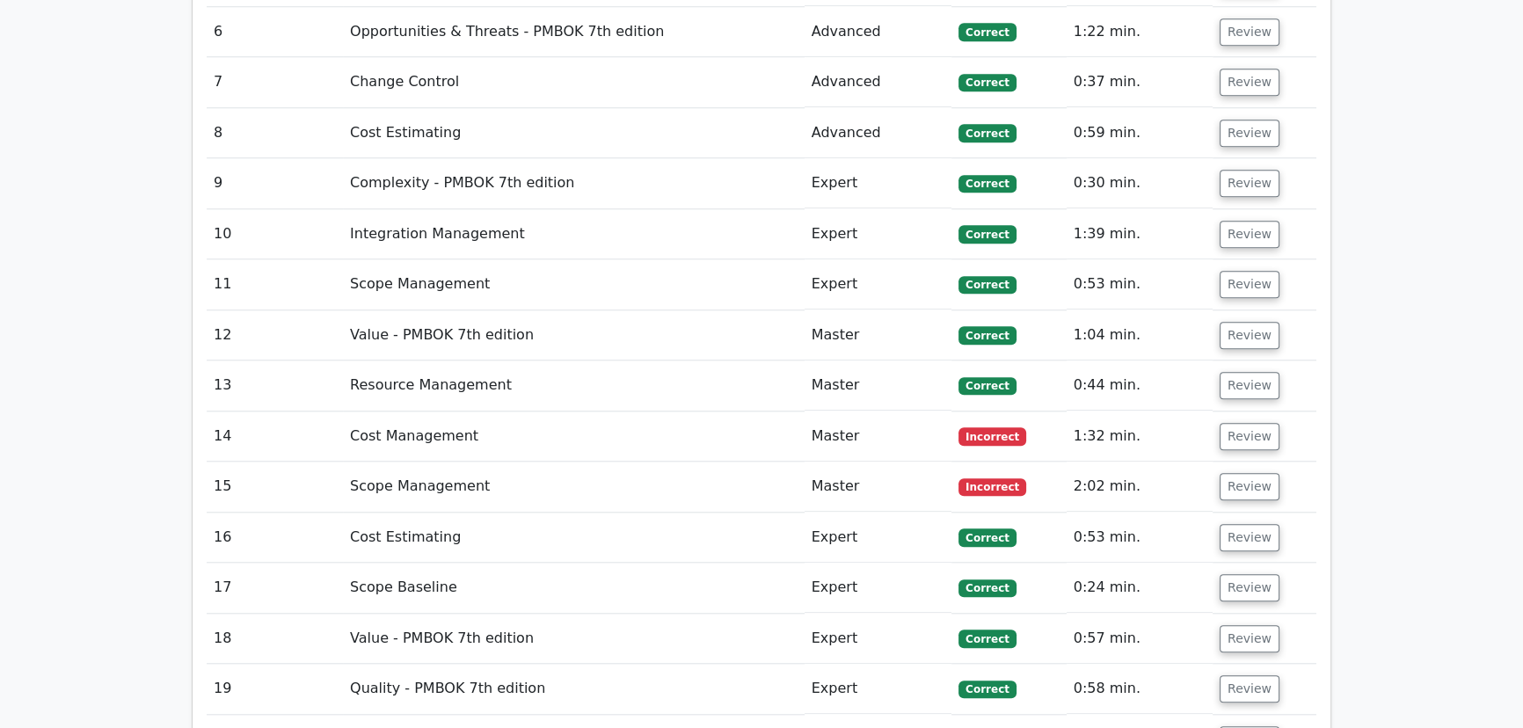
scroll to position [2148, 0]
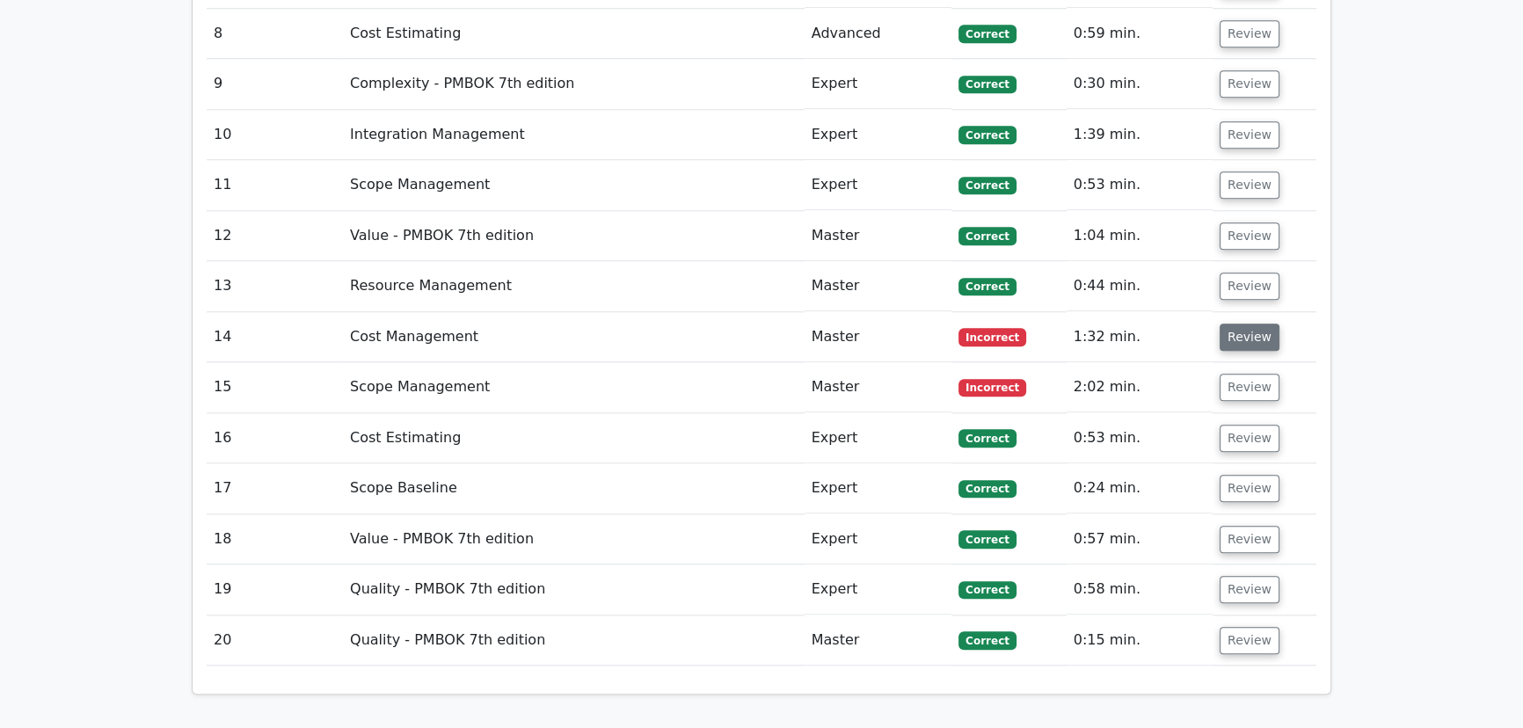
click at [1236, 324] on button "Review" at bounding box center [1250, 337] width 60 height 27
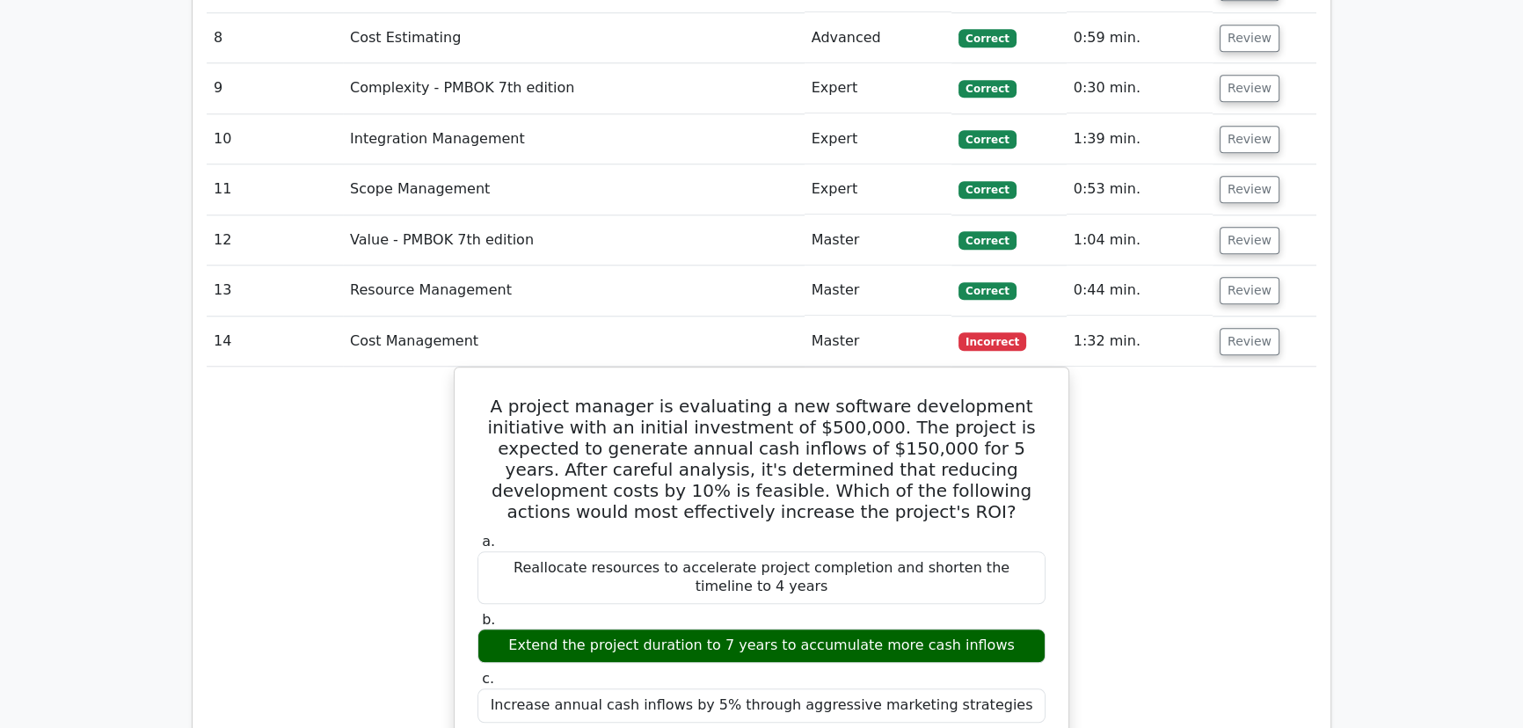
click at [1354, 317] on main "Go Premium Project Management Professional Preparation Package (2025) Earn 35 P…" at bounding box center [761, 45] width 1523 height 4274
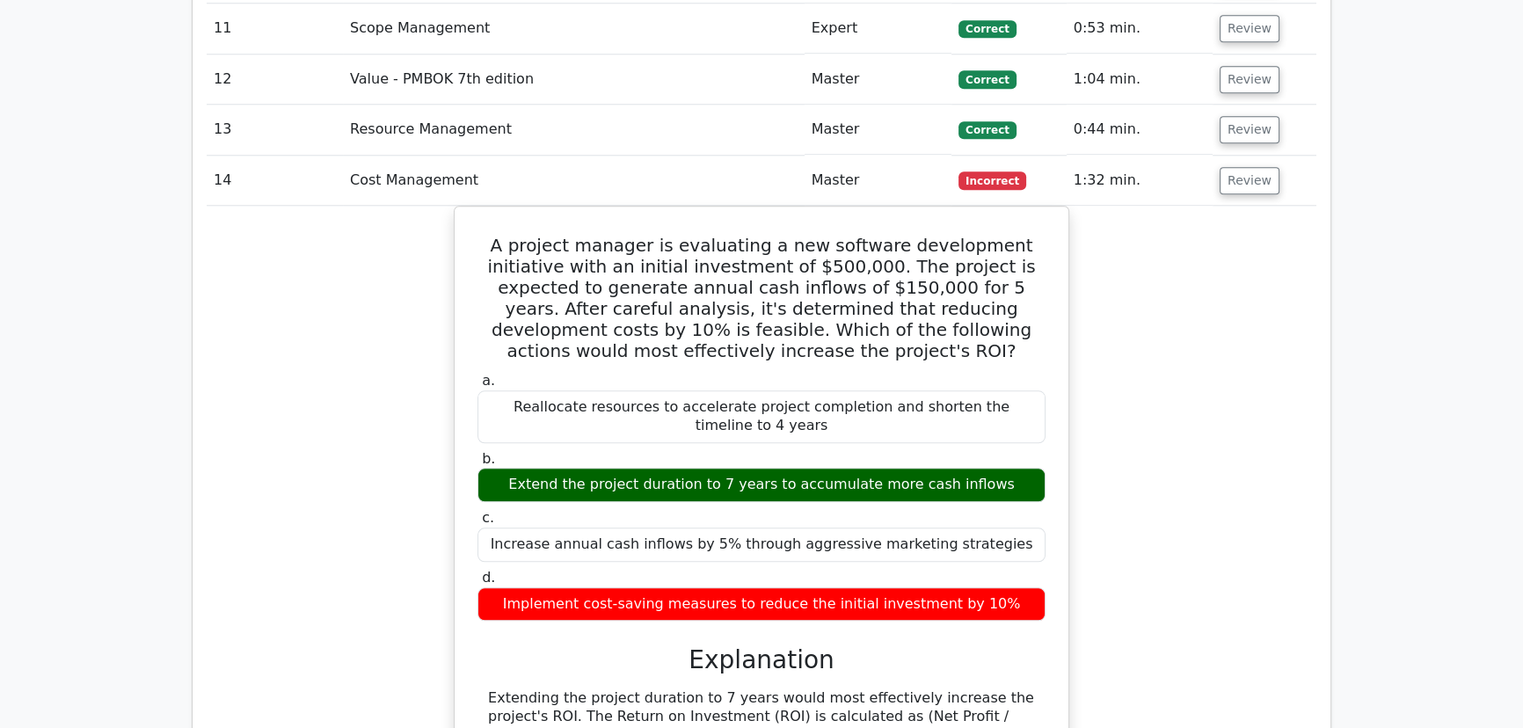
scroll to position [2308, 0]
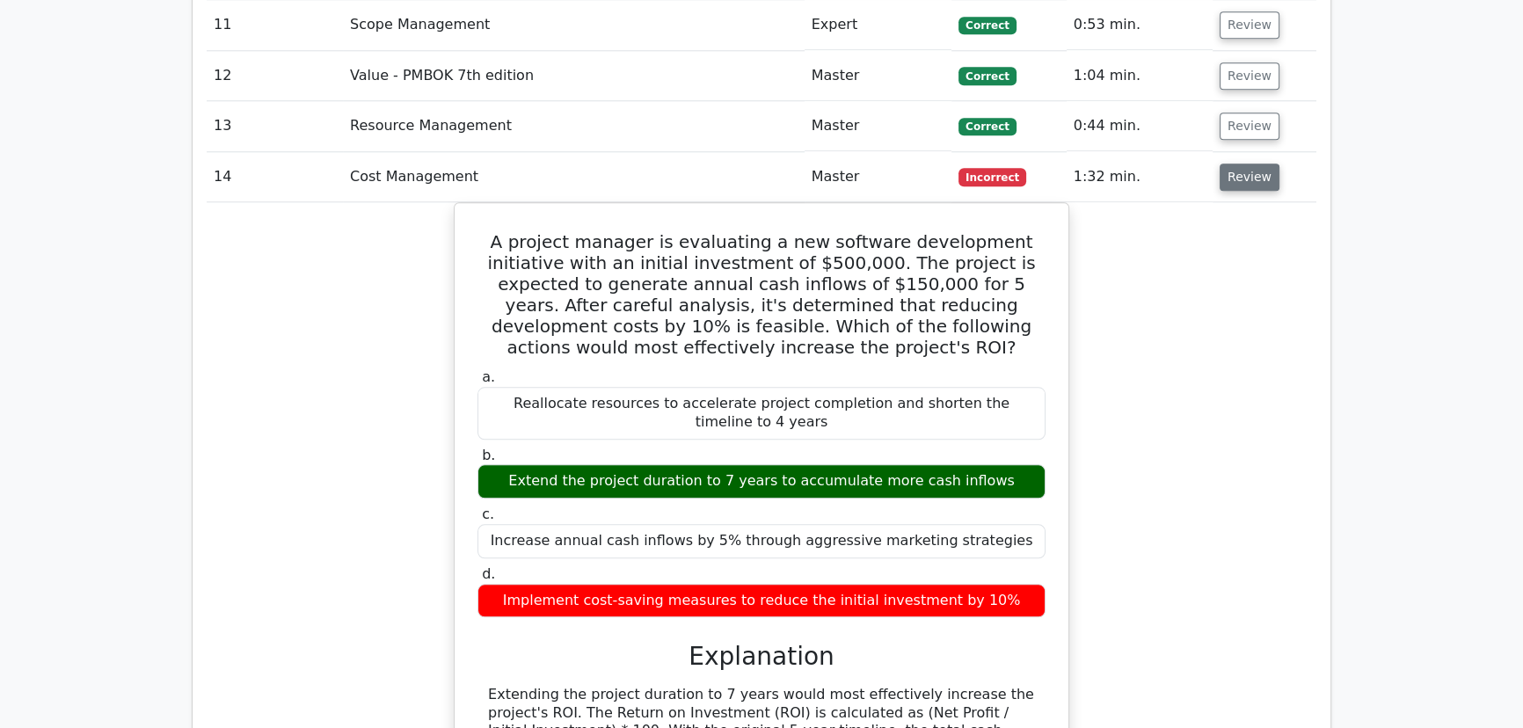
click at [1241, 164] on button "Review" at bounding box center [1250, 177] width 60 height 27
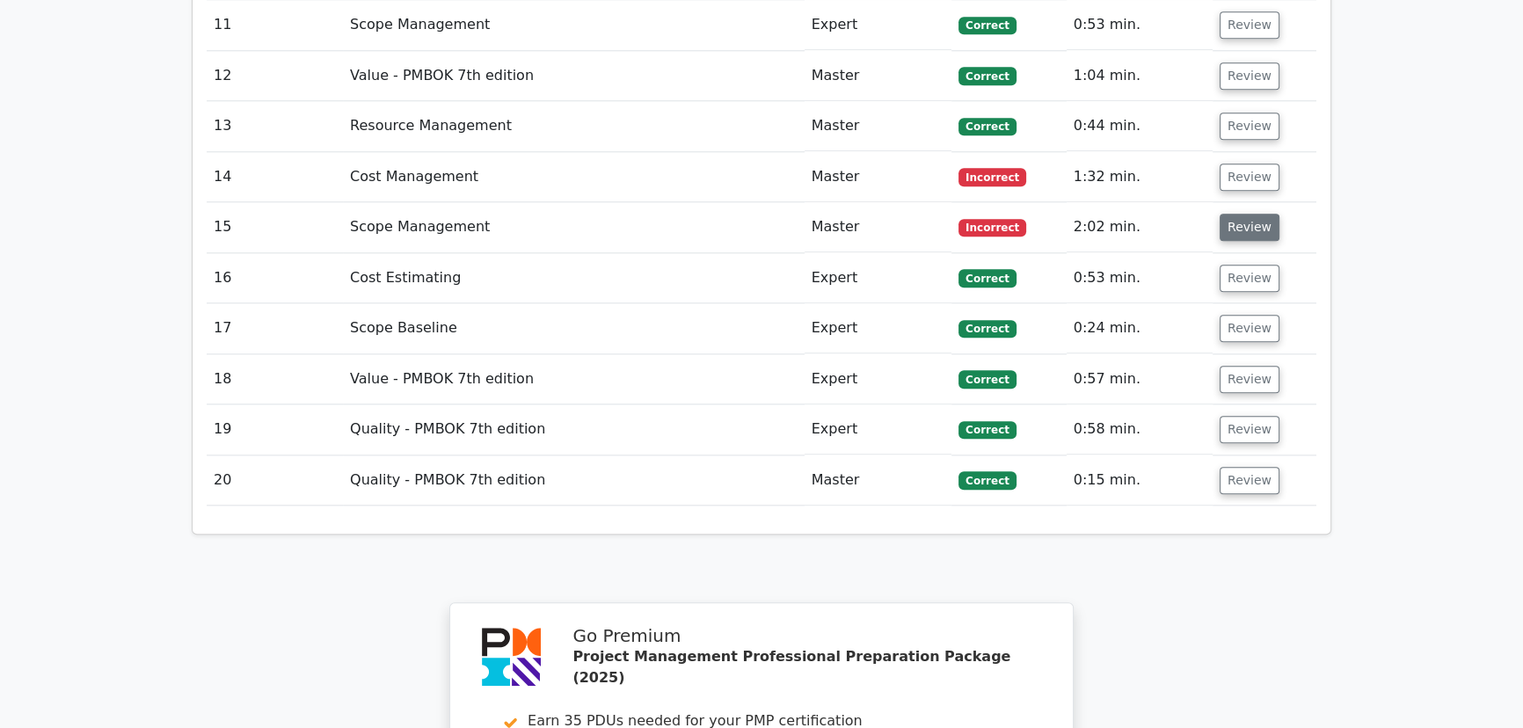
click at [1262, 214] on button "Review" at bounding box center [1250, 227] width 60 height 27
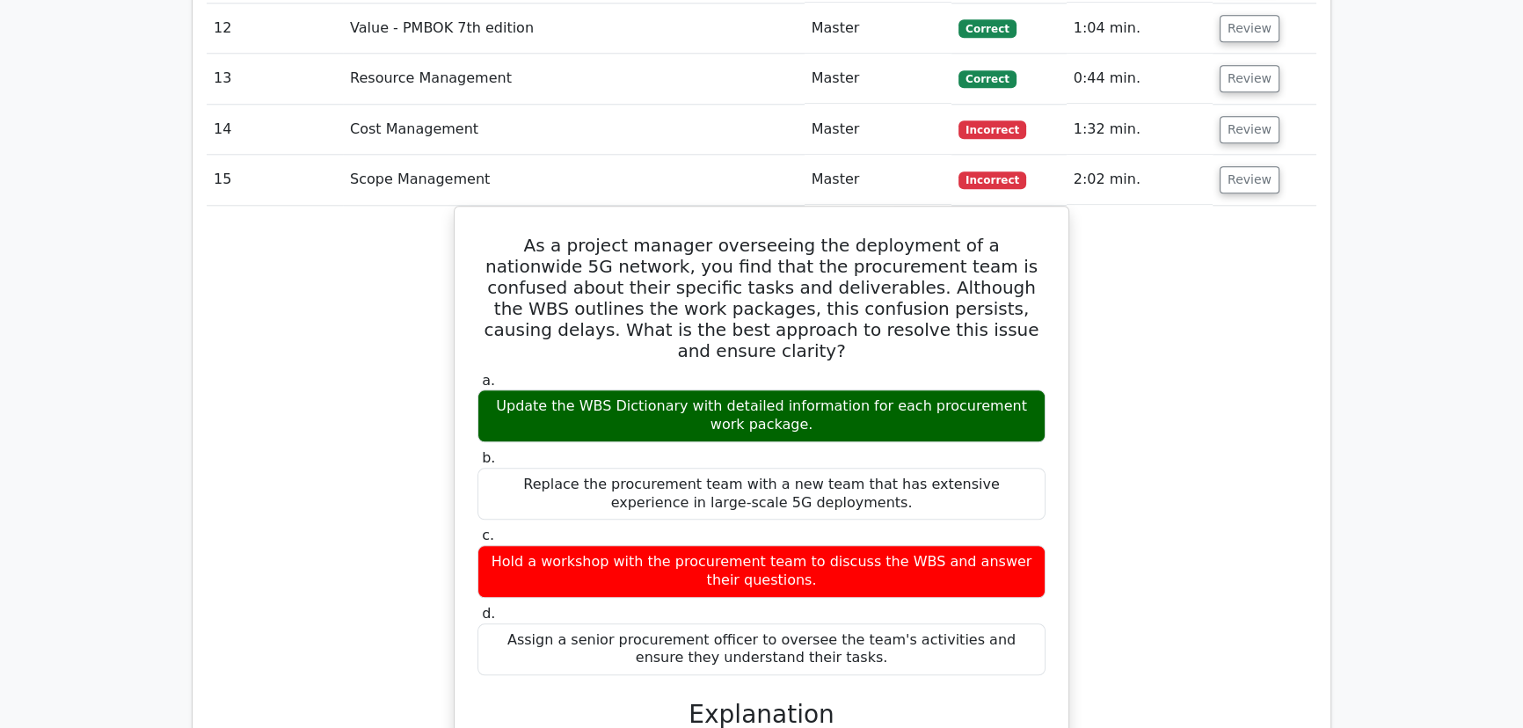
scroll to position [2388, 0]
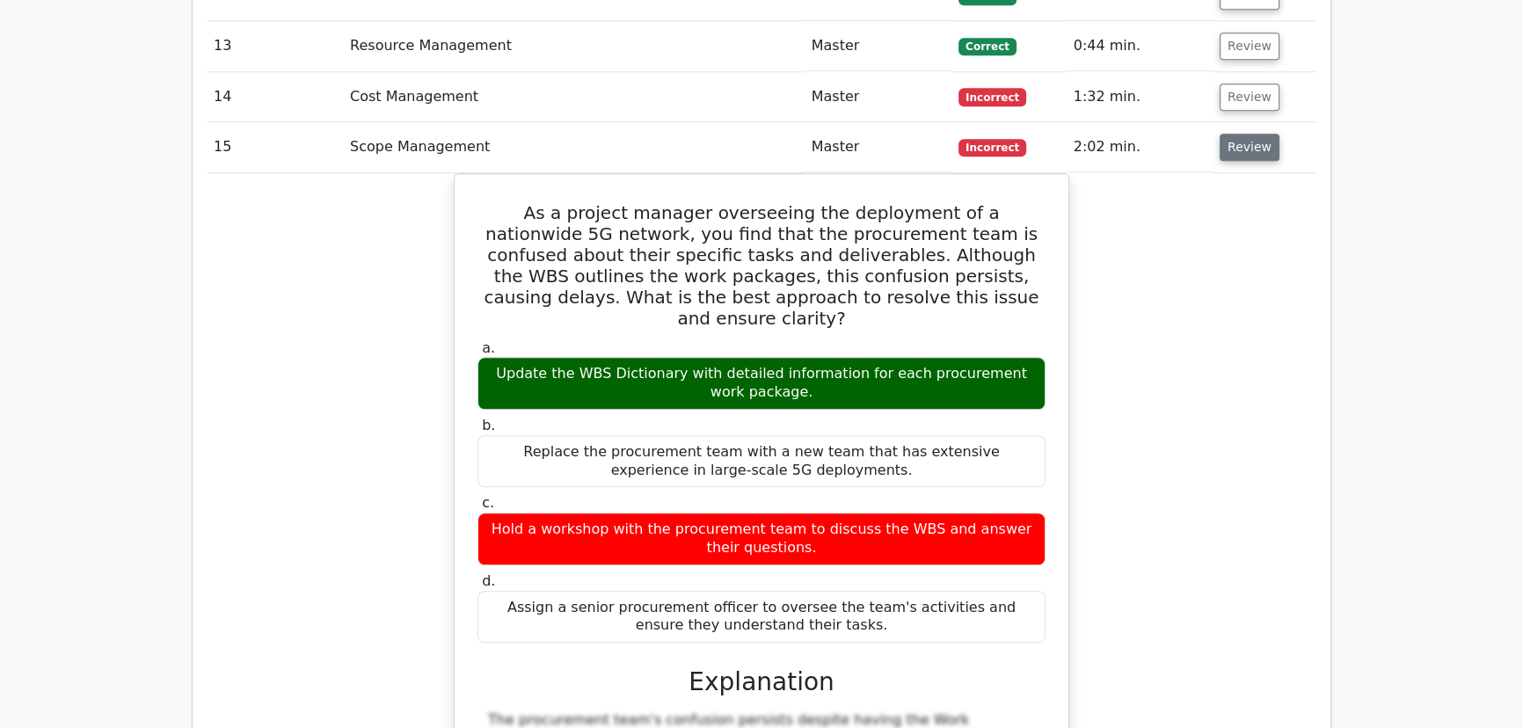
click at [1230, 134] on button "Review" at bounding box center [1250, 147] width 60 height 27
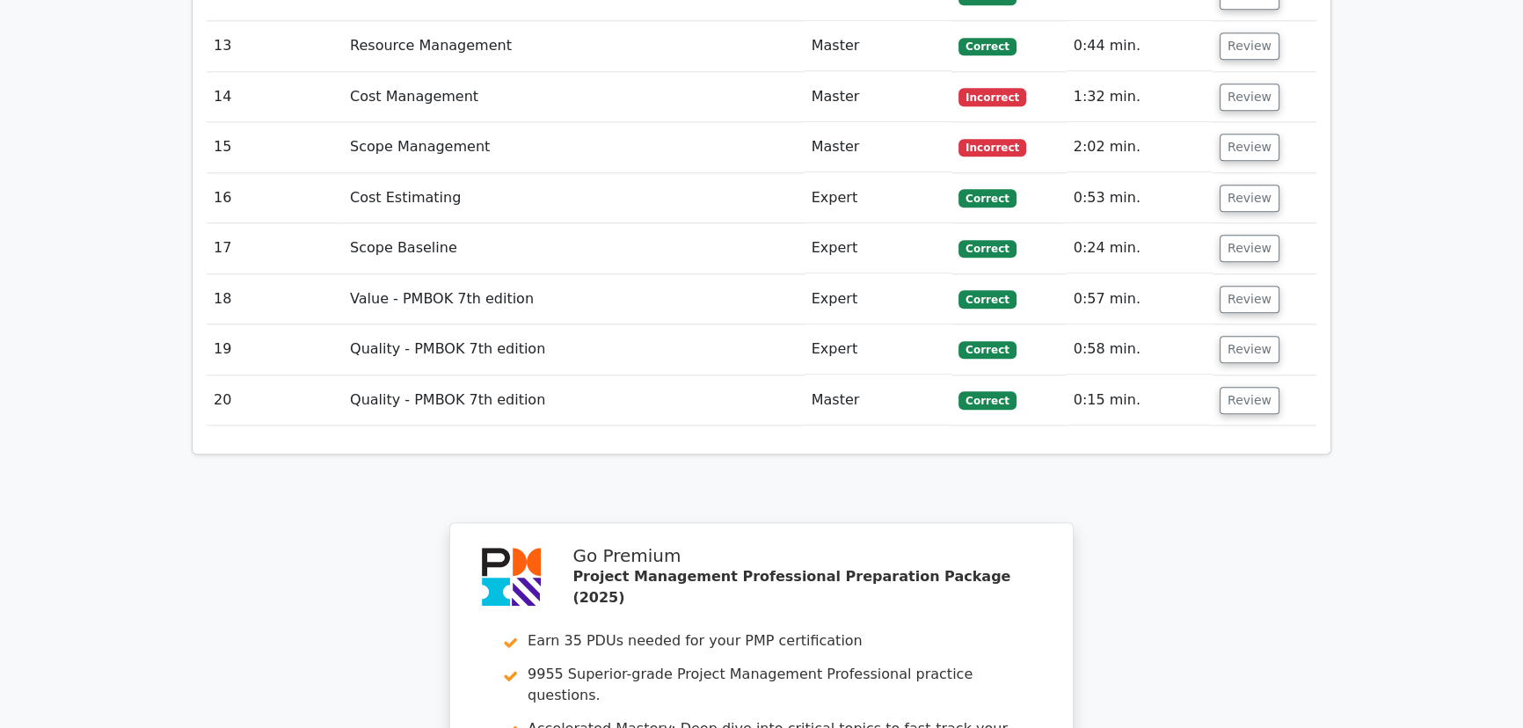
click at [1316, 173] on td "Review" at bounding box center [1265, 198] width 104 height 50
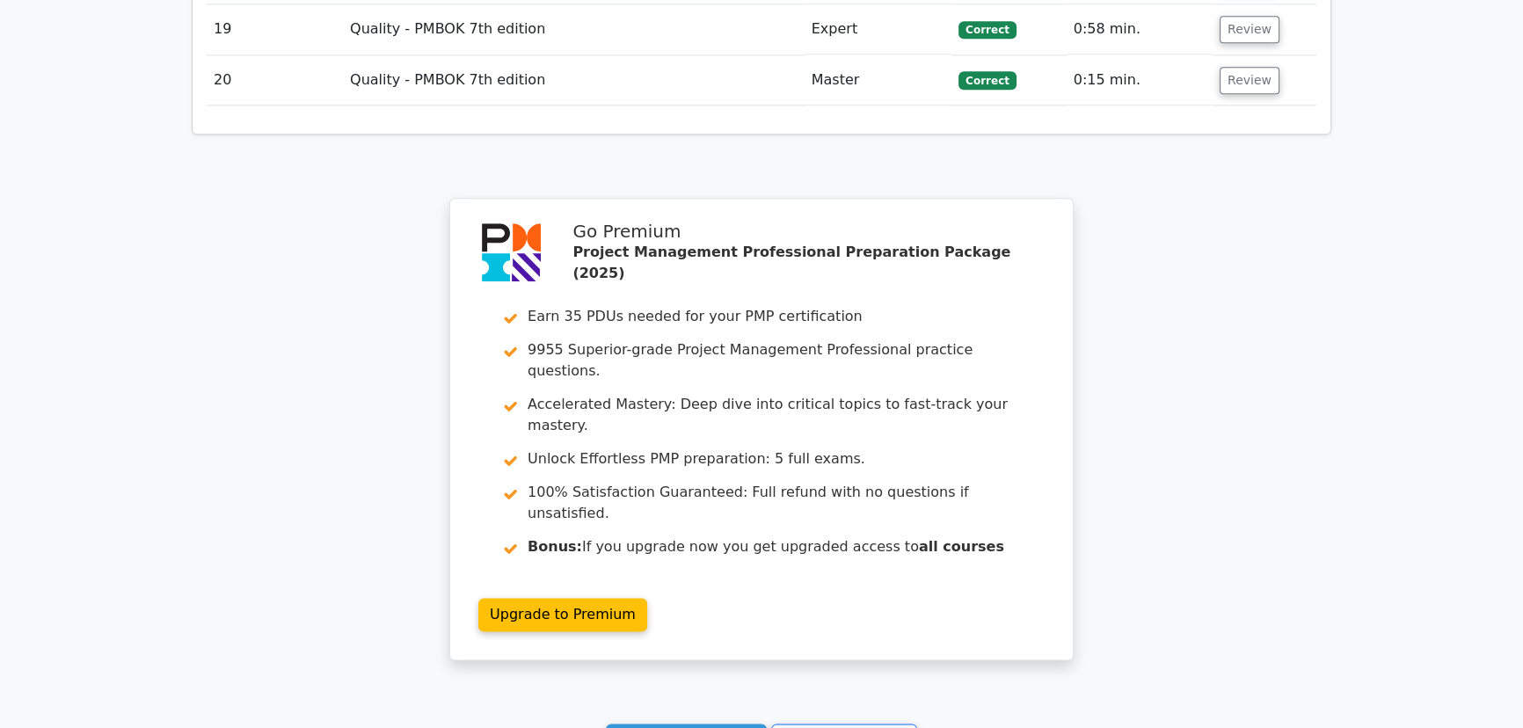
scroll to position [2861, 0]
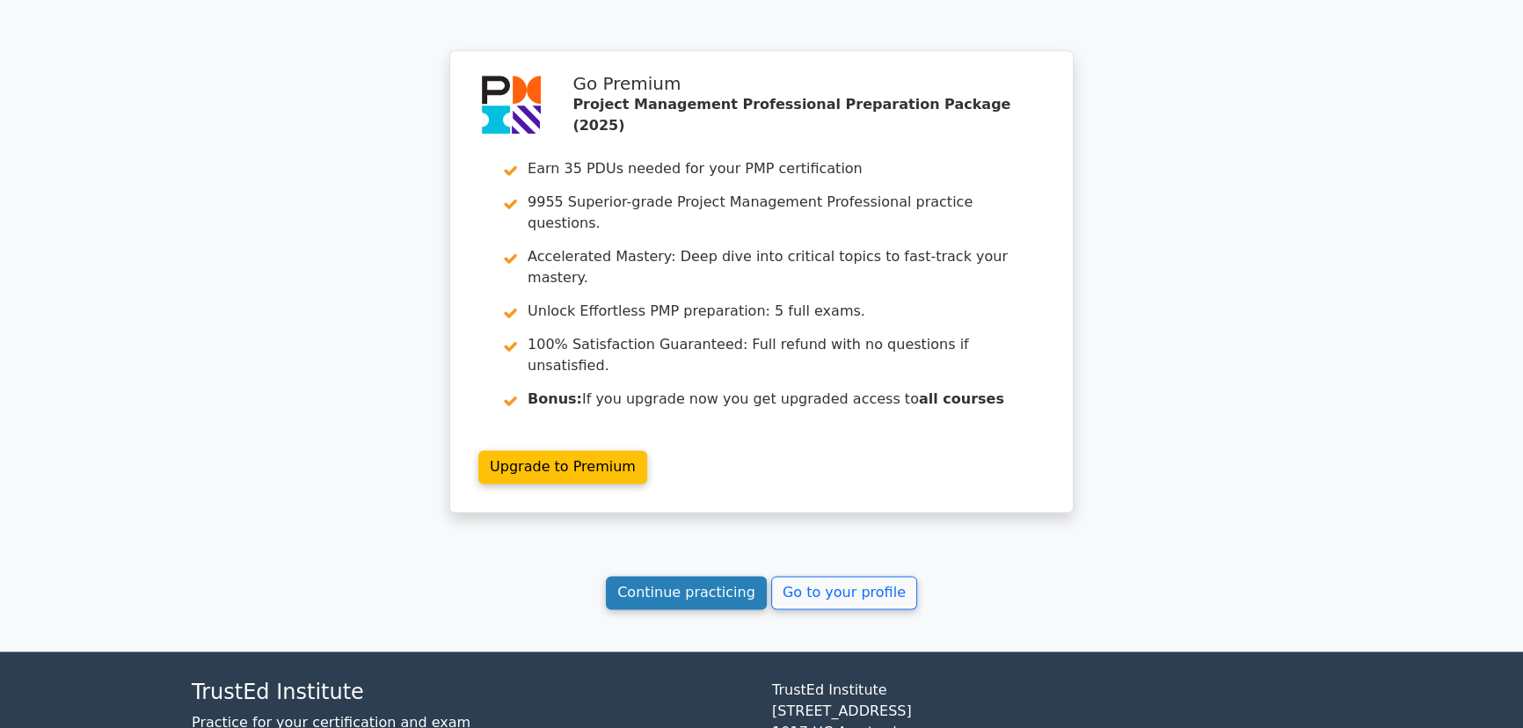
click at [683, 576] on link "Continue practicing" at bounding box center [686, 592] width 161 height 33
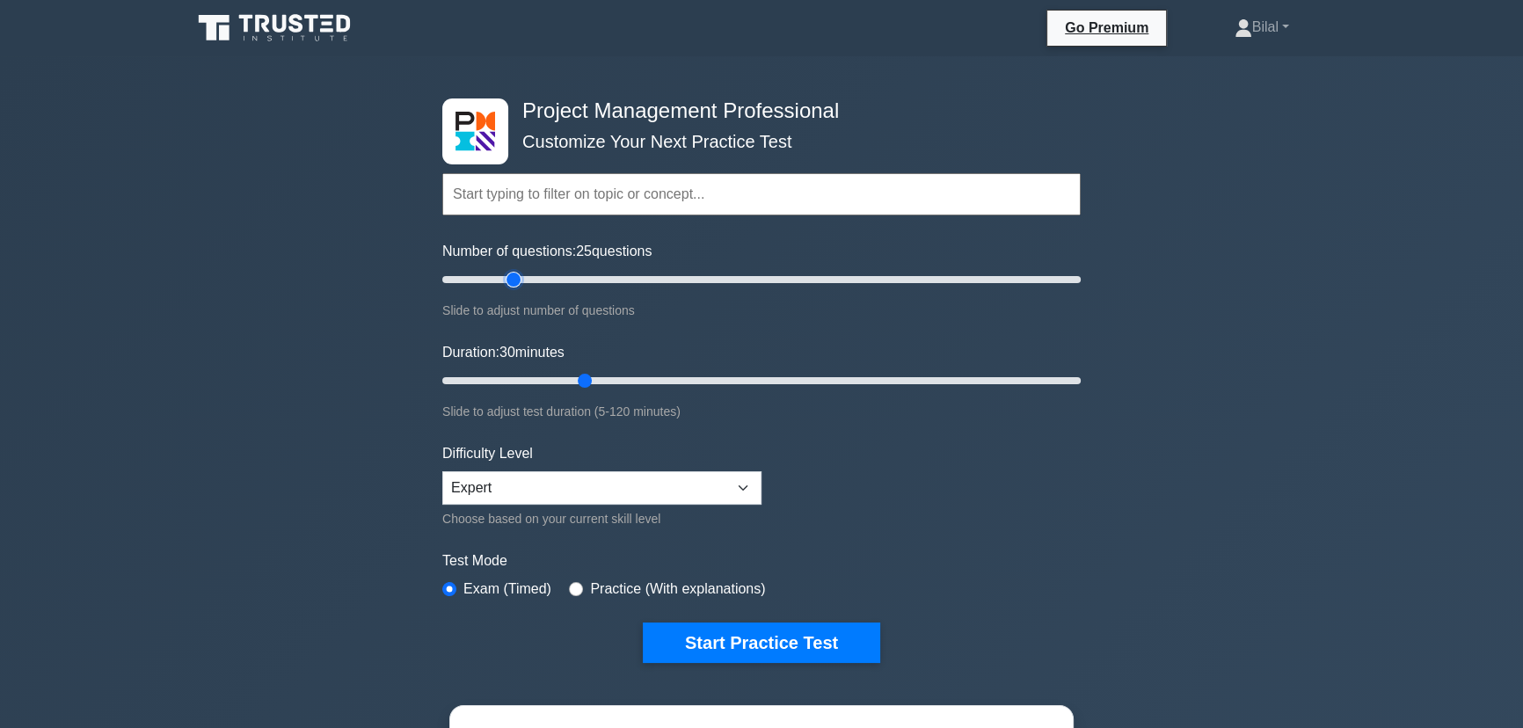
drag, startPoint x: 528, startPoint y: 280, endPoint x: 519, endPoint y: 278, distance: 9.0
type input "25"
click at [519, 278] on input "Number of questions: 25 questions" at bounding box center [761, 279] width 638 height 21
drag, startPoint x: 582, startPoint y: 379, endPoint x: 567, endPoint y: 378, distance: 15.0
type input "25"
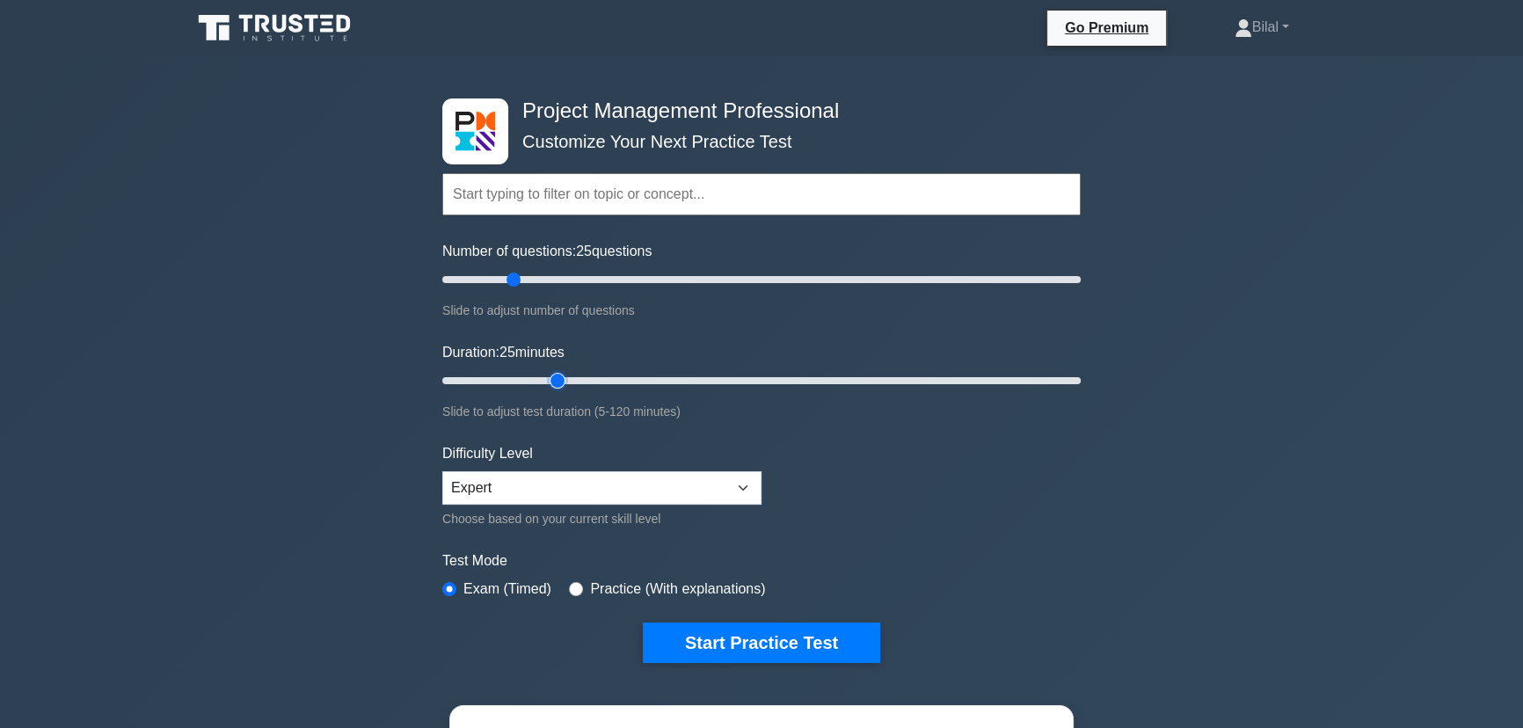
click at [567, 378] on input "Duration: 25 minutes" at bounding box center [761, 380] width 638 height 21
click at [749, 647] on button "Start Practice Test" at bounding box center [761, 643] width 237 height 40
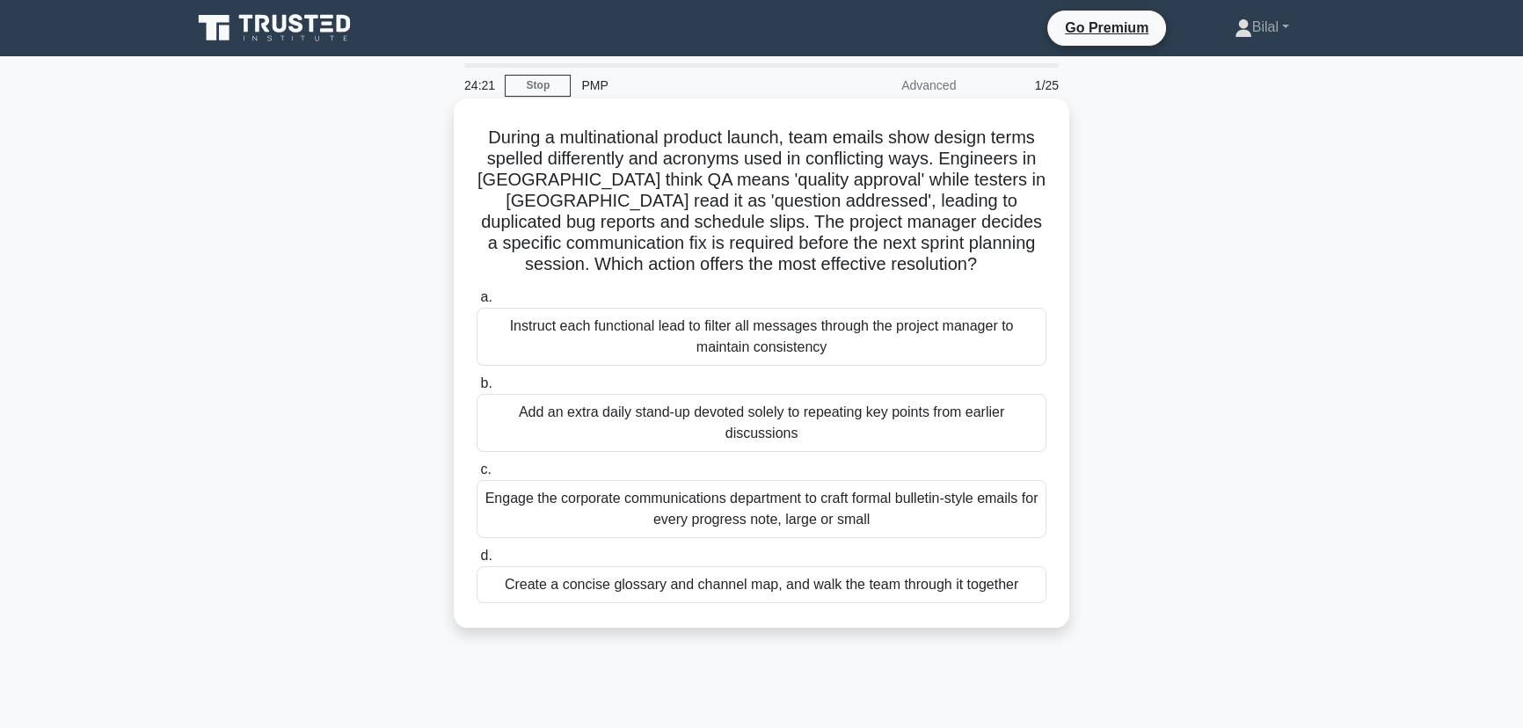
click at [1005, 581] on div "Create a concise glossary and channel map, and walk the team through it together" at bounding box center [762, 584] width 570 height 37
click at [477, 562] on input "d. Create a concise glossary and channel map, and walk the team through it toge…" at bounding box center [477, 556] width 0 height 11
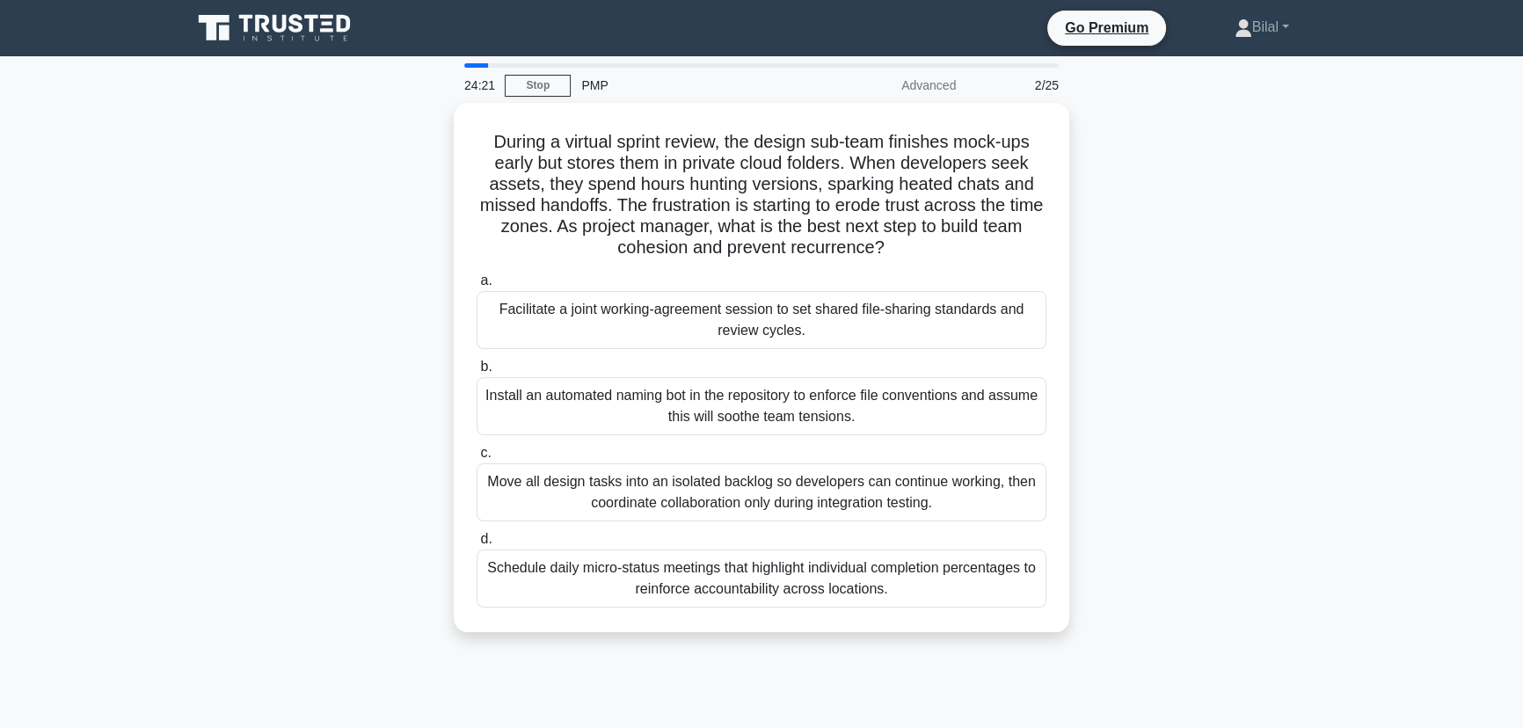
click at [1221, 526] on div "During a virtual sprint review, the design sub-team finishes mock-ups early but…" at bounding box center [761, 378] width 1161 height 551
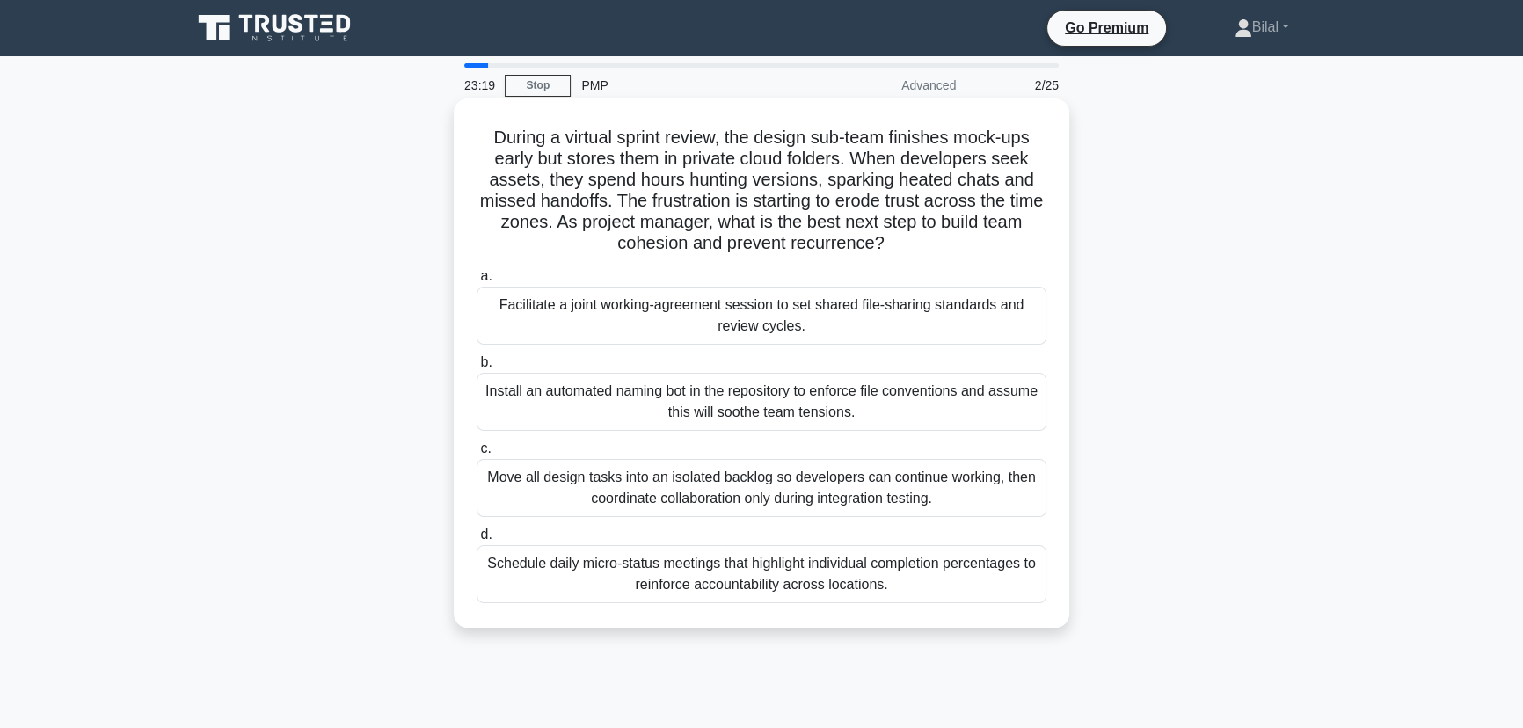
click at [1023, 325] on div "Facilitate a joint working-agreement session to set shared file-sharing standar…" at bounding box center [762, 316] width 570 height 58
click at [477, 282] on input "a. Facilitate a joint working-agreement session to set shared file-sharing stan…" at bounding box center [477, 276] width 0 height 11
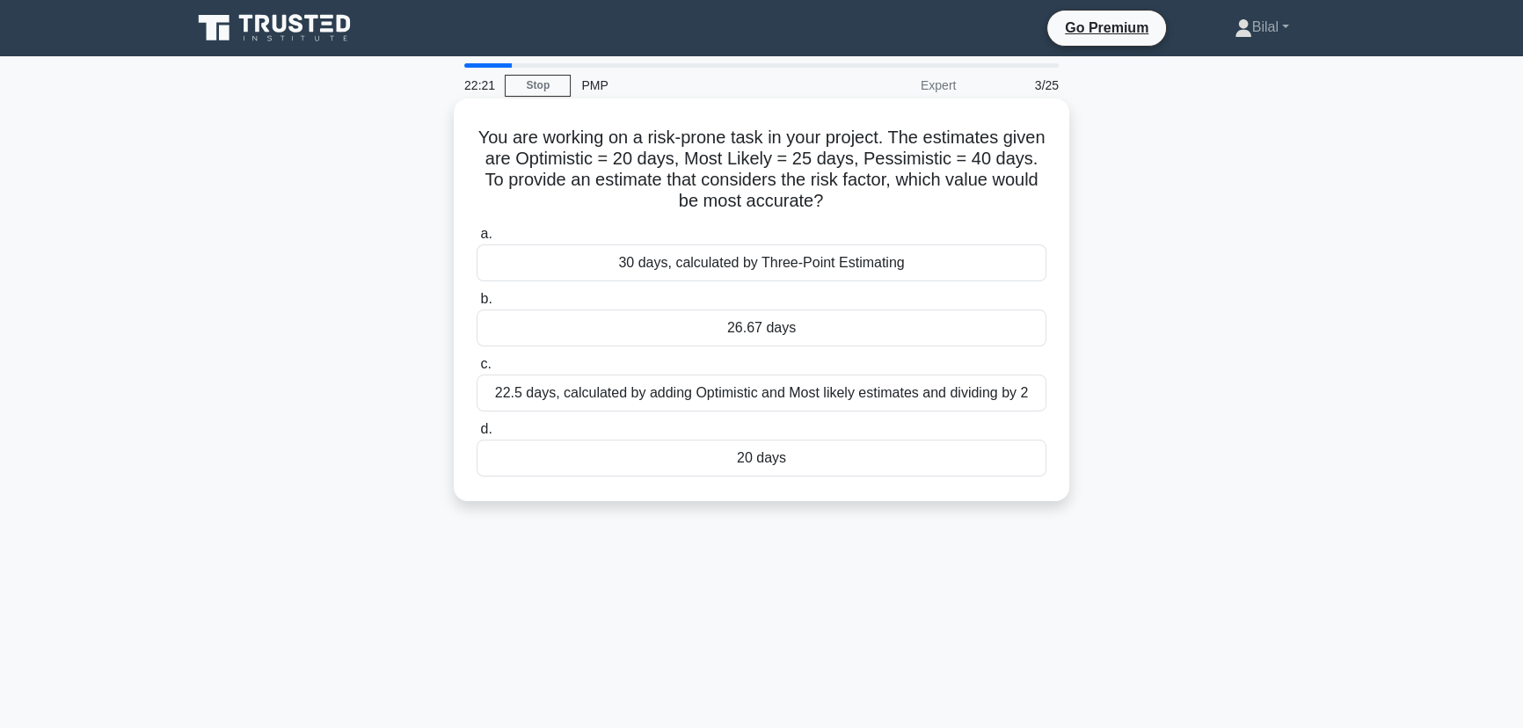
click at [965, 332] on div "26.67 days" at bounding box center [762, 328] width 570 height 37
click at [477, 305] on input "b. 26.67 days" at bounding box center [477, 299] width 0 height 11
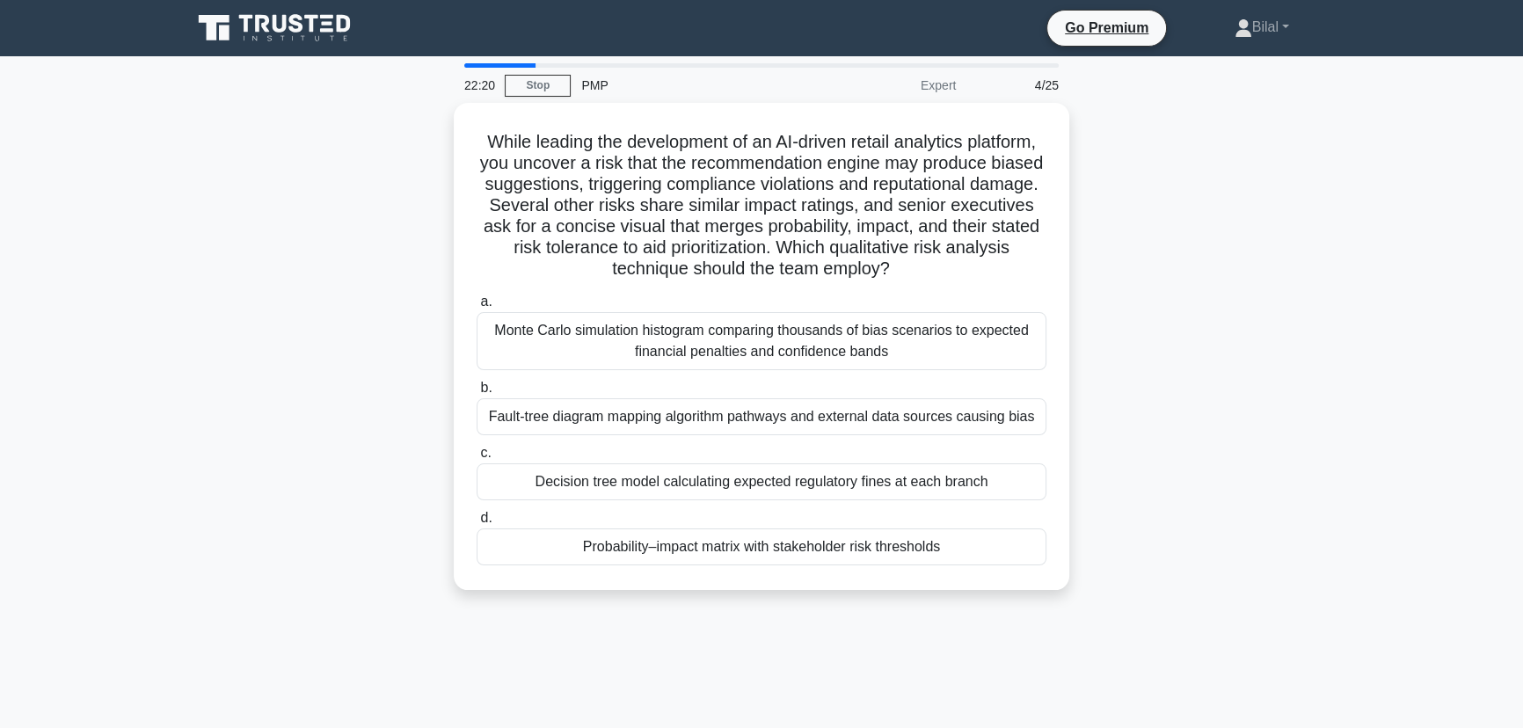
click at [1238, 322] on div "While leading the development of an AI-driven retail analytics platform, you un…" at bounding box center [761, 357] width 1161 height 508
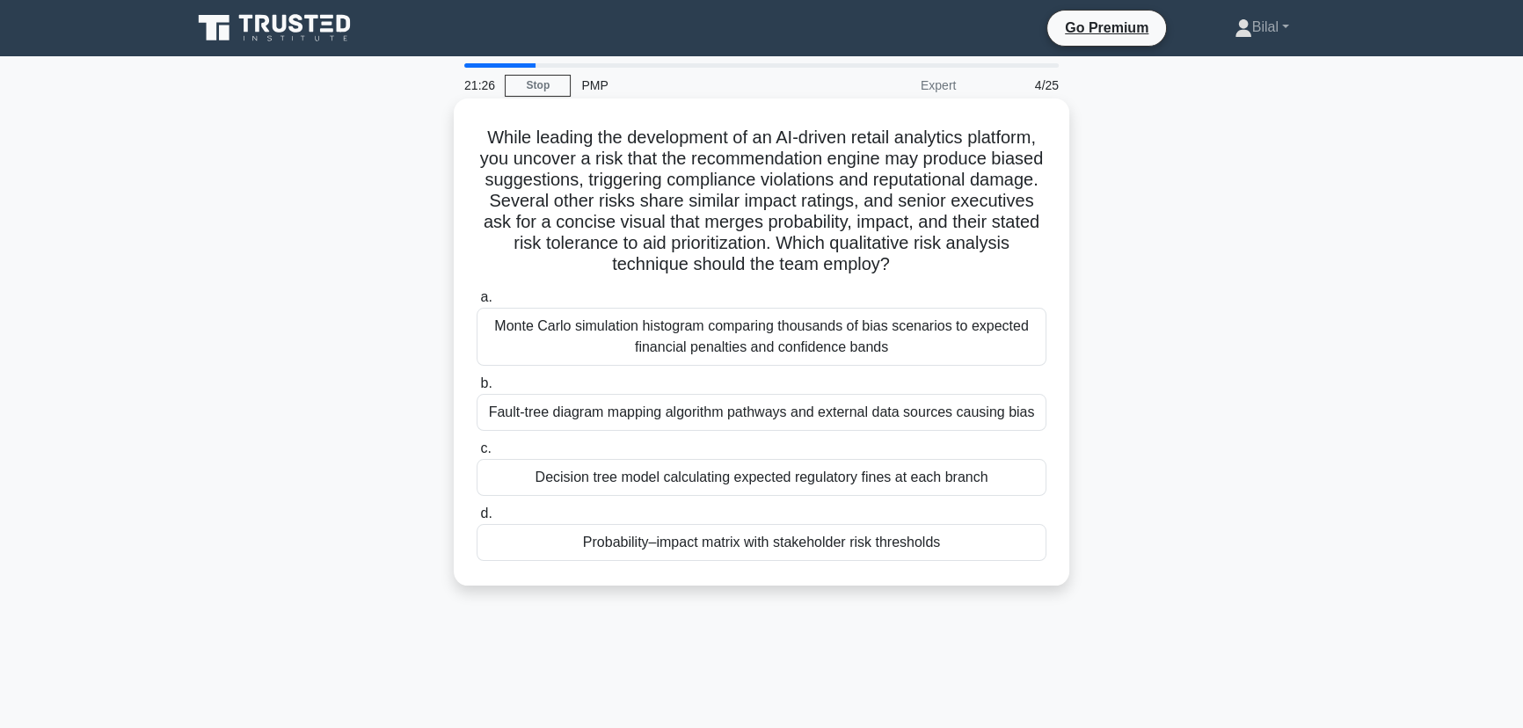
click at [1016, 543] on div "Probability–impact matrix with stakeholder risk thresholds" at bounding box center [762, 542] width 570 height 37
click at [477, 520] on input "d. Probability–impact matrix with stakeholder risk thresholds" at bounding box center [477, 513] width 0 height 11
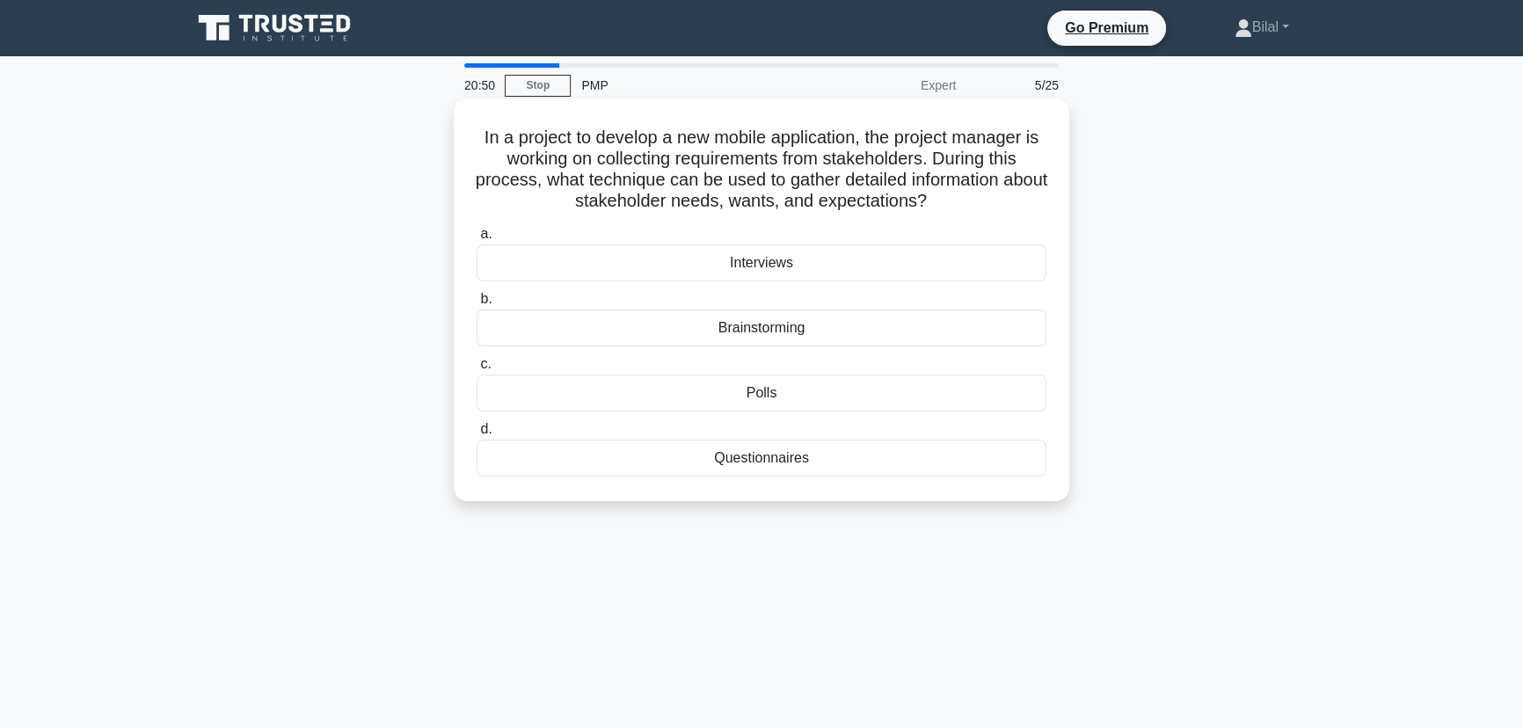
click at [967, 464] on div "Questionnaires" at bounding box center [762, 458] width 570 height 37
click at [477, 435] on input "d. Questionnaires" at bounding box center [477, 429] width 0 height 11
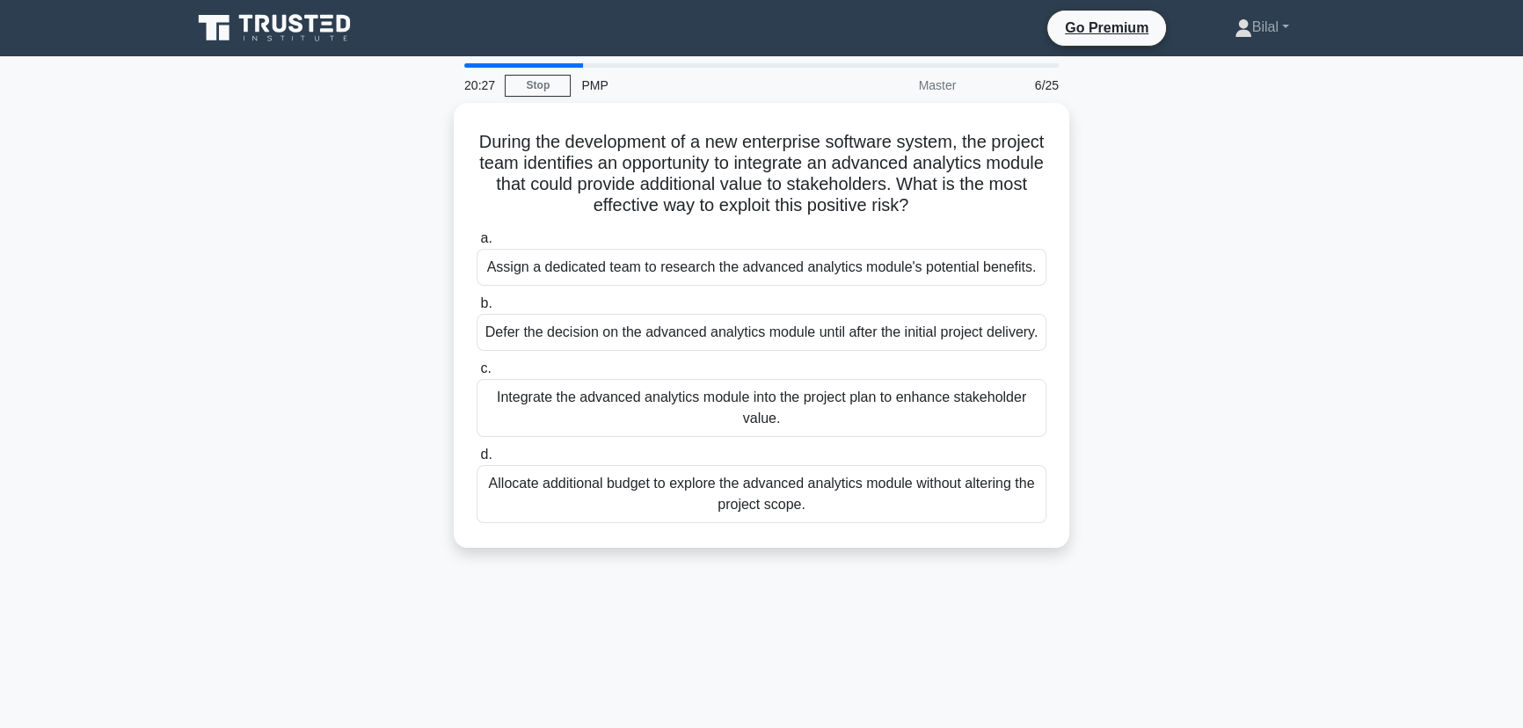
click at [1199, 421] on div "During the development of a new enterprise software system, the project team id…" at bounding box center [761, 336] width 1161 height 466
click at [1233, 333] on div "During the development of a new enterprise software system, the project team id…" at bounding box center [761, 336] width 1161 height 466
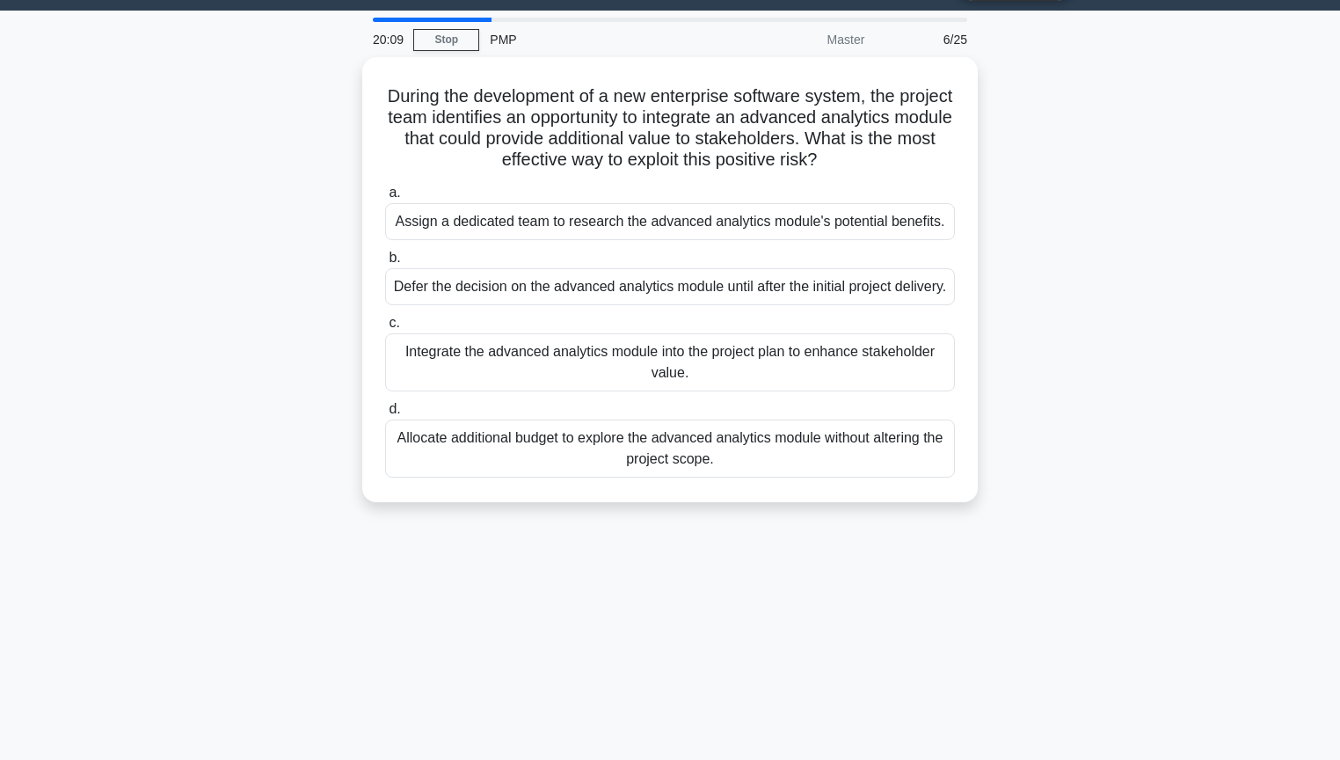
scroll to position [70, 0]
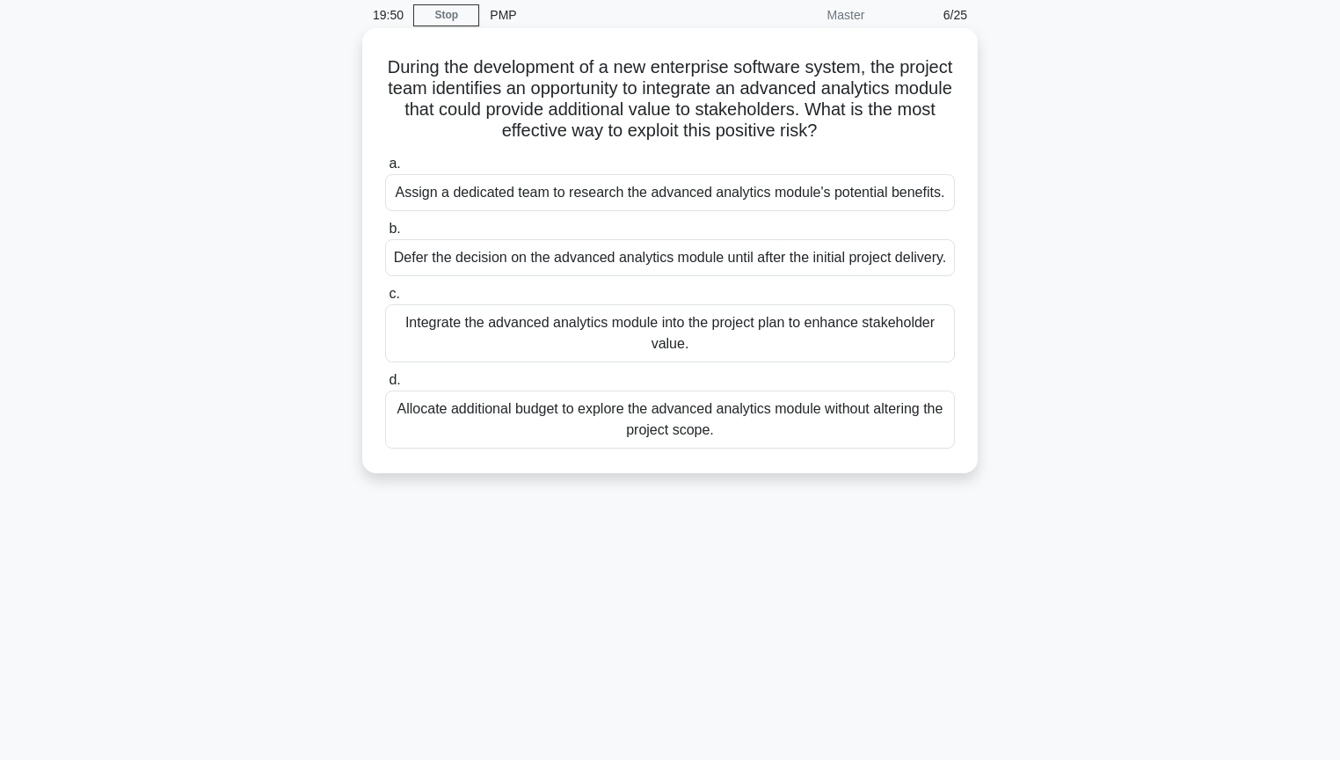
click at [829, 196] on div "Assign a dedicated team to research the advanced analytics module's potential b…" at bounding box center [670, 192] width 570 height 37
click at [385, 170] on input "a. Assign a dedicated team to research the advanced analytics module's potentia…" at bounding box center [385, 163] width 0 height 11
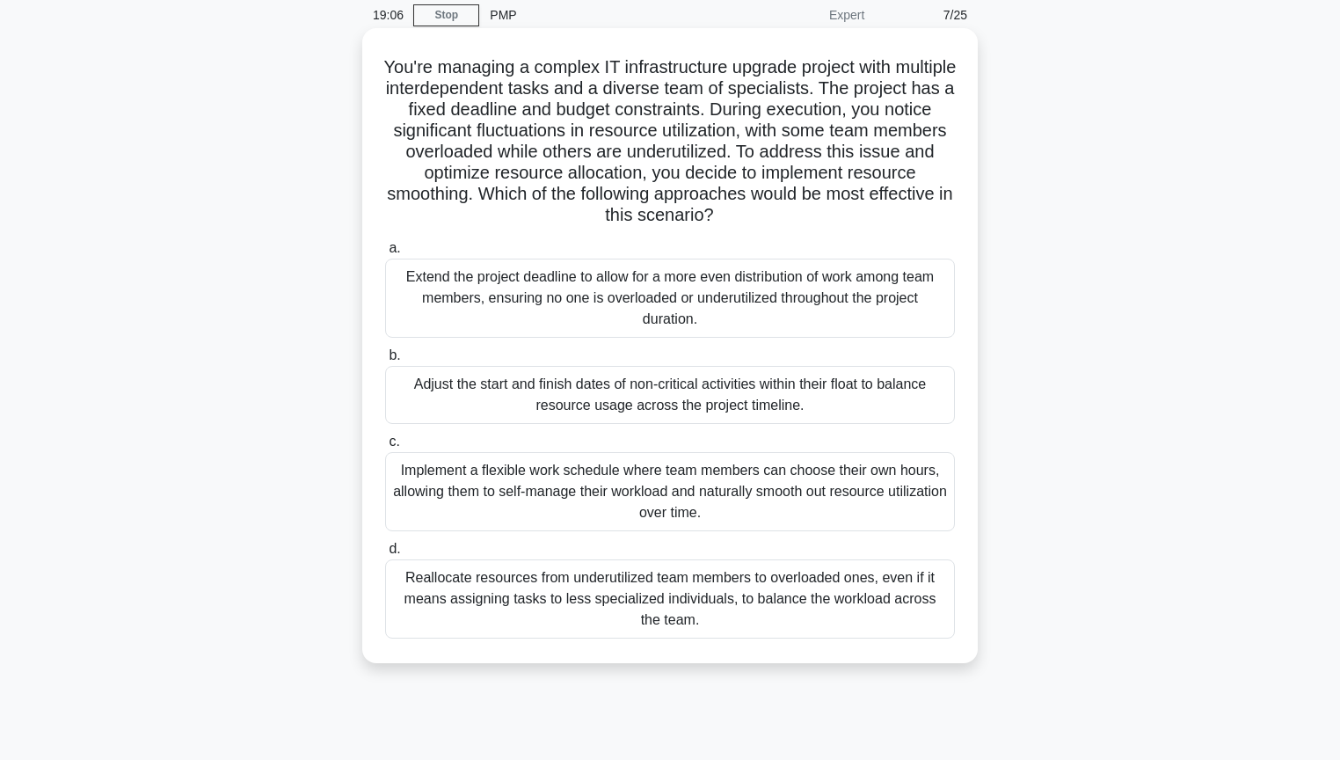
click at [879, 388] on div "Adjust the start and finish dates of non-critical activities within their float…" at bounding box center [670, 395] width 570 height 58
click at [385, 361] on input "b. Adjust the start and finish dates of non-critical activities within their fl…" at bounding box center [385, 355] width 0 height 11
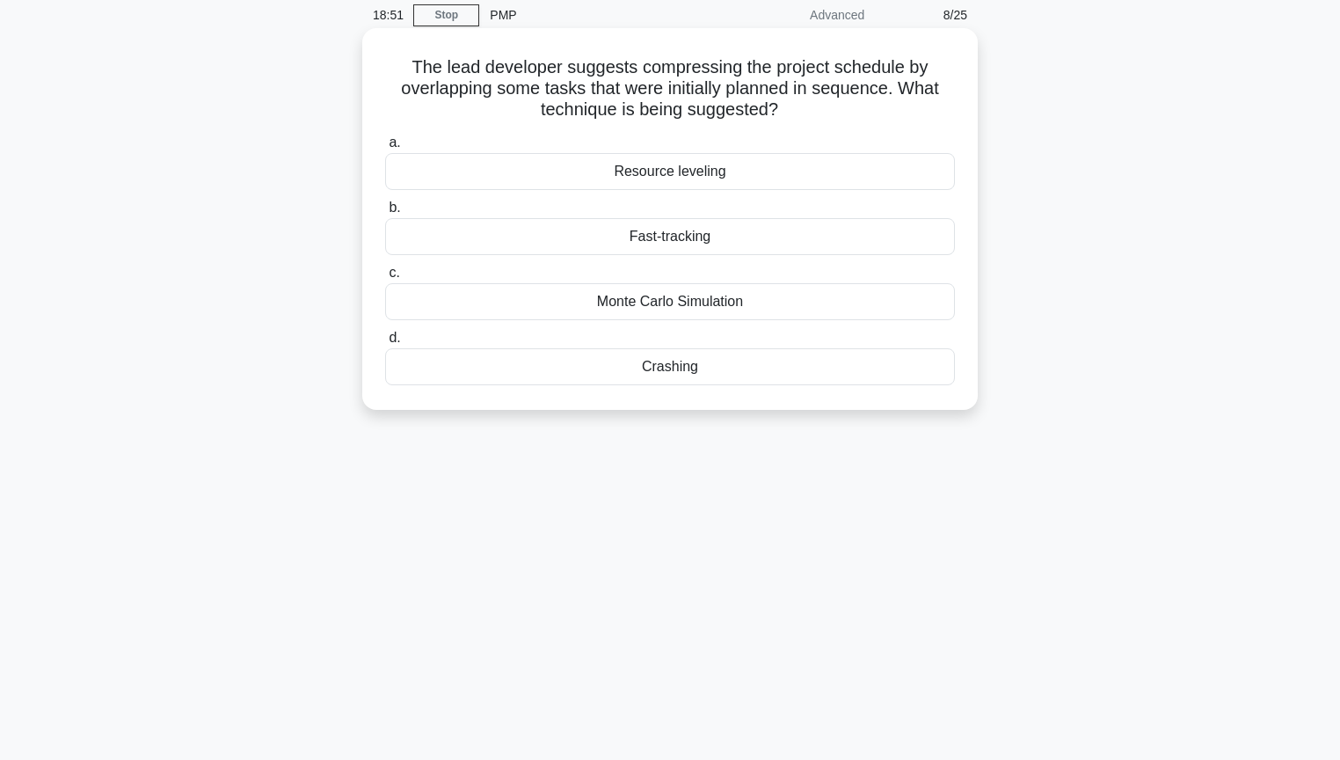
click at [918, 237] on div "Fast-tracking" at bounding box center [670, 236] width 570 height 37
click at [385, 214] on input "b. Fast-tracking" at bounding box center [385, 207] width 0 height 11
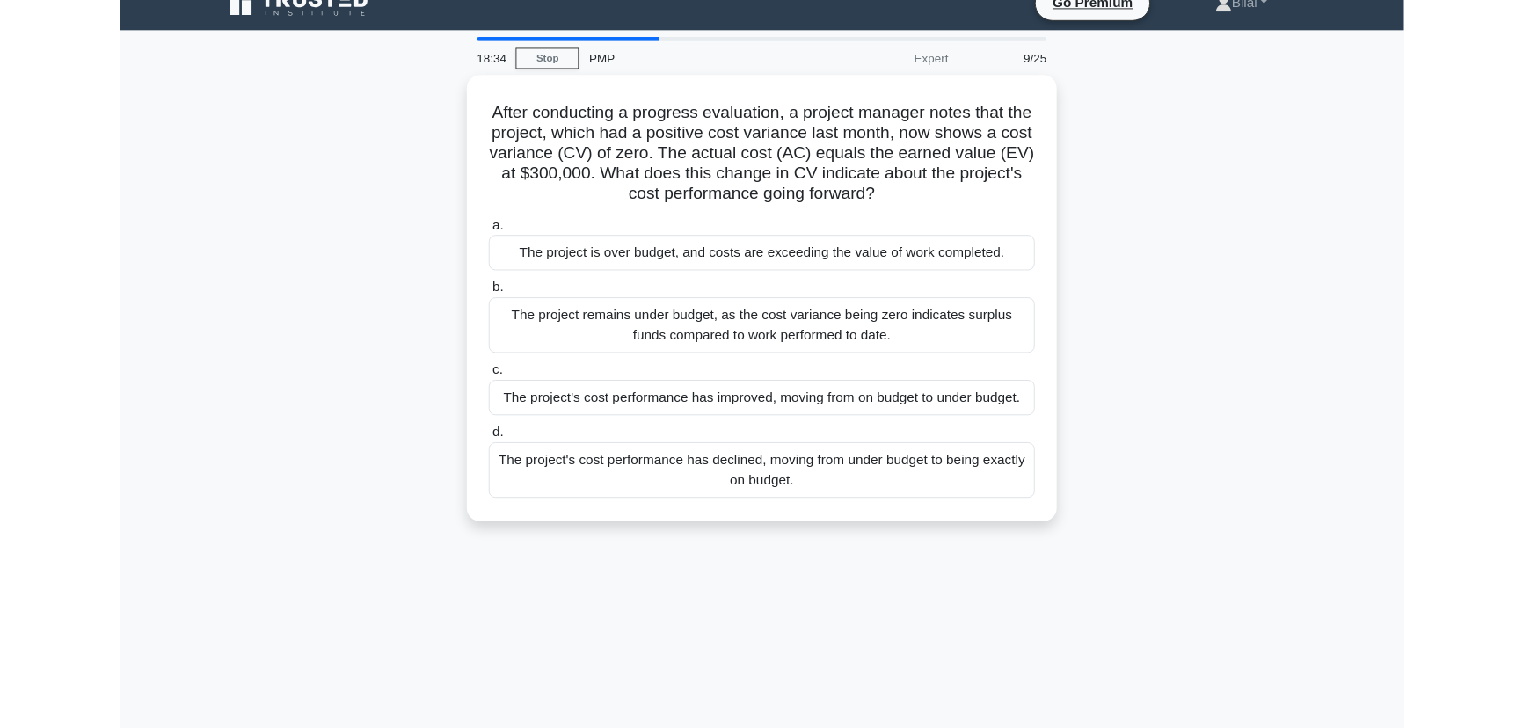
scroll to position [0, 0]
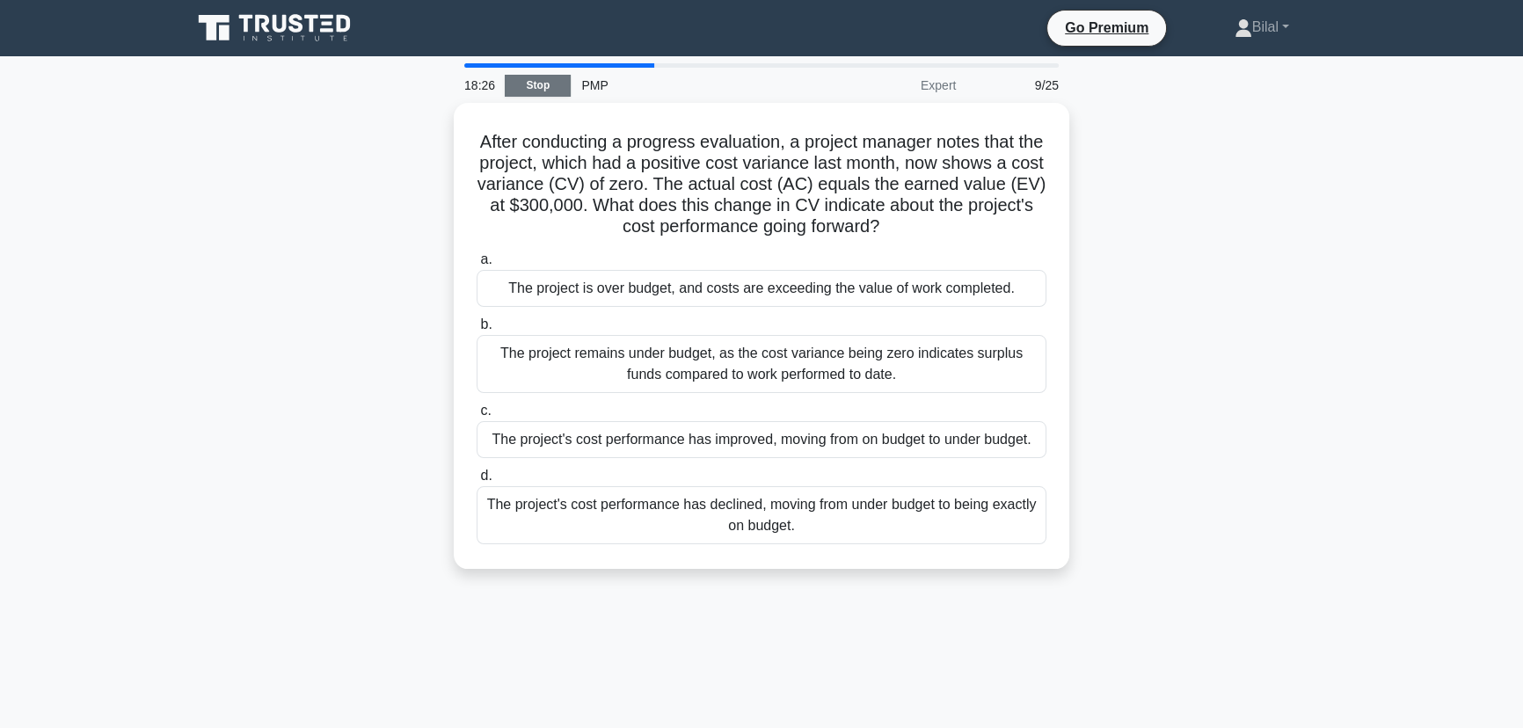
click at [540, 85] on link "Stop" at bounding box center [538, 86] width 66 height 22
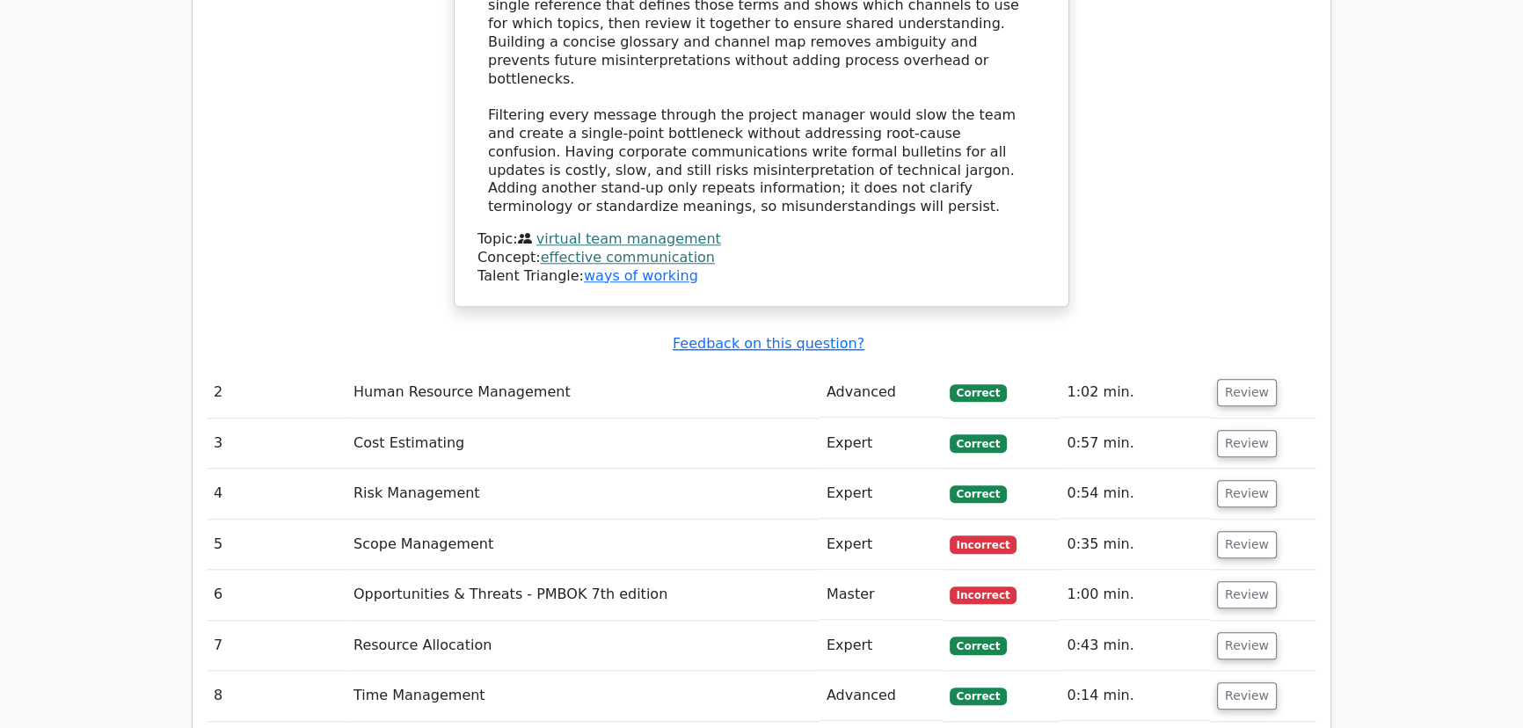
scroll to position [2238, 0]
click at [1243, 580] on button "Review" at bounding box center [1247, 593] width 60 height 27
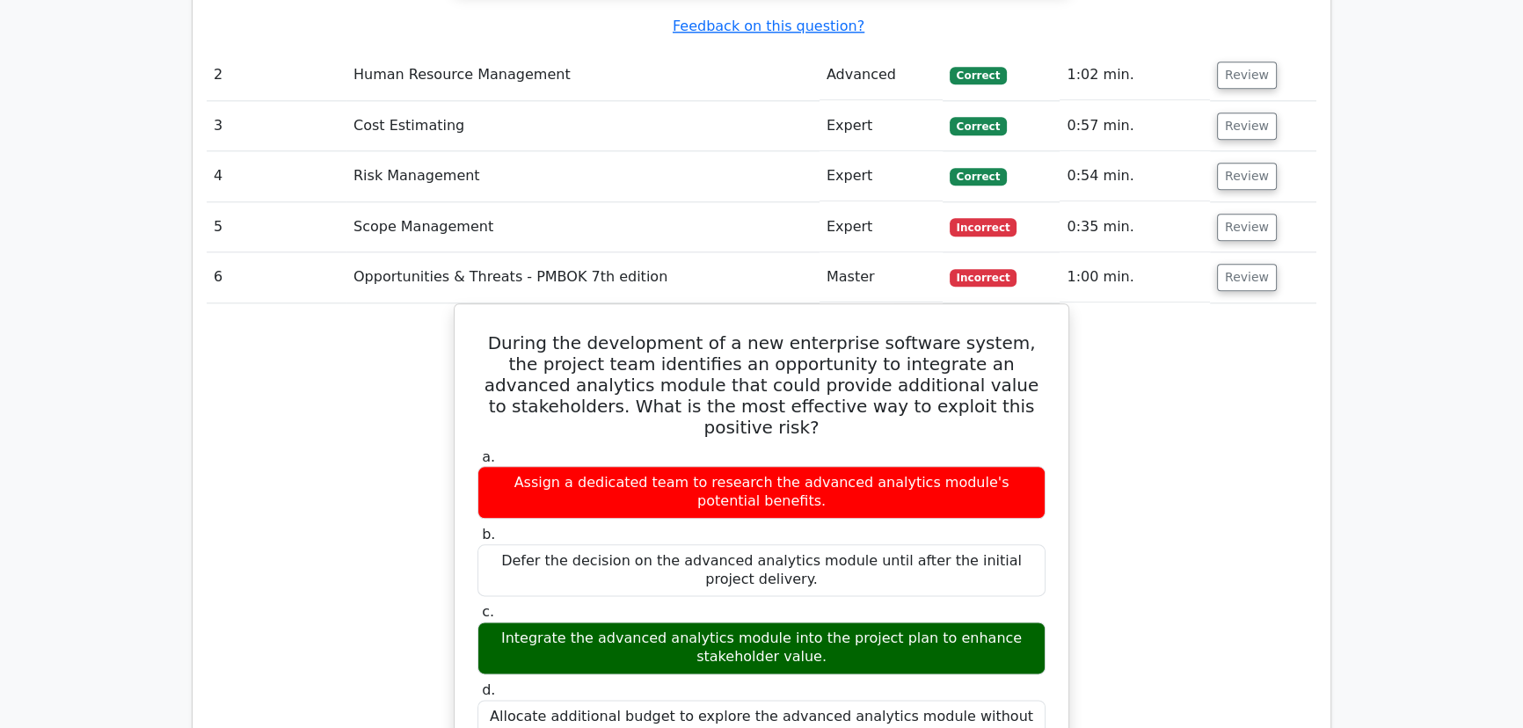
scroll to position [2478, 0]
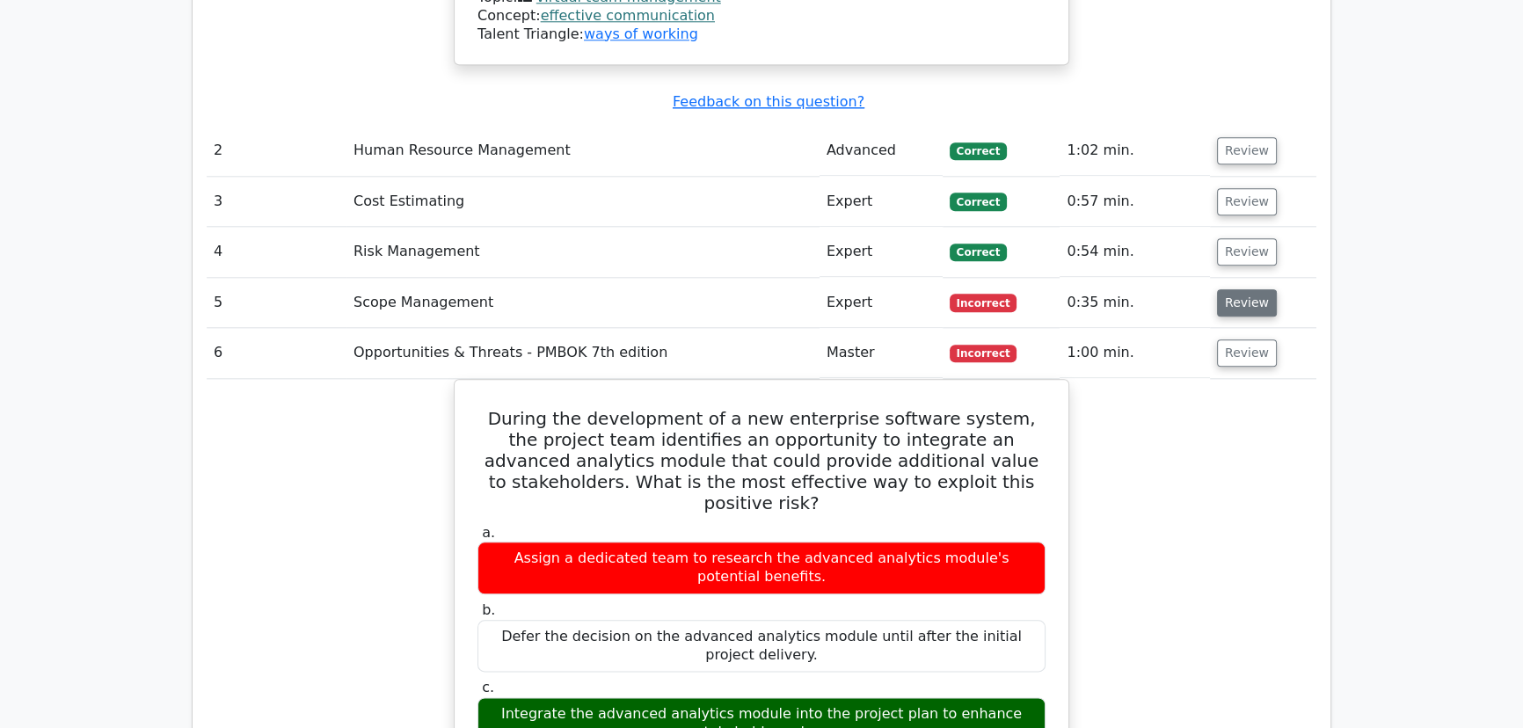
click at [1262, 289] on button "Review" at bounding box center [1247, 302] width 60 height 27
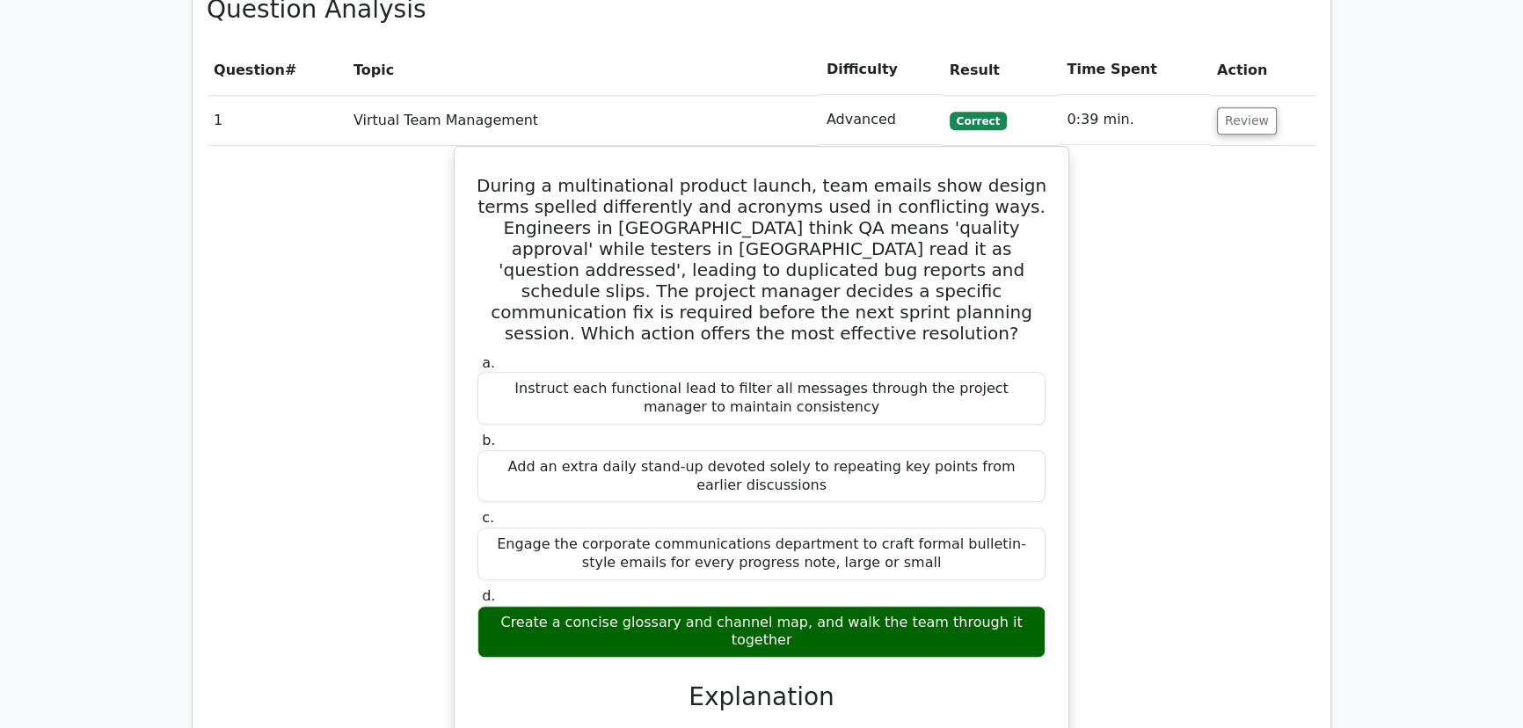
scroll to position [1359, 0]
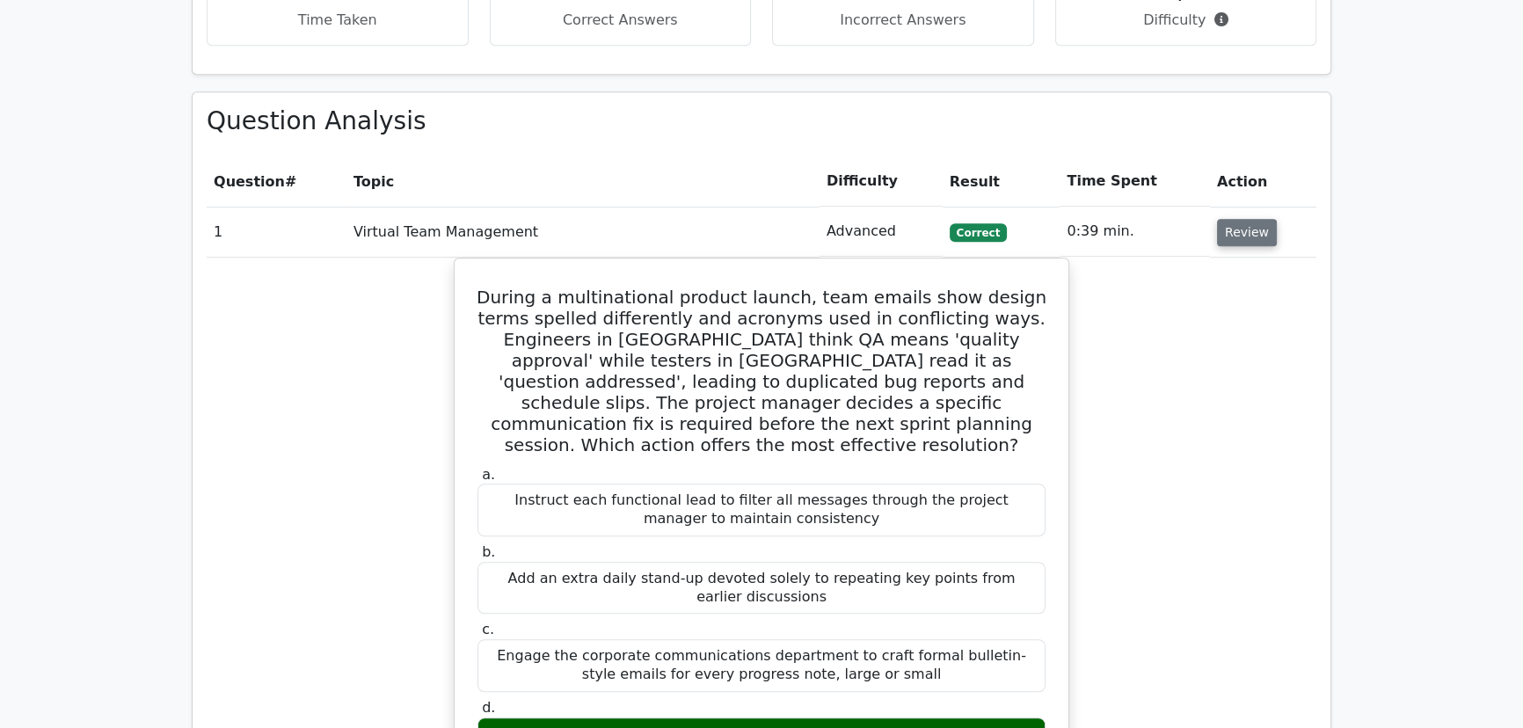
click at [1240, 219] on button "Review" at bounding box center [1247, 232] width 60 height 27
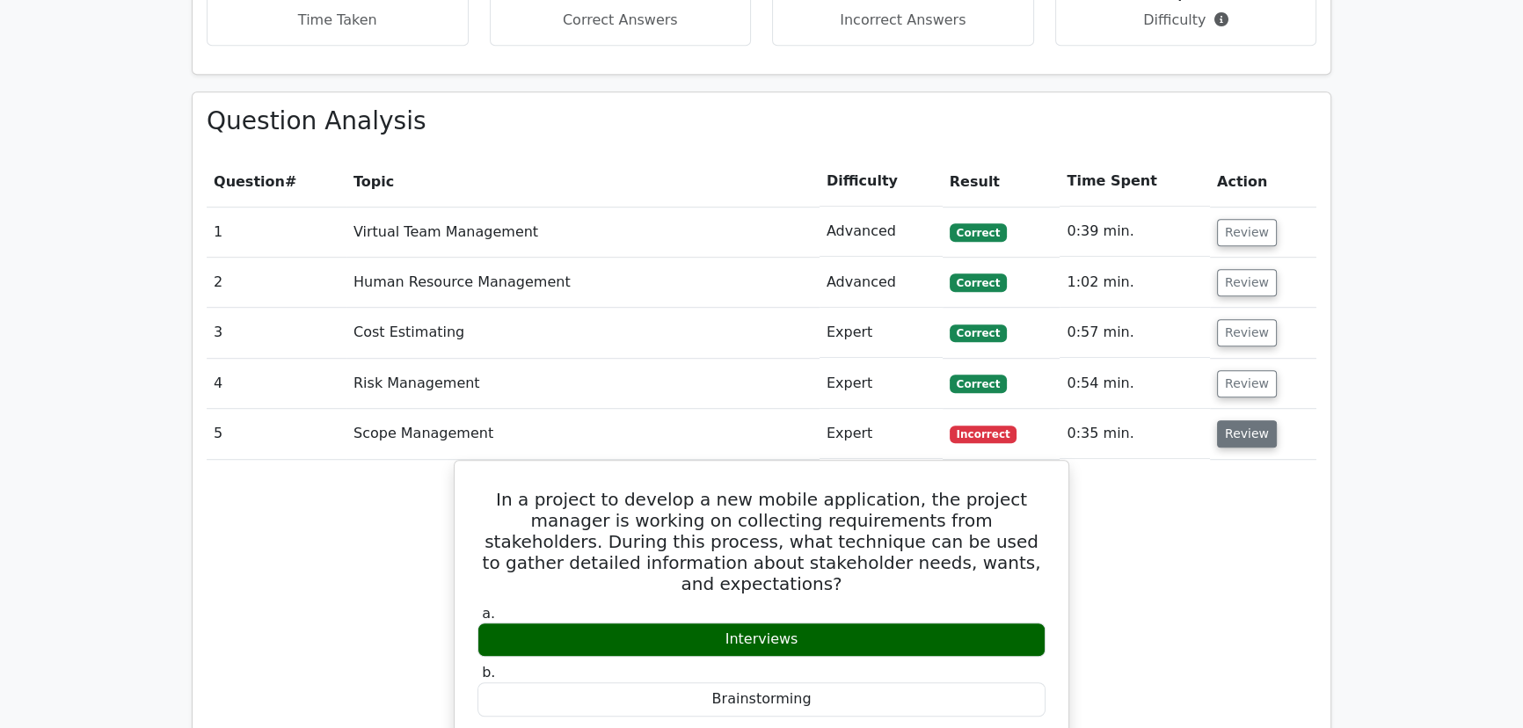
click at [1226, 420] on button "Review" at bounding box center [1247, 433] width 60 height 27
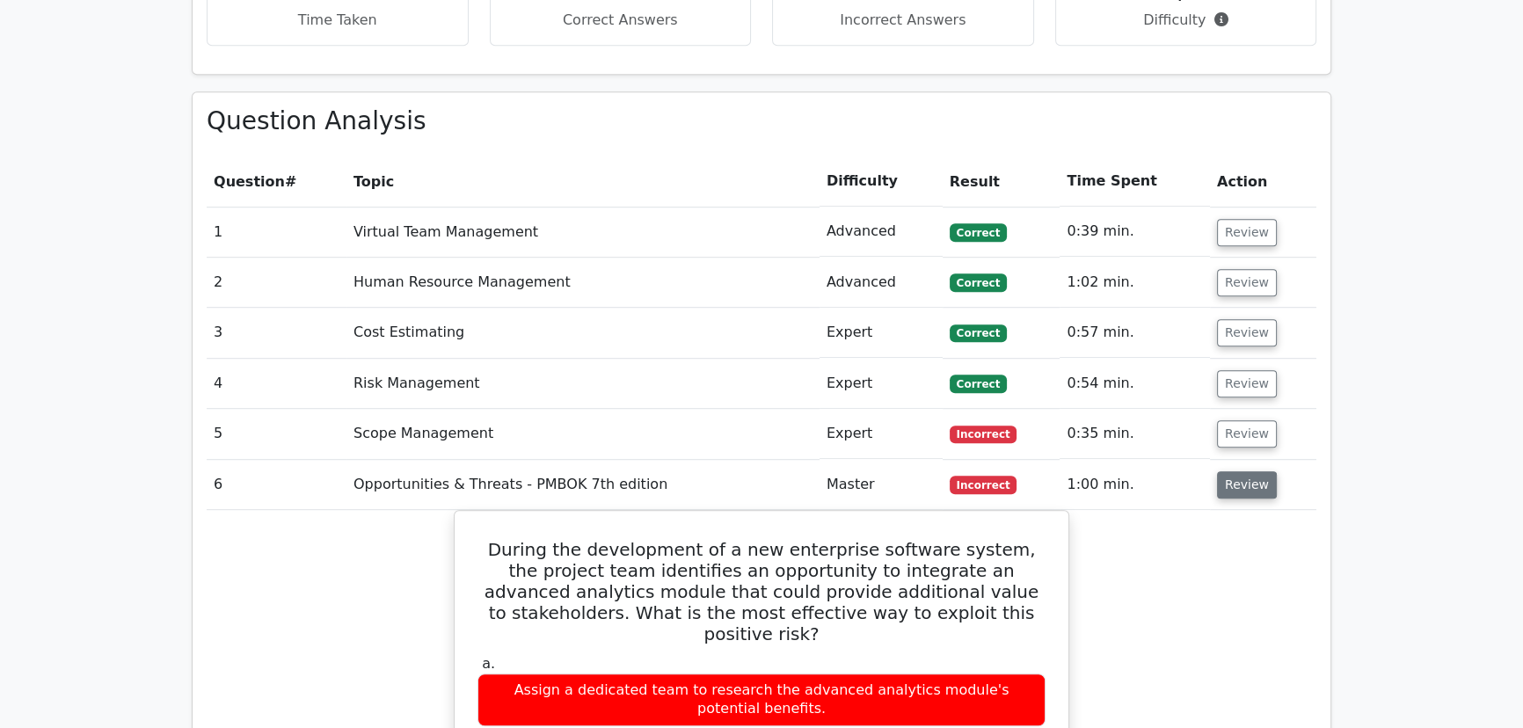
click at [1231, 471] on button "Review" at bounding box center [1247, 484] width 60 height 27
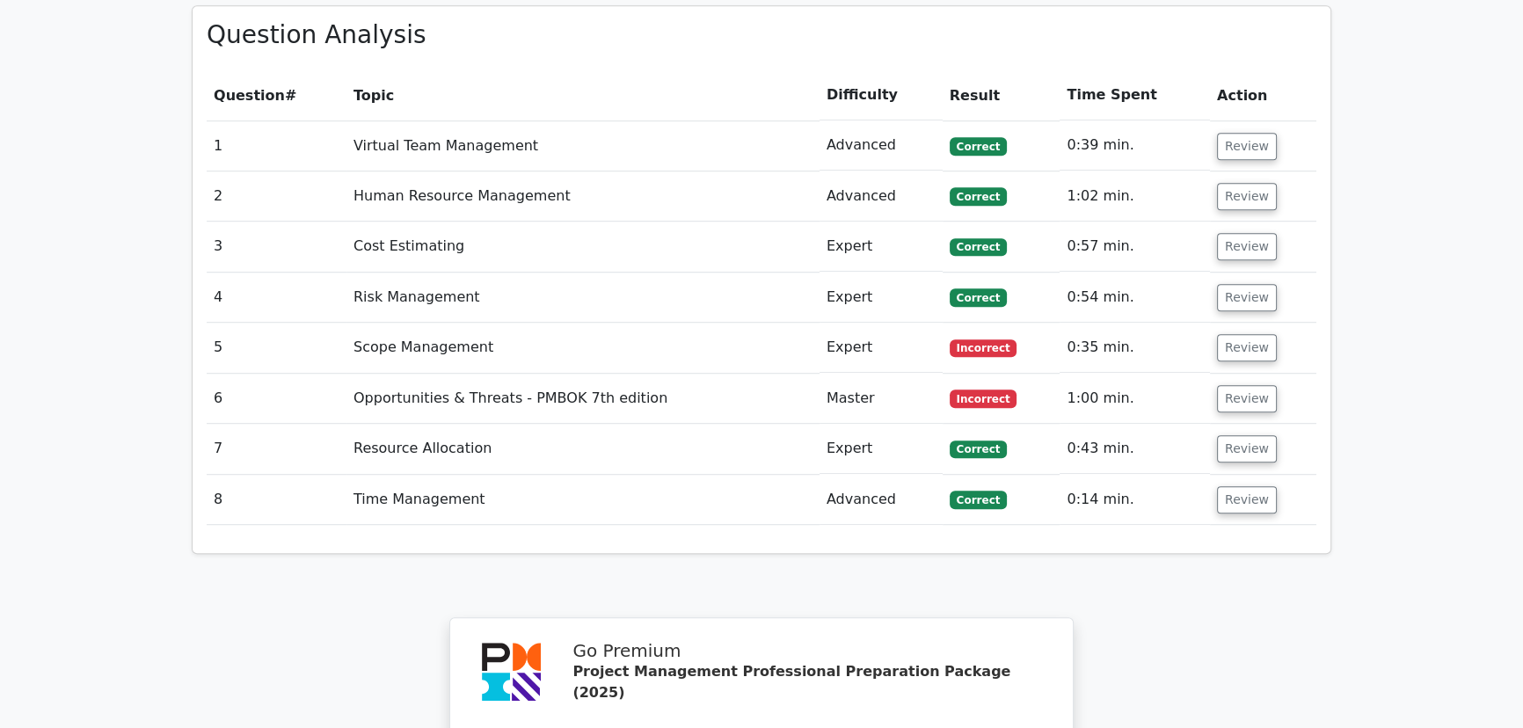
scroll to position [1838, 0]
